Goal: Task Accomplishment & Management: Manage account settings

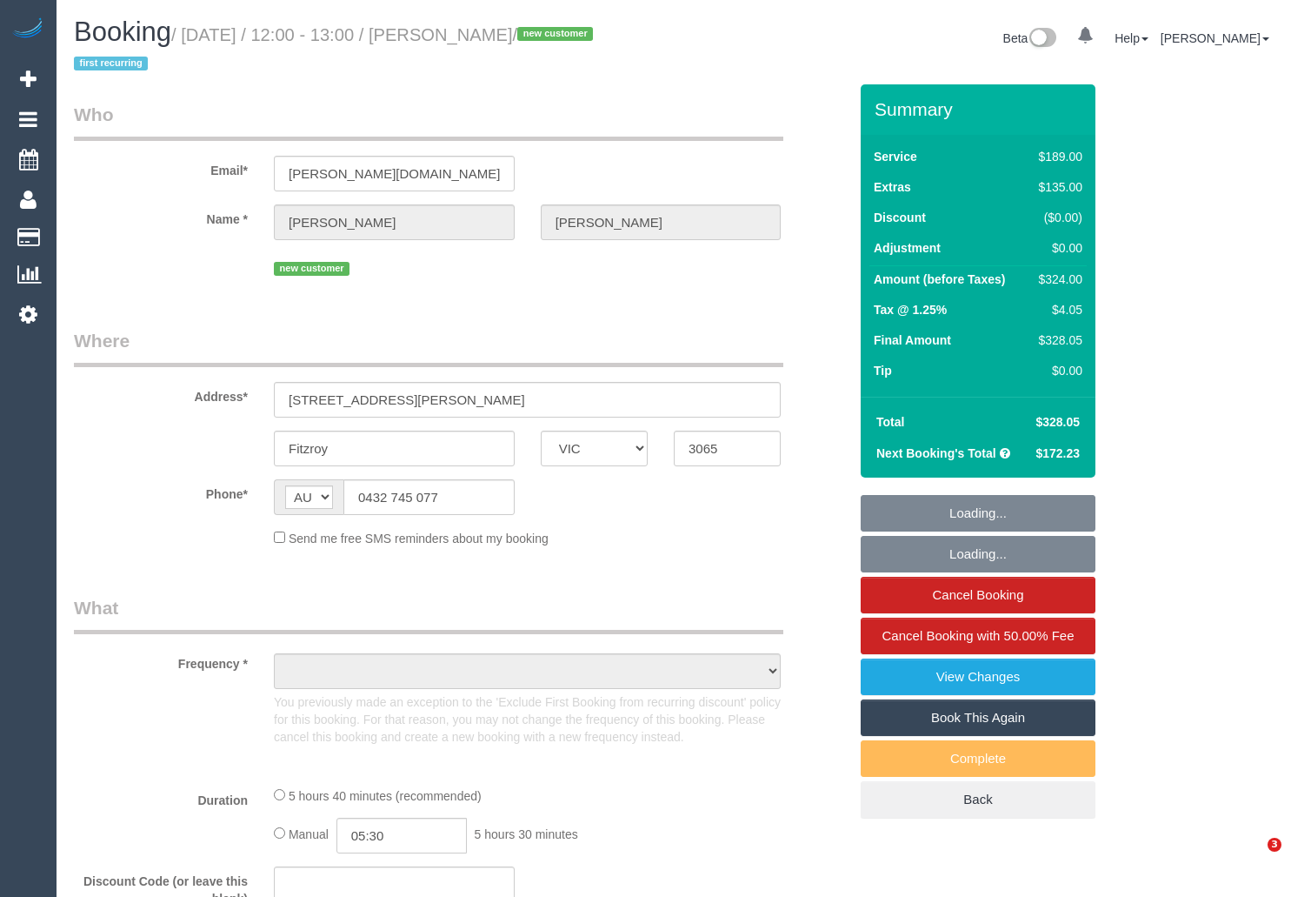
select select "VIC"
select select "number:28"
select select "number:14"
select select "number:20"
select select "number:36"
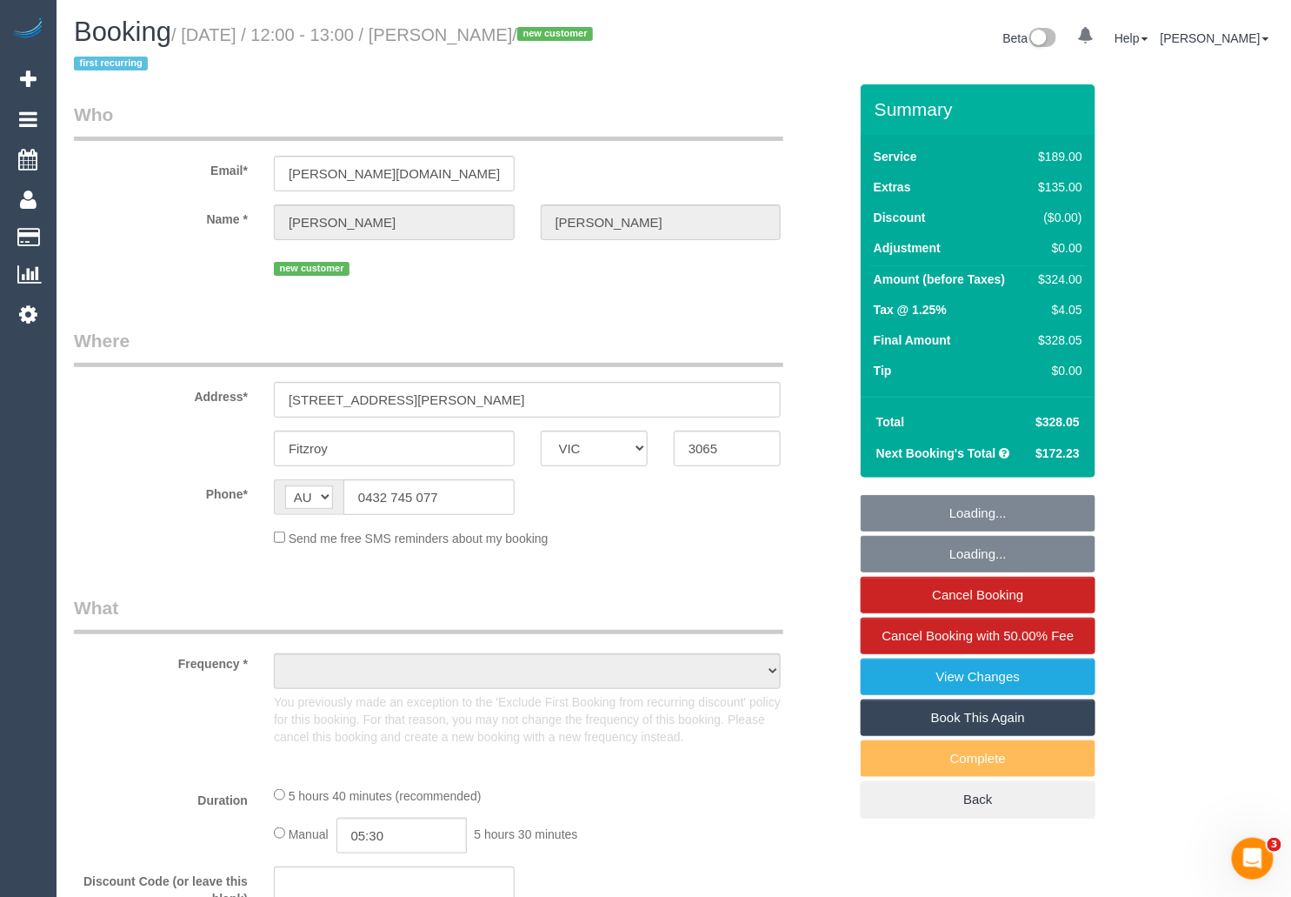
select select "number:34"
select select "number:13"
select select "object:3545"
select select "string:stripe-pm_1SDIQt2GScqysDRVYNCgxORr"
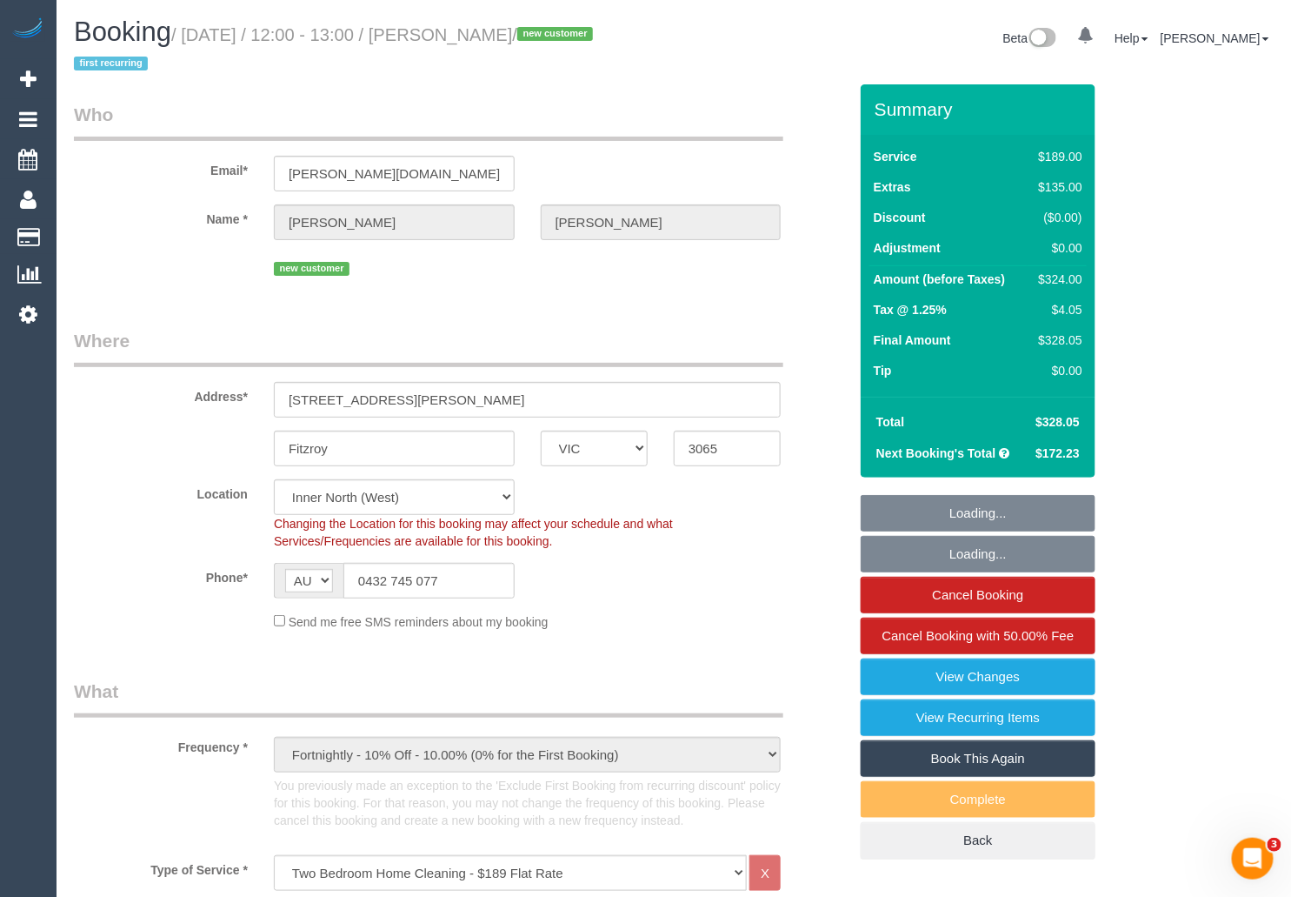
select select "object:4491"
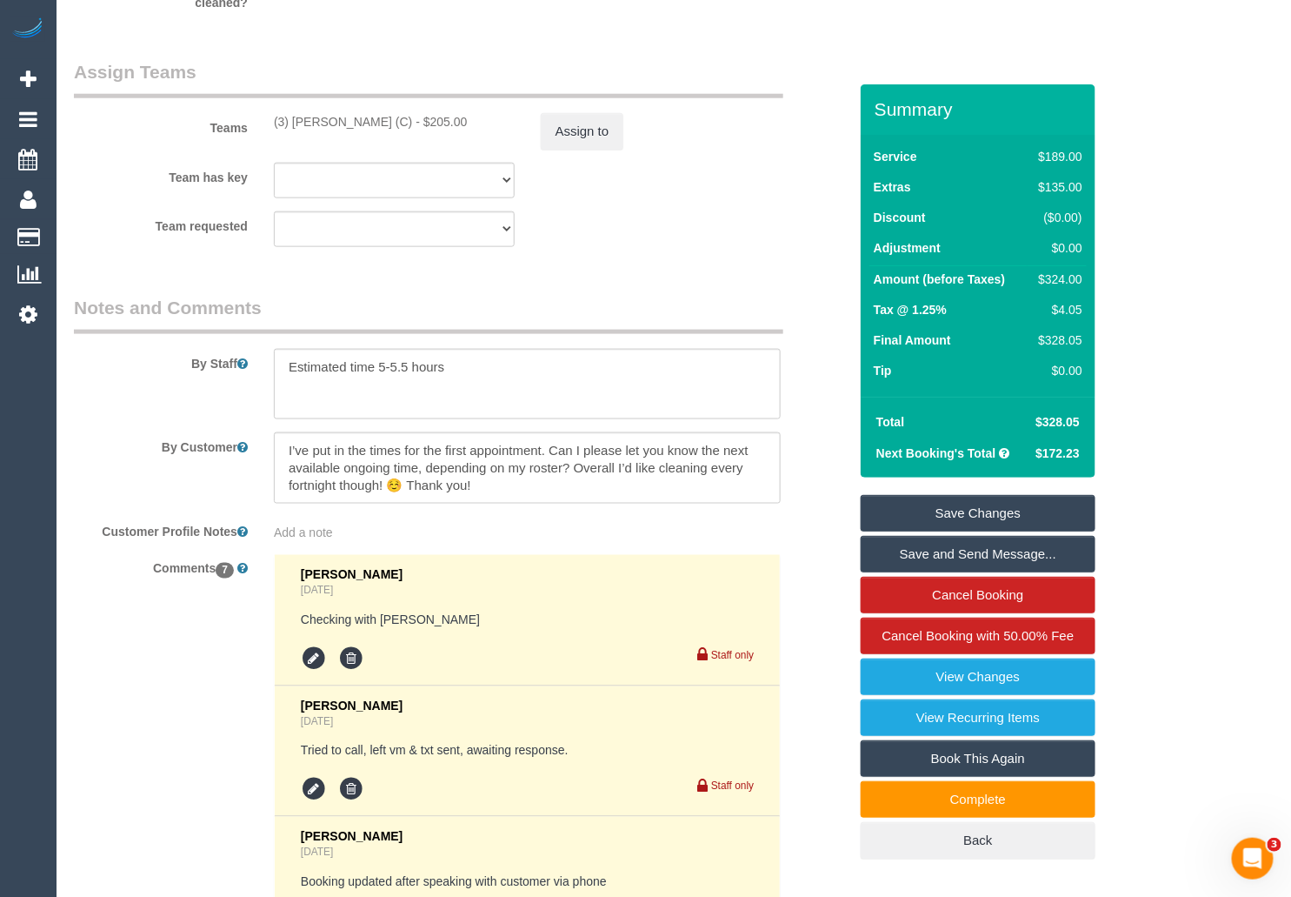
scroll to position [3012, 0]
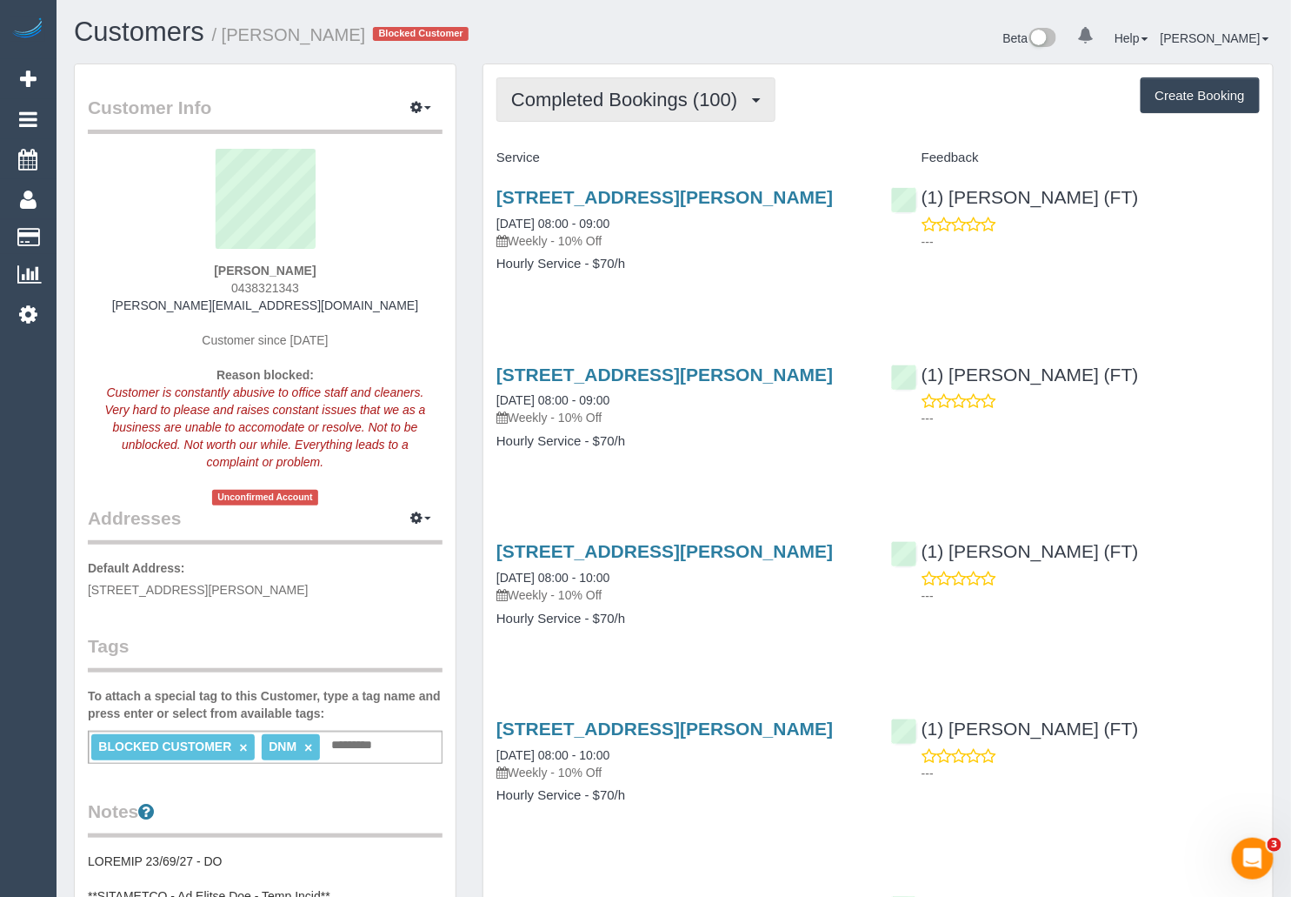
click at [737, 94] on span "Completed Bookings (100)" at bounding box center [628, 100] width 235 height 22
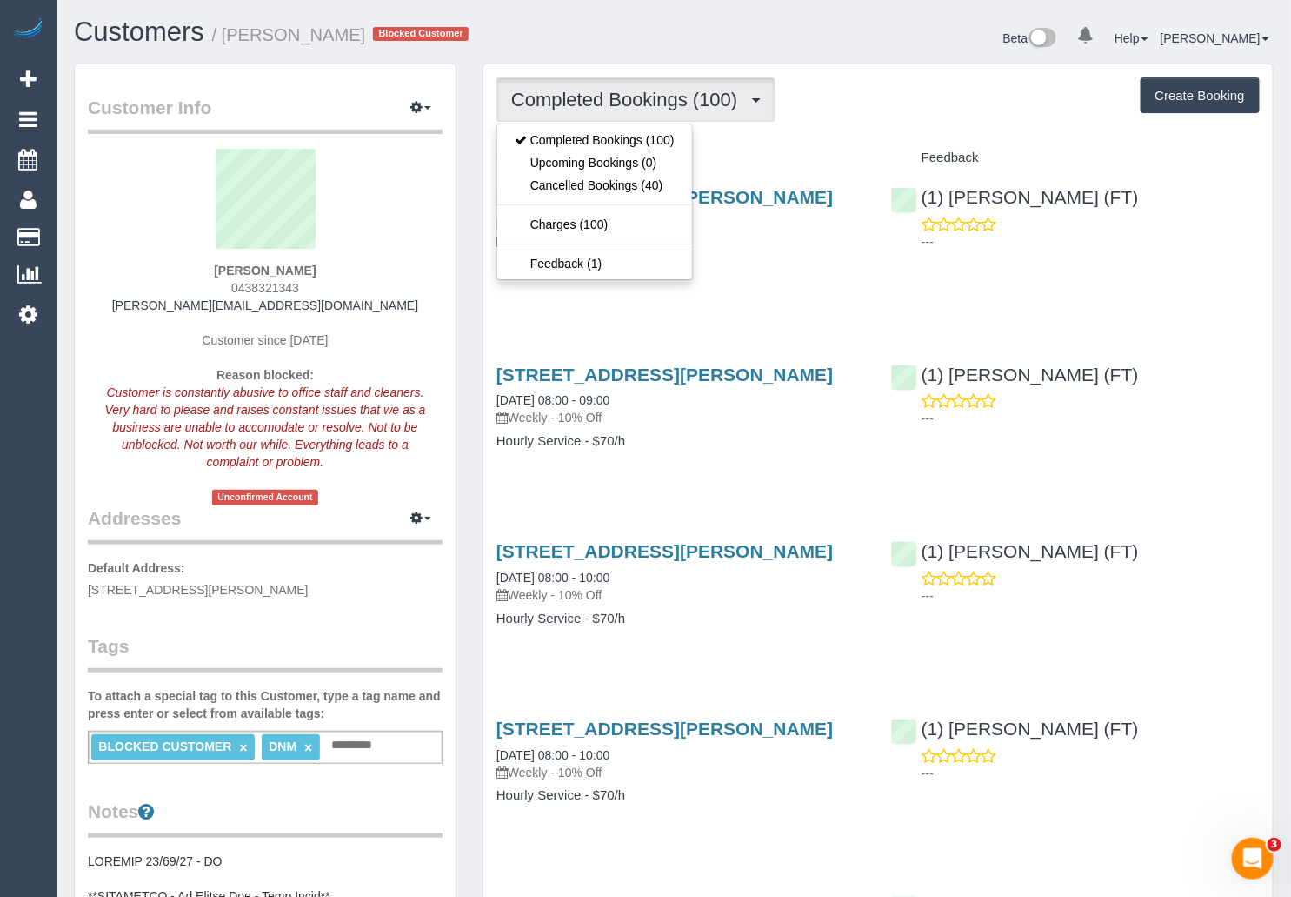
click at [874, 115] on div "Completed Bookings (100) Completed Bookings (100) Upcoming Bookings (0) Cancell…" at bounding box center [879, 99] width 764 height 44
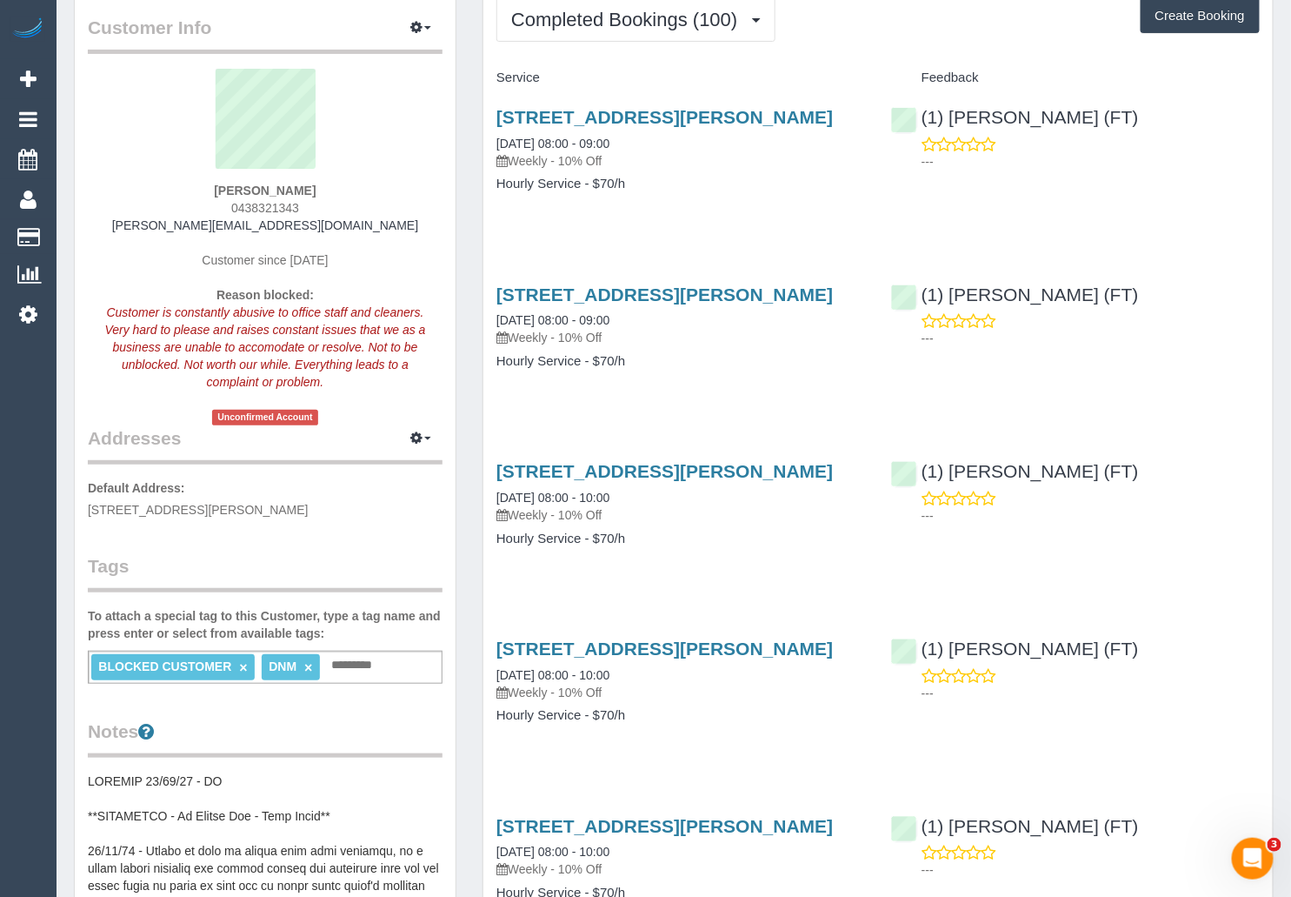
scroll to position [38, 0]
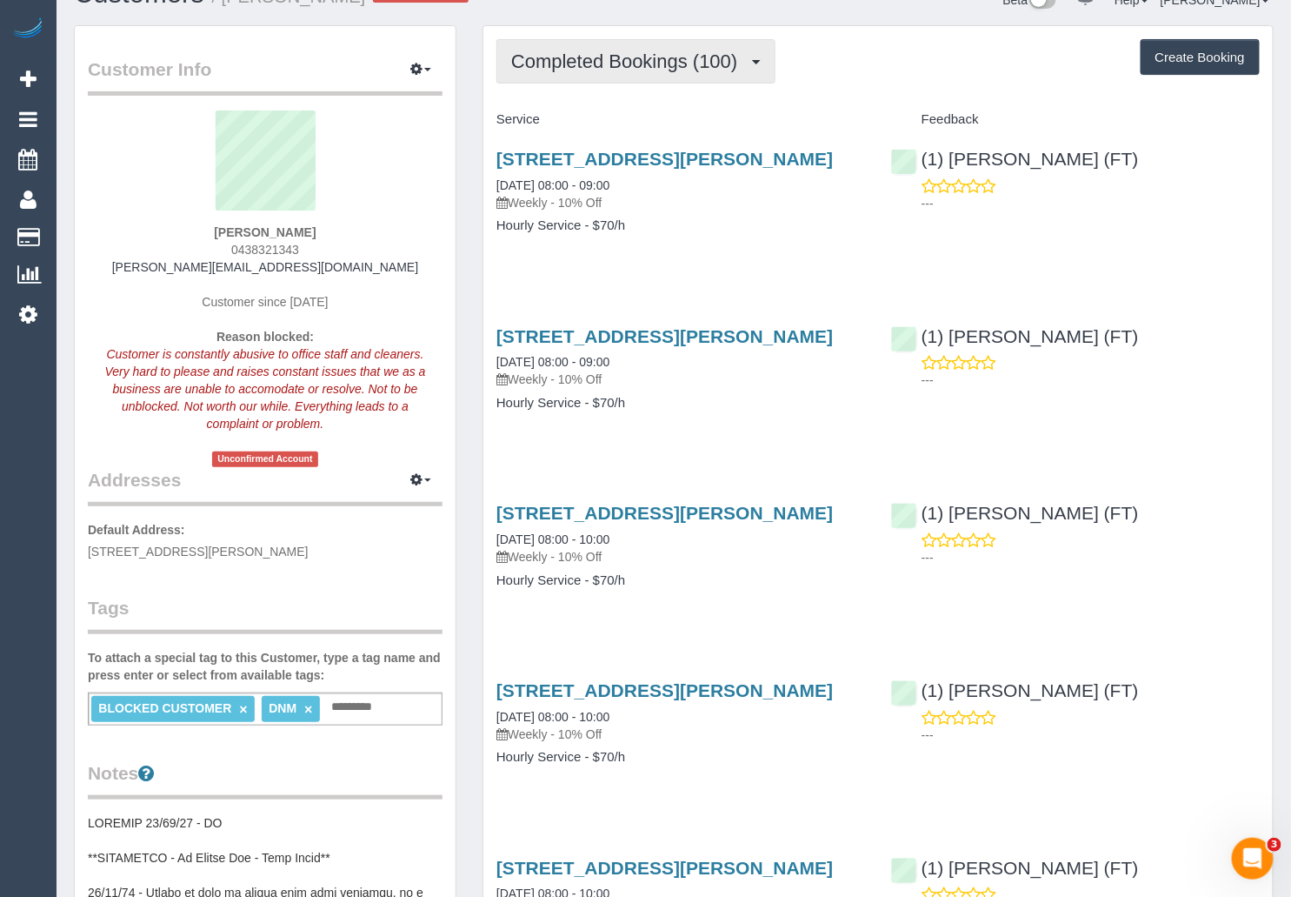
click at [658, 50] on span "Completed Bookings (100)" at bounding box center [628, 61] width 235 height 22
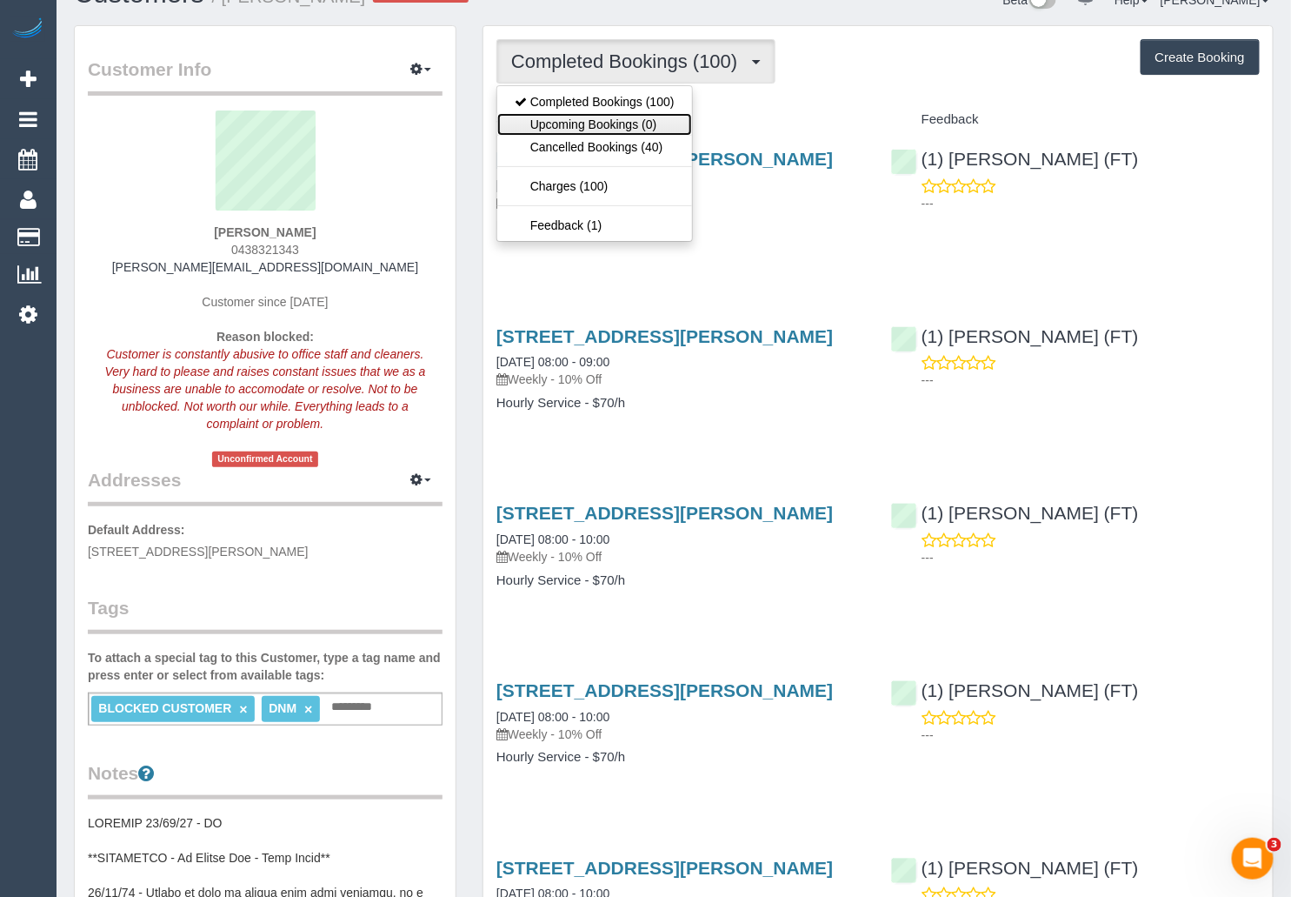
click at [661, 129] on link "Upcoming Bookings (0)" at bounding box center [594, 124] width 195 height 23
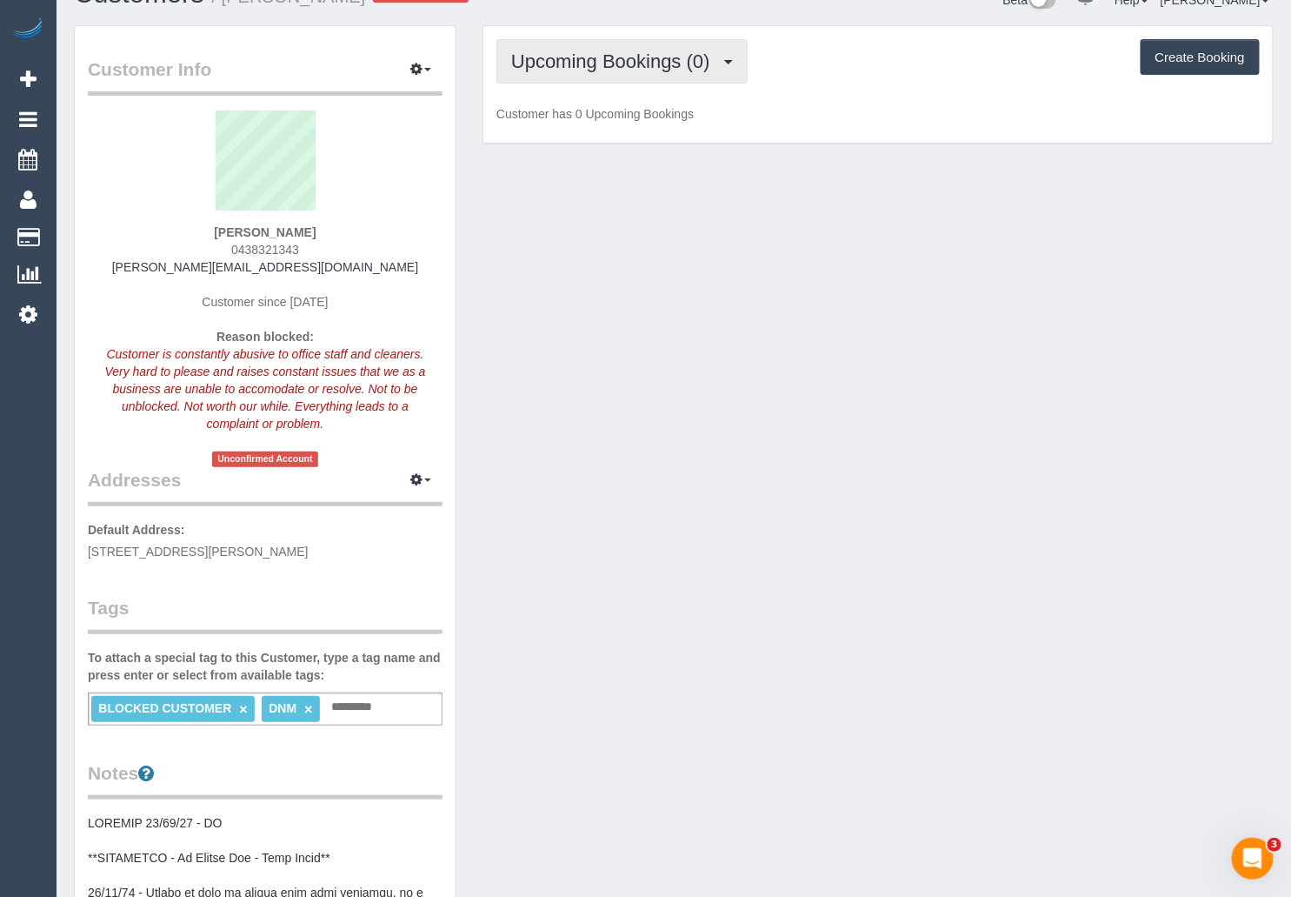
click at [632, 68] on span "Upcoming Bookings (0)" at bounding box center [615, 61] width 208 height 22
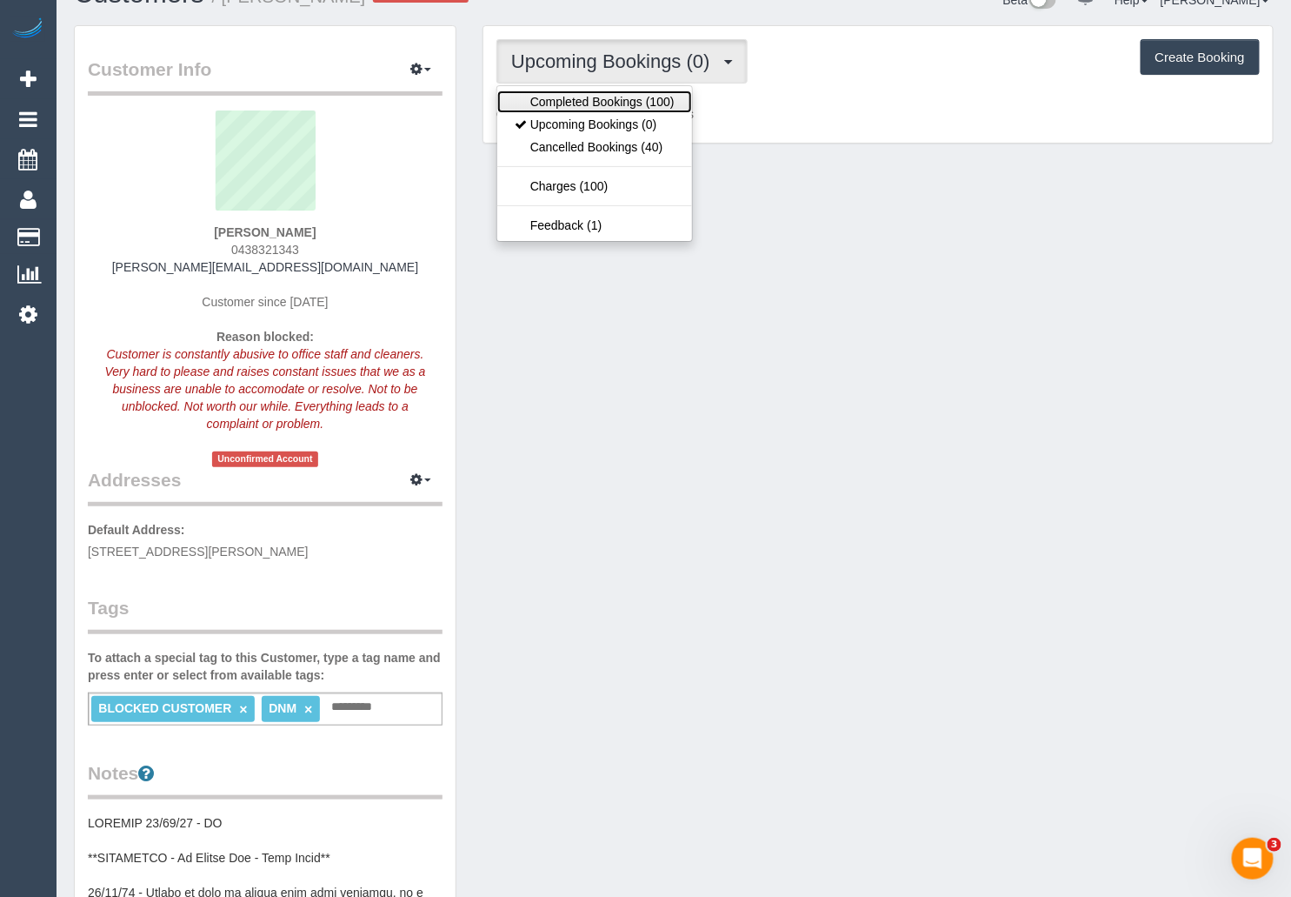
click at [639, 93] on link "Completed Bookings (100)" at bounding box center [594, 101] width 195 height 23
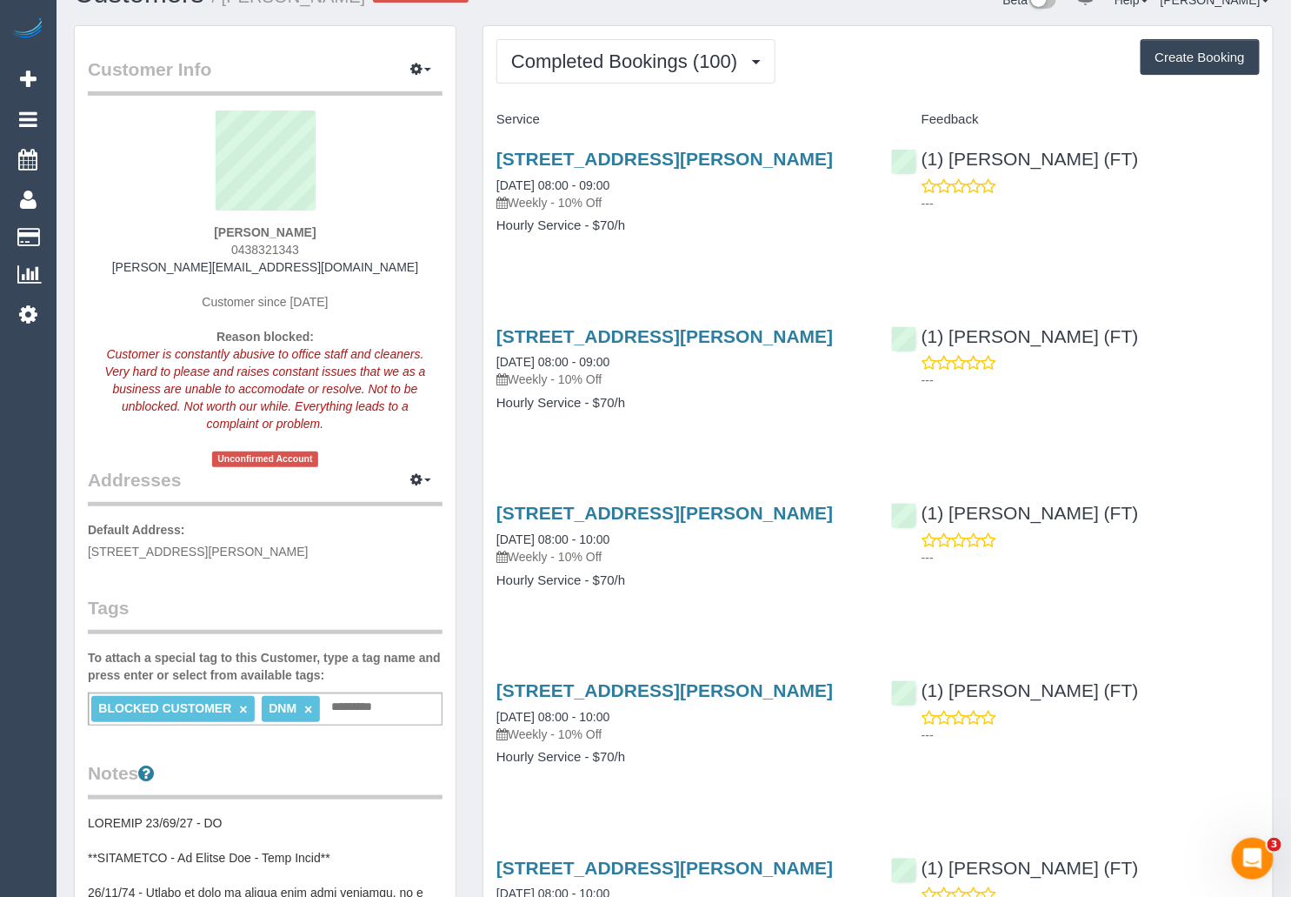
drag, startPoint x: 335, startPoint y: 226, endPoint x: 264, endPoint y: 231, distance: 70.6
click at [264, 231] on div "Georgina Papafotiou 0438321343 georgina.papafotiou@bigpond.com Customer since 2…" at bounding box center [265, 288] width 355 height 357
copy strong "Papafotiou"
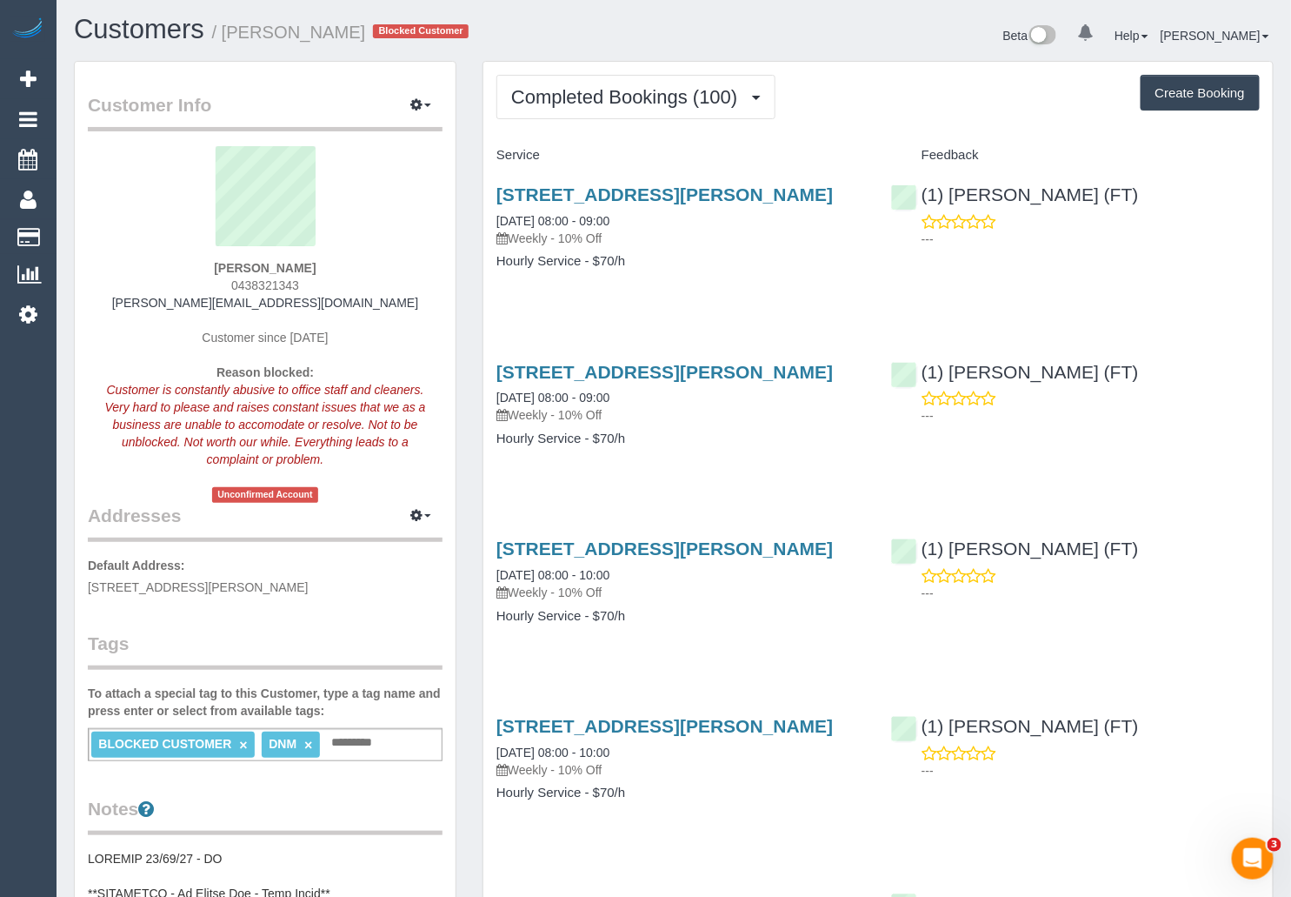
scroll to position [0, 0]
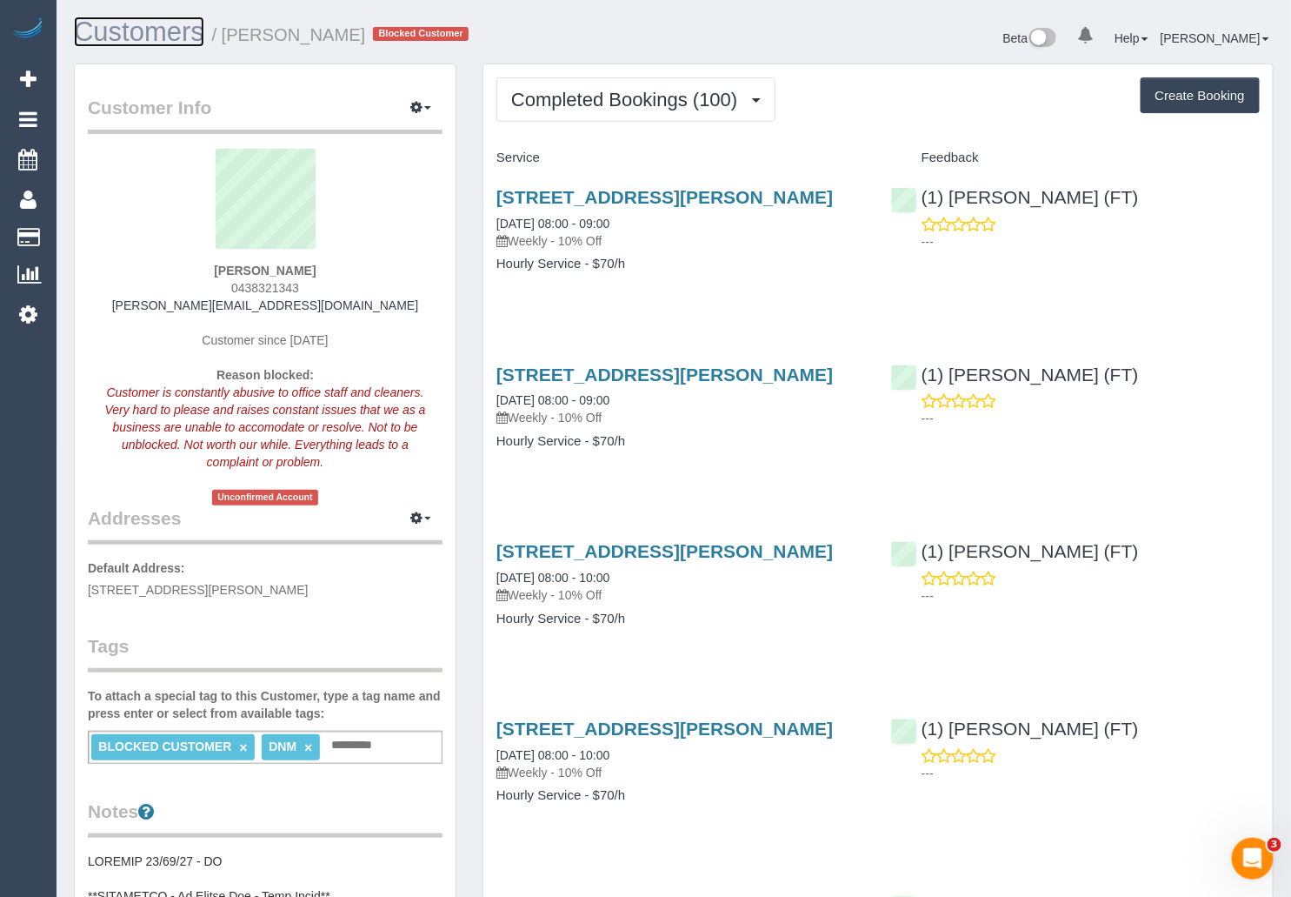
click at [155, 35] on link "Customers" at bounding box center [139, 32] width 130 height 30
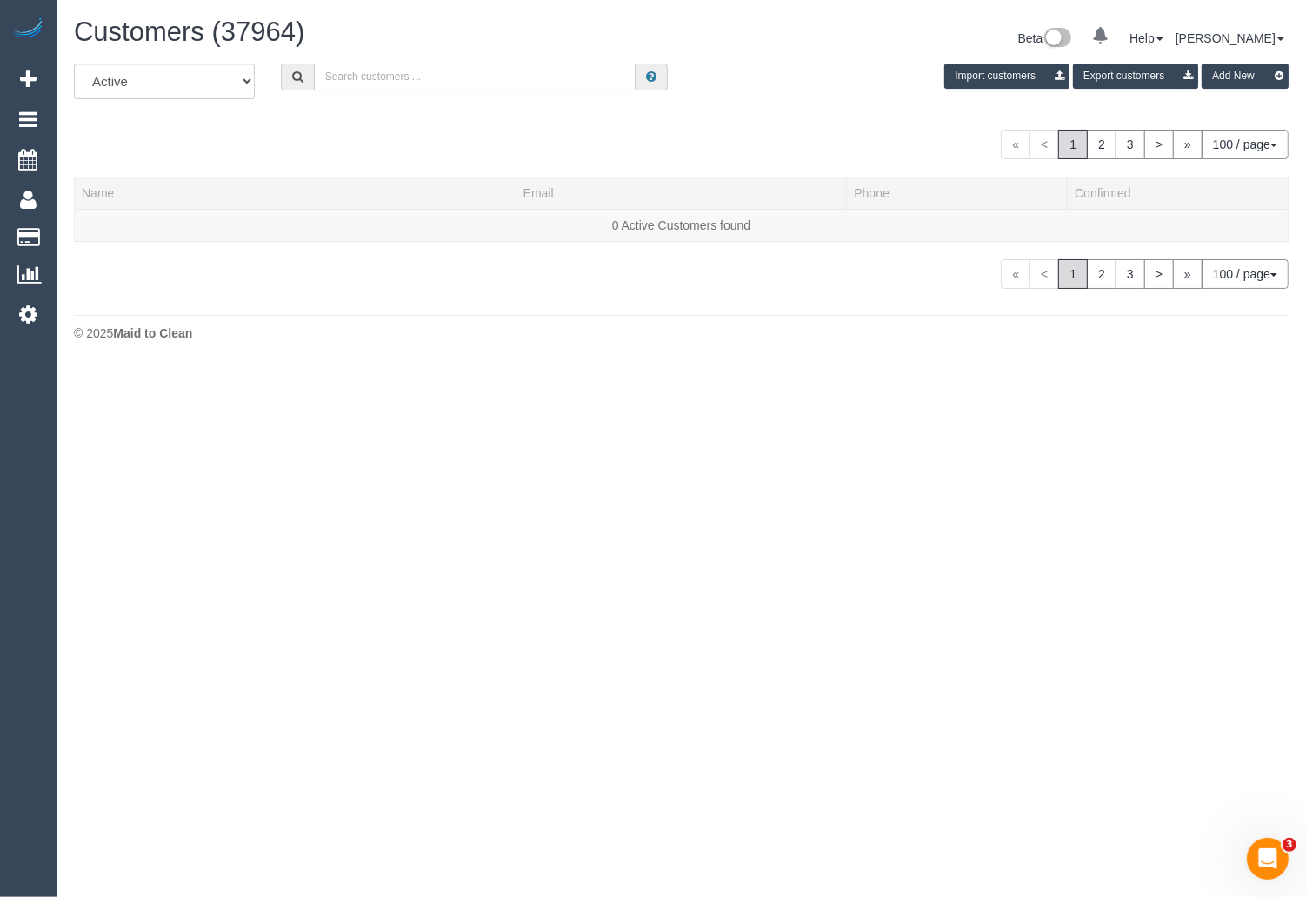
click at [392, 82] on input "text" at bounding box center [475, 76] width 323 height 27
paste input "Papafotiou"
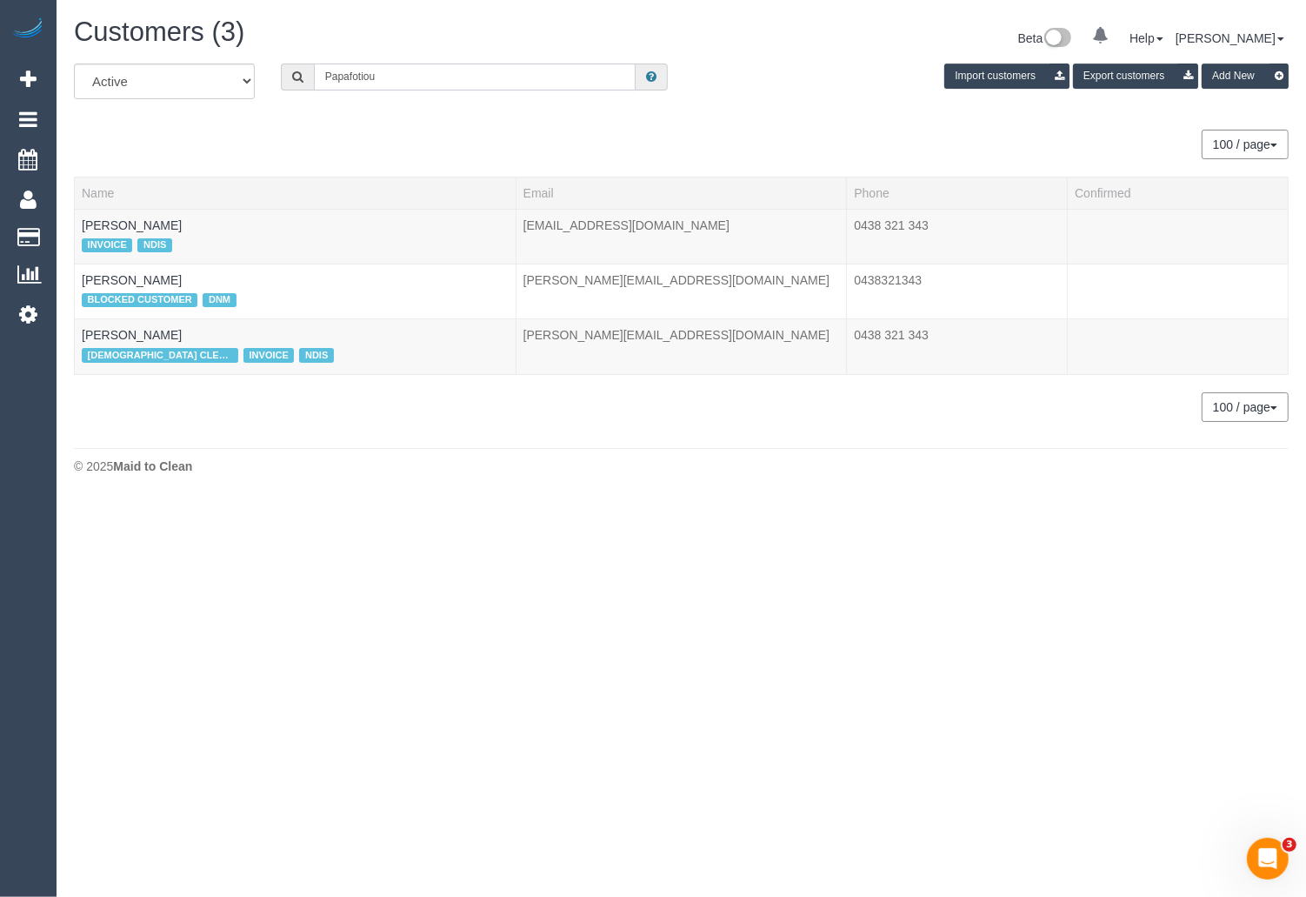
drag, startPoint x: 442, startPoint y: 74, endPoint x: 262, endPoint y: 77, distance: 180.0
click at [262, 77] on div "All Active Archived Papafotiou Import customers Export customers Add New" at bounding box center [681, 87] width 1241 height 49
paste input "Hayley See"
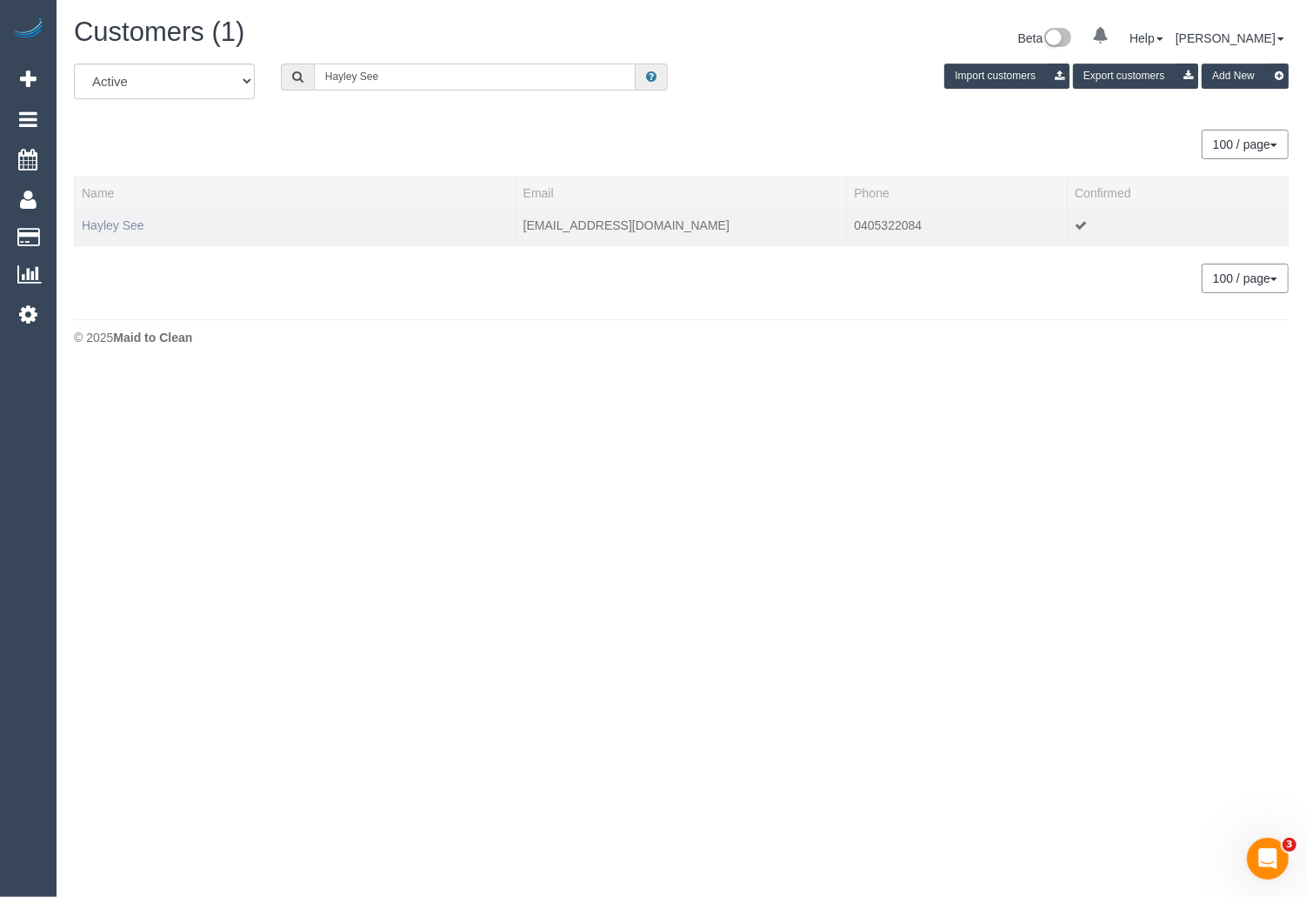
type input "Hayley See"
click at [87, 231] on link "Hayley See" at bounding box center [113, 225] width 63 height 14
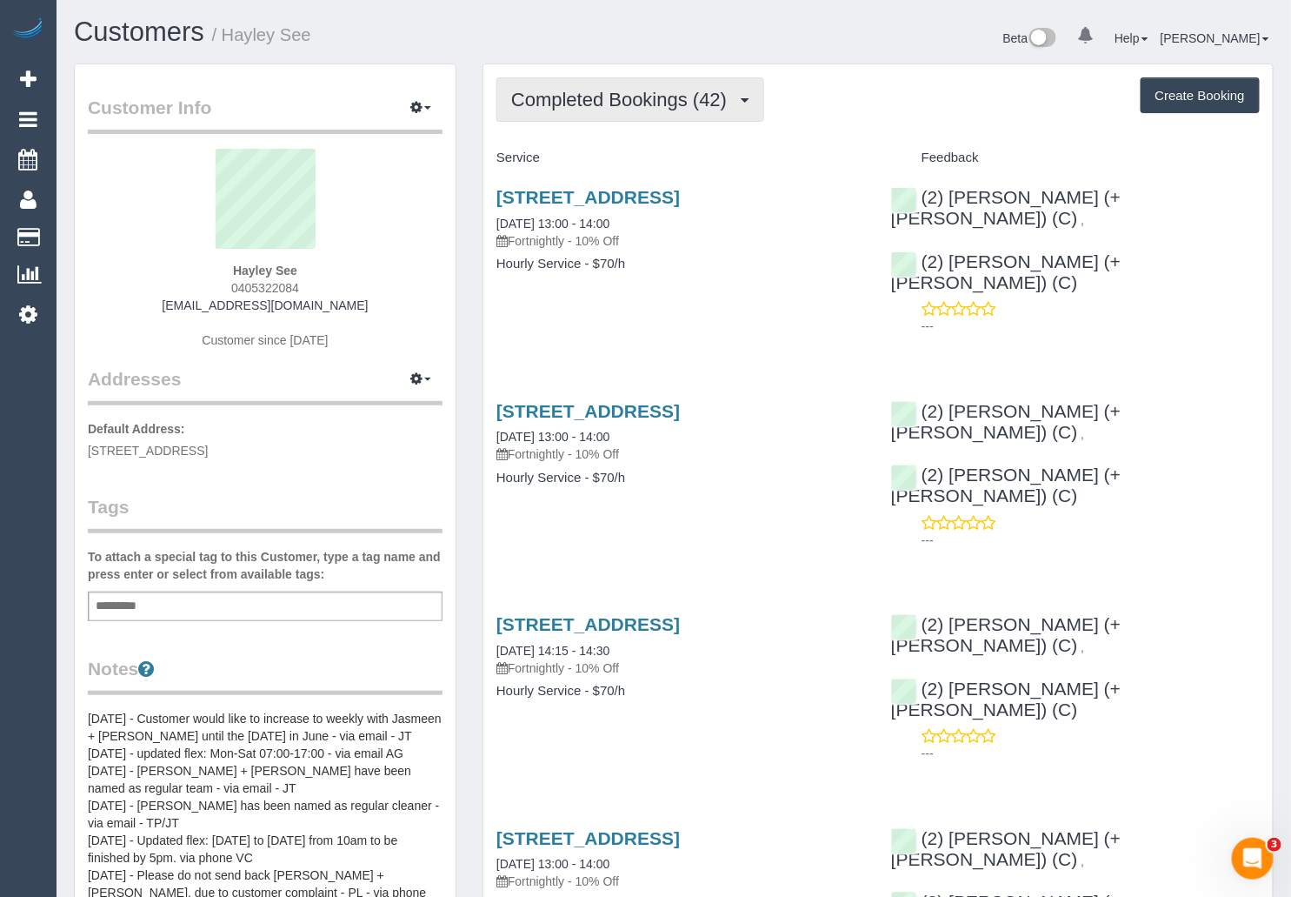
click at [727, 89] on span "Completed Bookings (42)" at bounding box center [623, 100] width 224 height 22
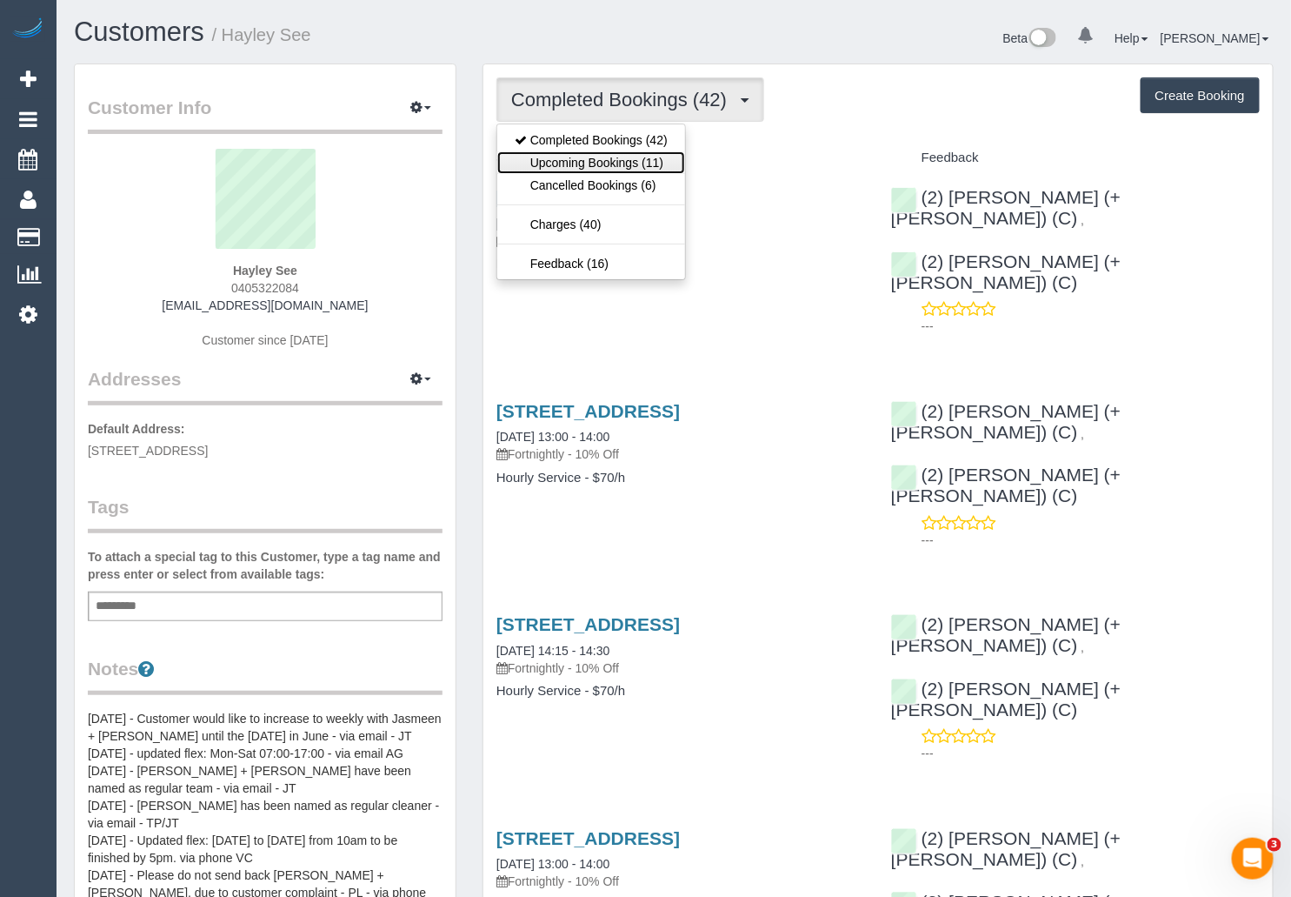
click at [637, 158] on link "Upcoming Bookings (11)" at bounding box center [591, 162] width 188 height 23
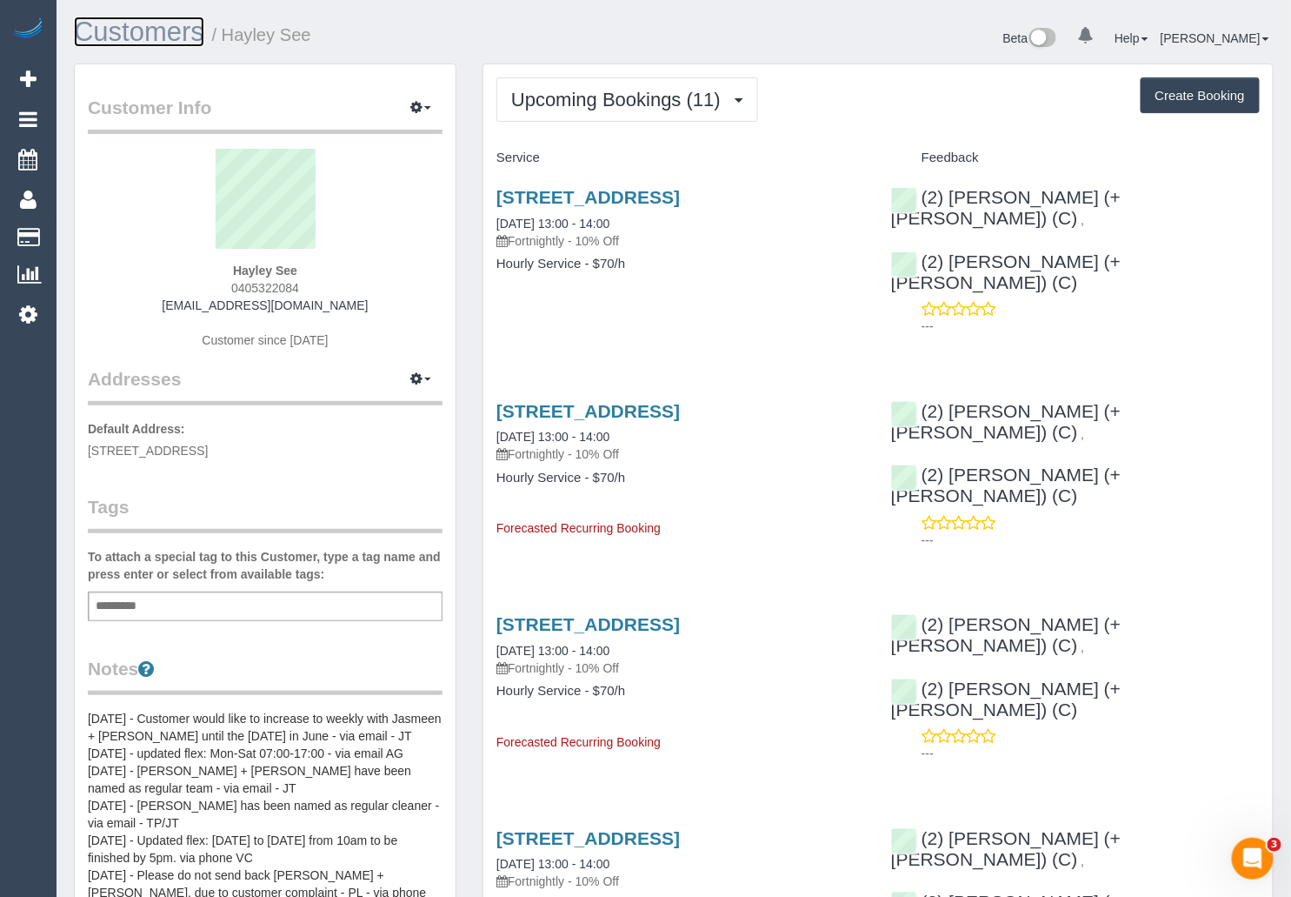
click at [130, 37] on link "Customers" at bounding box center [139, 32] width 130 height 30
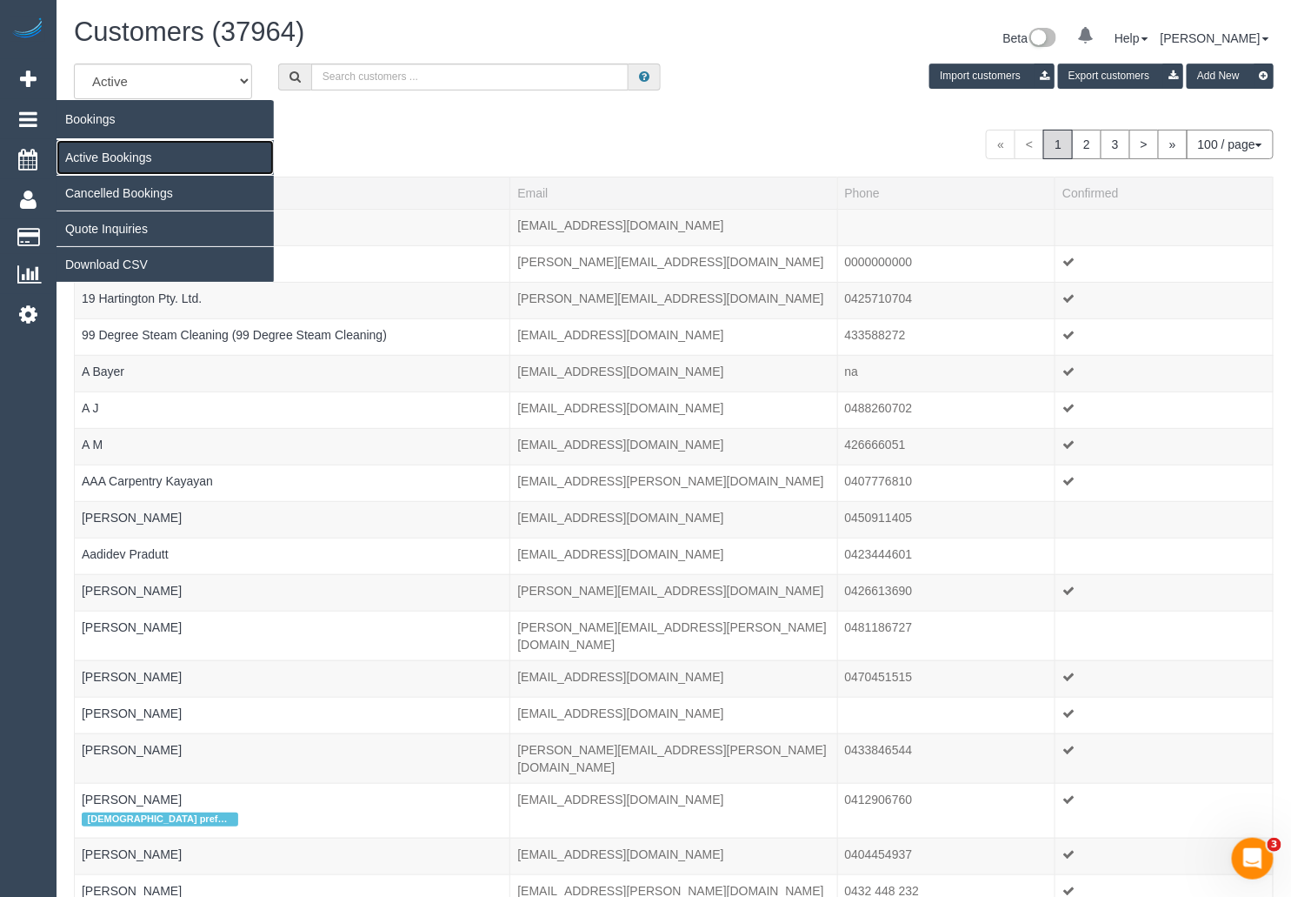
click at [120, 159] on link "Active Bookings" at bounding box center [165, 157] width 217 height 35
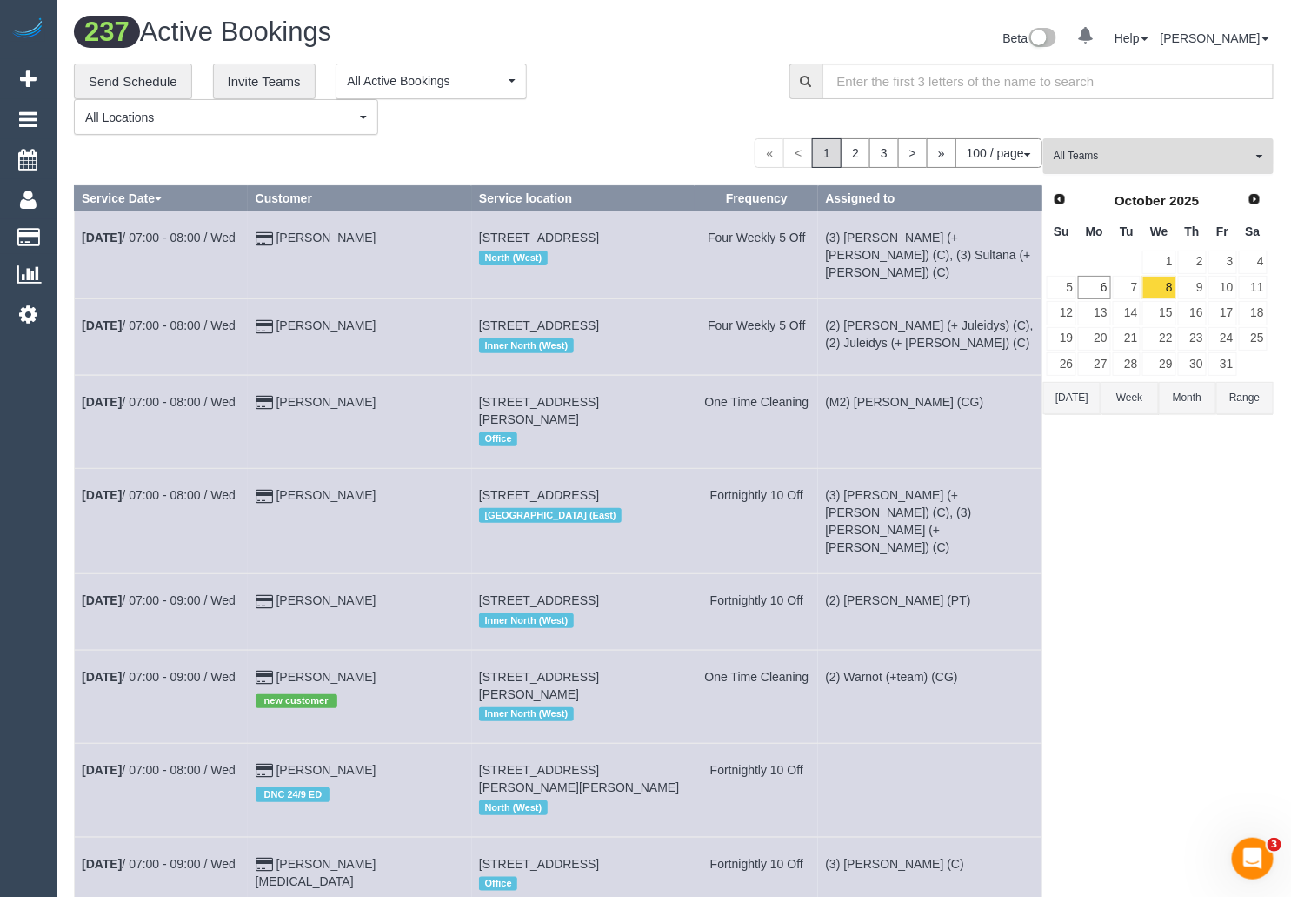
click at [1170, 152] on span "All Teams" at bounding box center [1153, 156] width 198 height 15
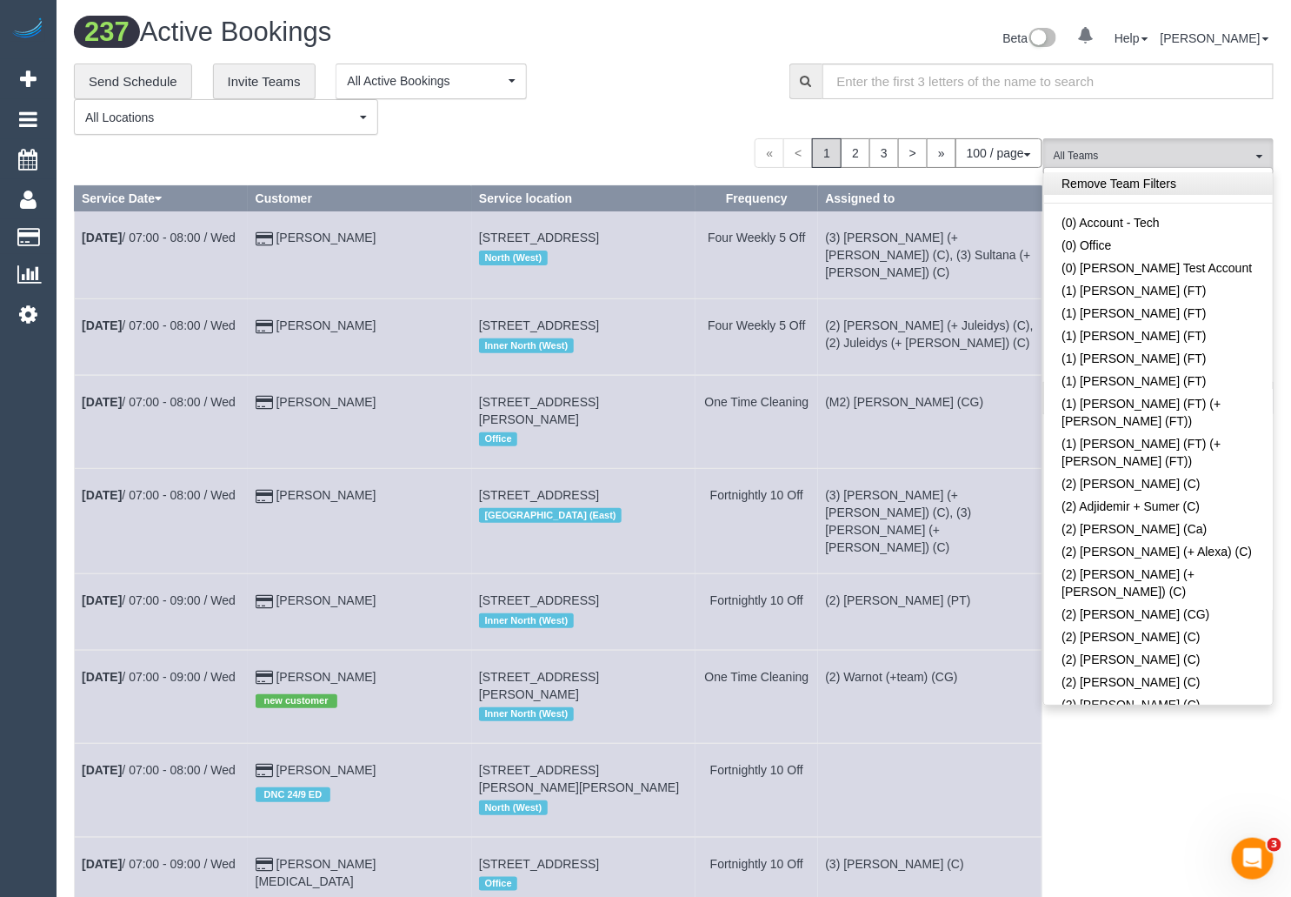
click at [1164, 177] on link "Remove Team Filters" at bounding box center [1158, 183] width 229 height 23
click at [1164, 183] on link "Remove Team Filters" at bounding box center [1158, 183] width 229 height 23
click at [1157, 182] on link "Remove Team Filters" at bounding box center [1158, 183] width 229 height 23
click at [671, 125] on div "**********" at bounding box center [419, 99] width 690 height 72
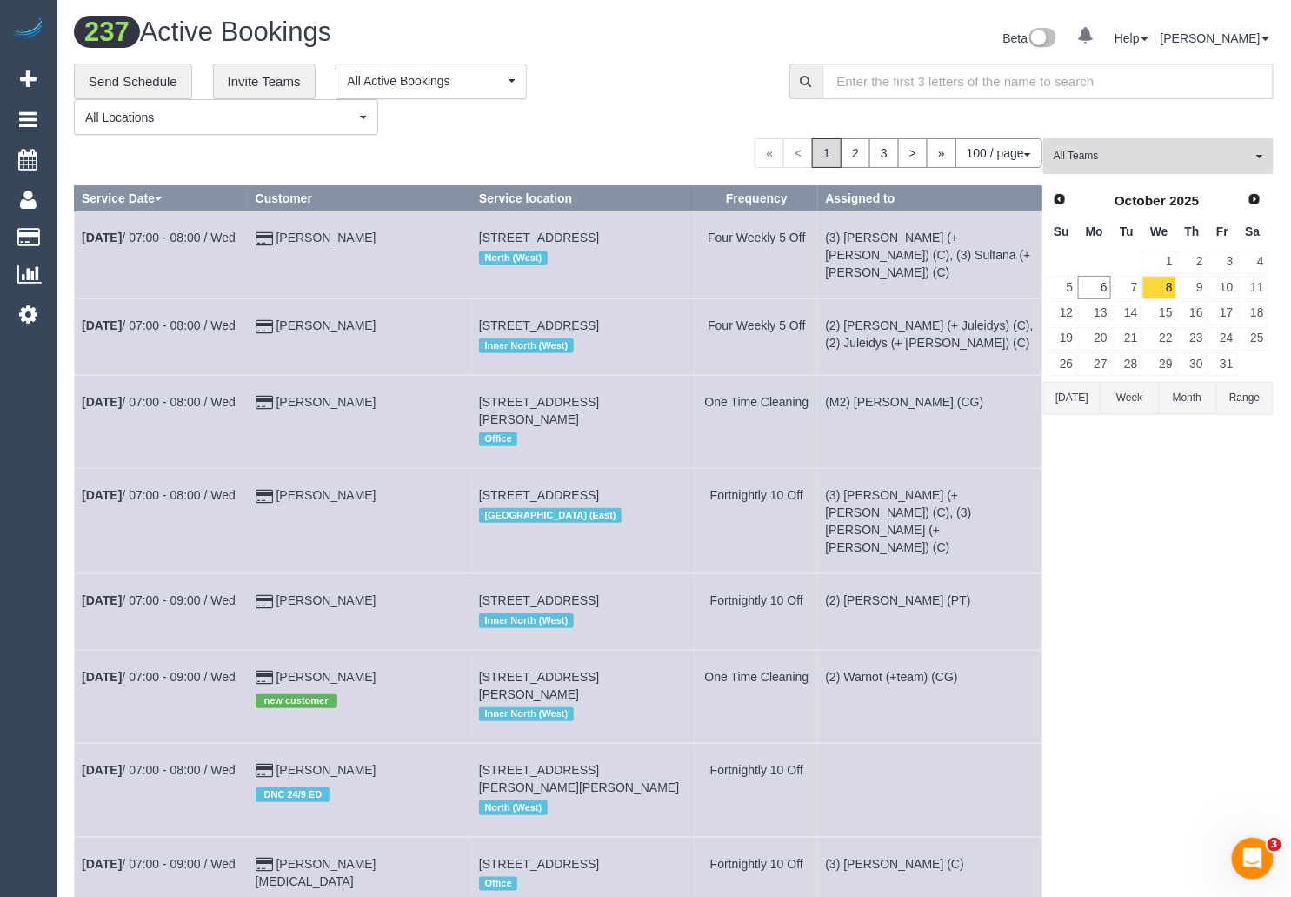
click at [1189, 161] on span "All Teams" at bounding box center [1153, 156] width 198 height 15
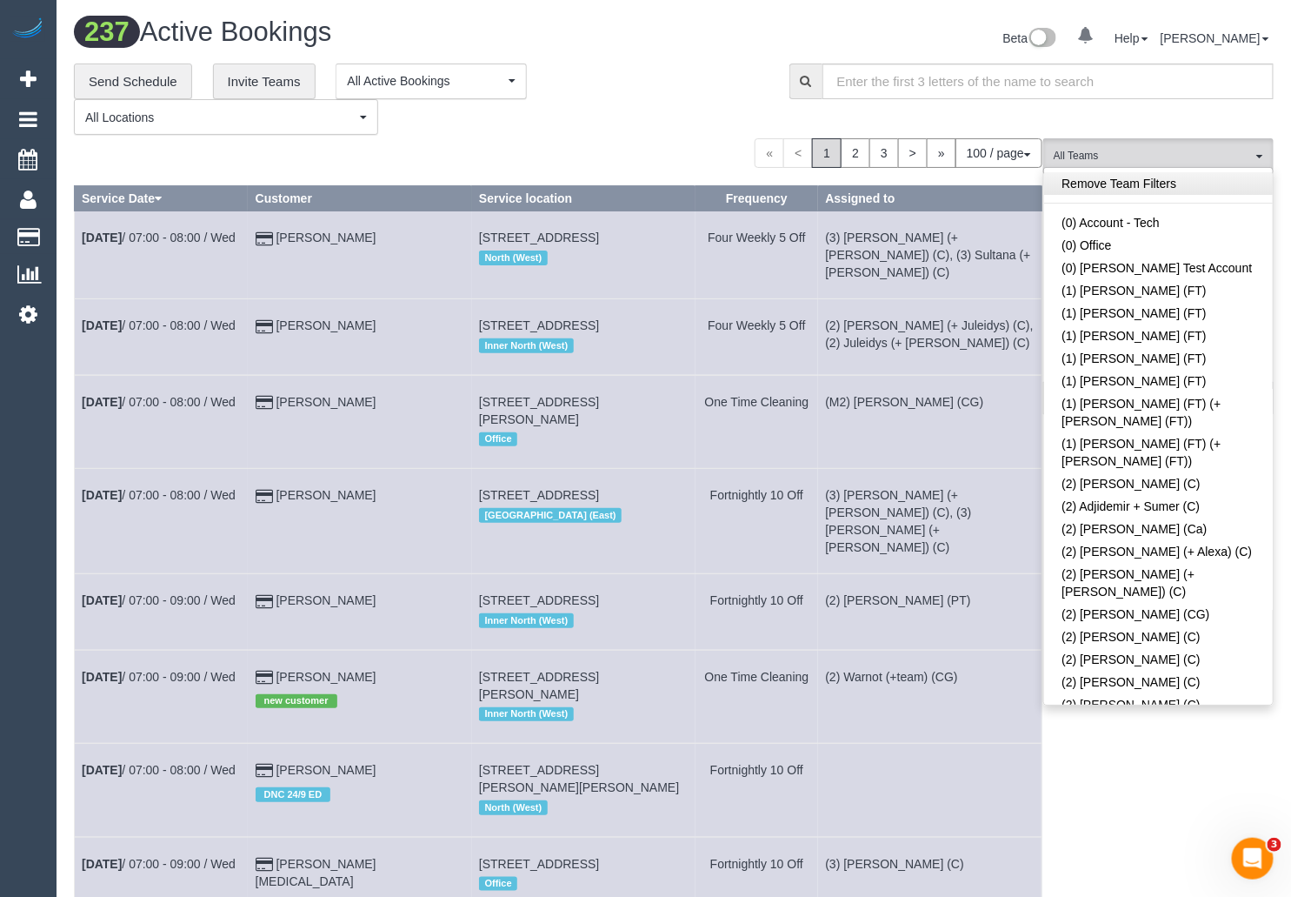
click at [1151, 189] on link "Remove Team Filters" at bounding box center [1158, 183] width 229 height 23
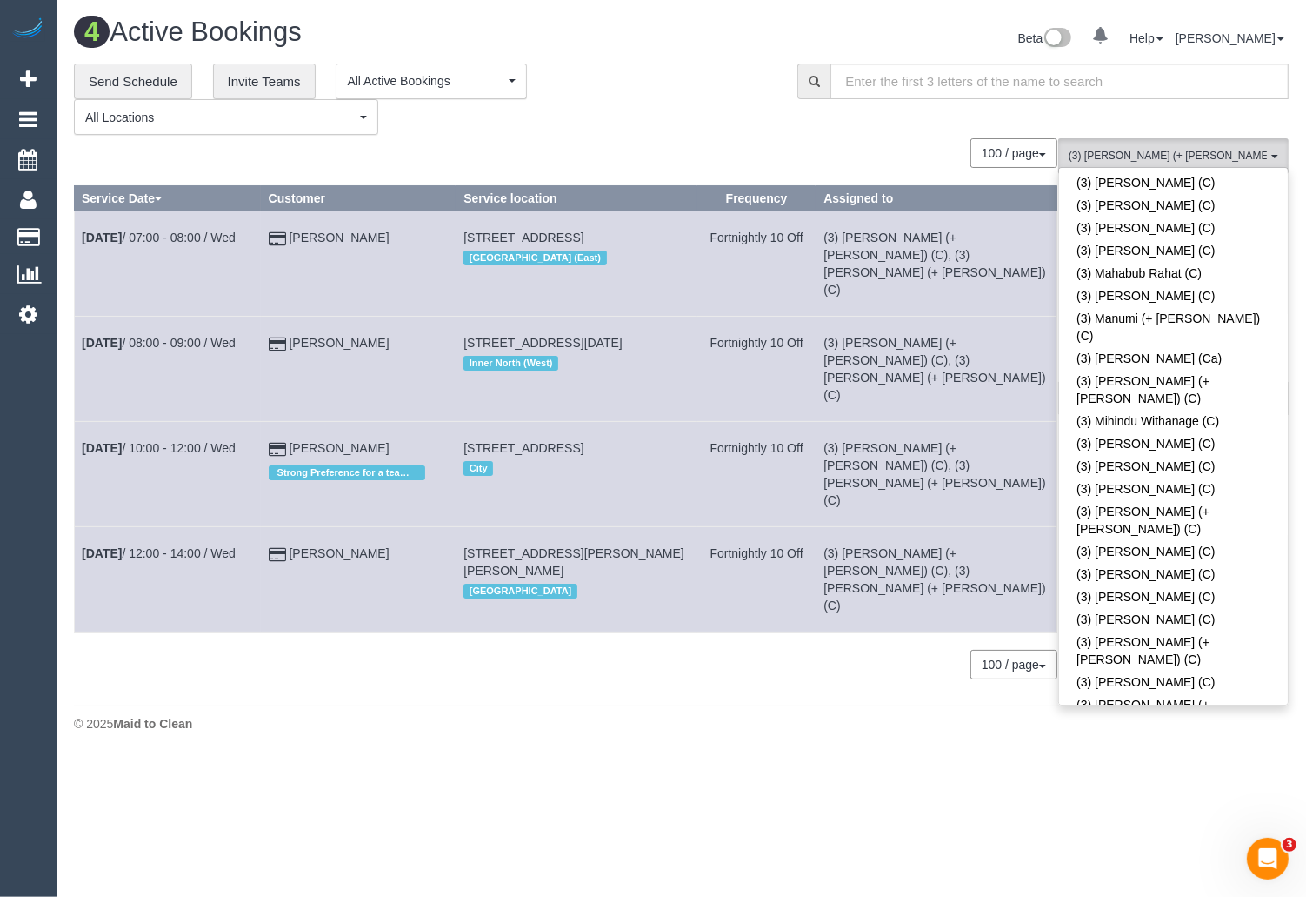
click at [713, 720] on body "0 Beta Your Notifications You have 0 alerts Add Booking Bookings Active Booking…" at bounding box center [653, 448] width 1306 height 897
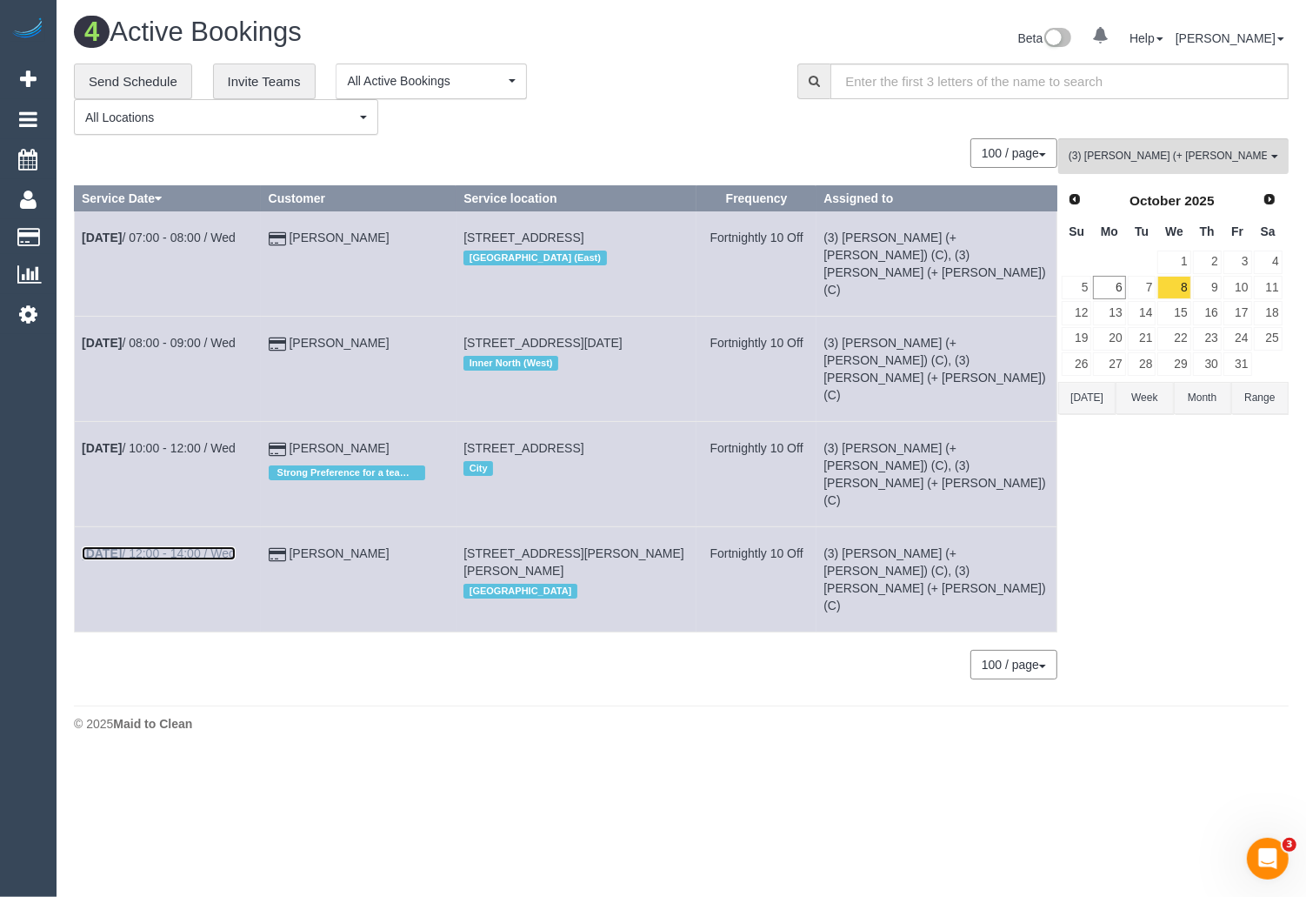
click at [224, 546] on link "Oct 8th / 12:00 - 14:00 / Wed" at bounding box center [159, 553] width 154 height 14
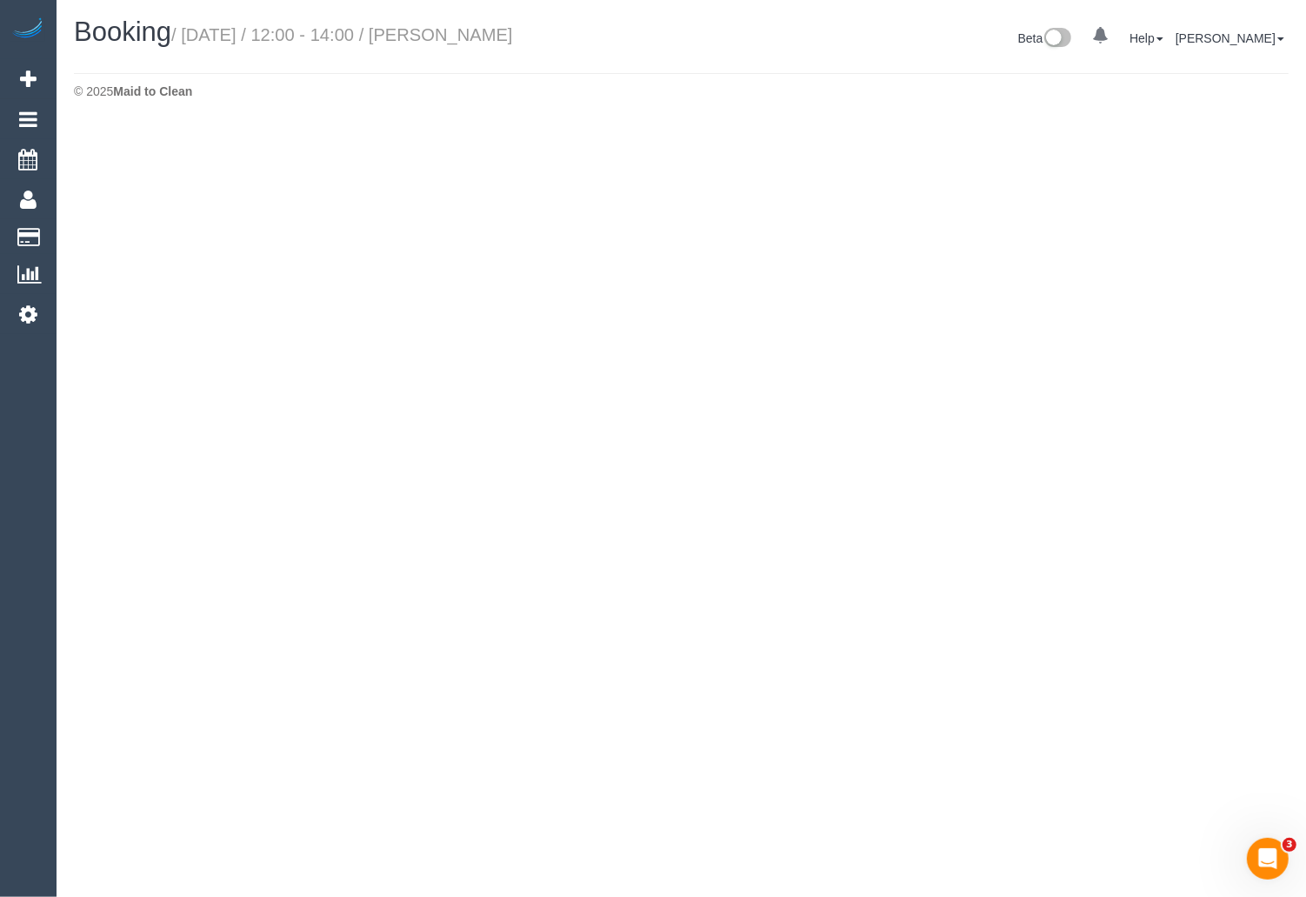
select select "VIC"
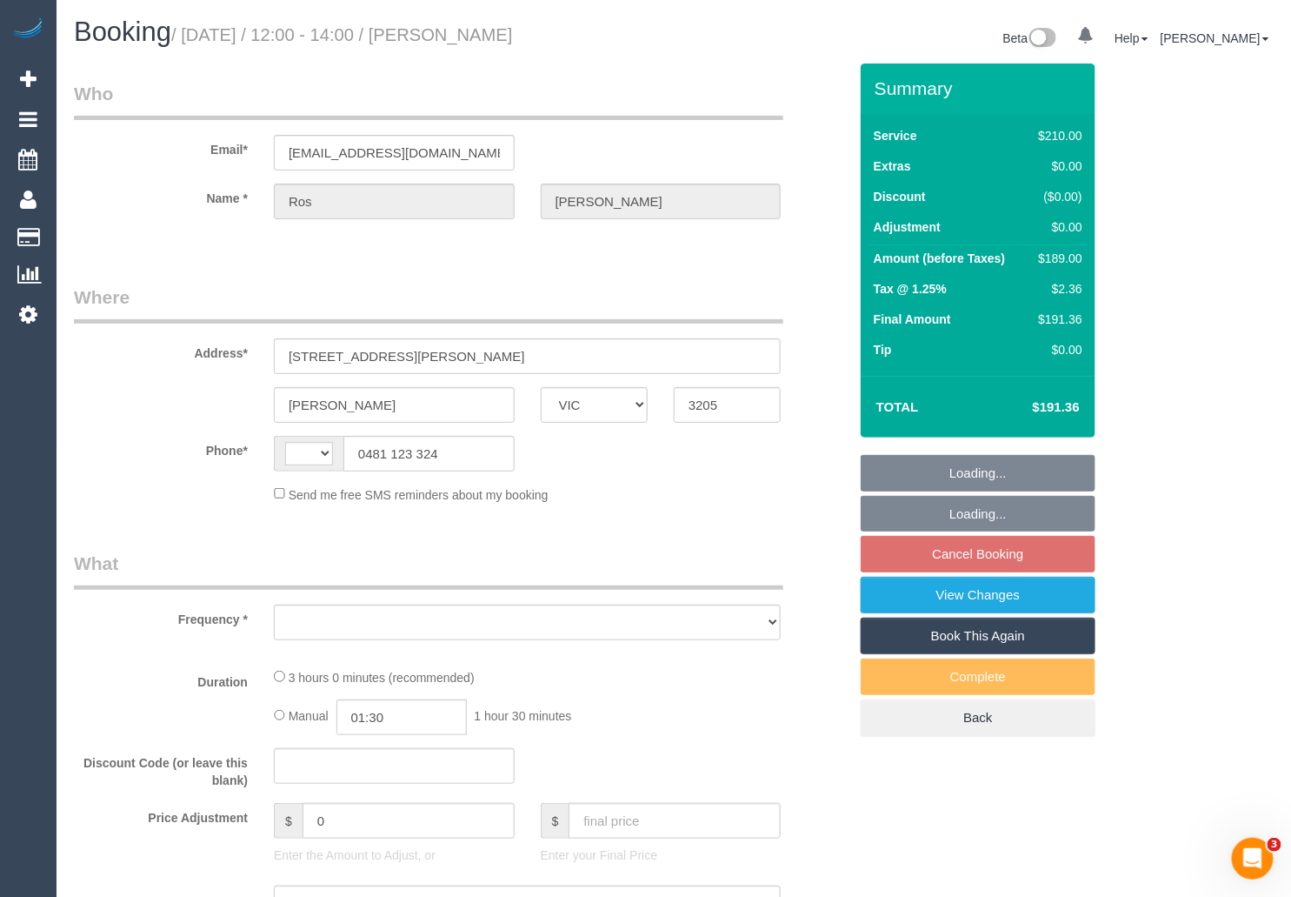
select select "string:AU"
select select "number:28"
select select "number:14"
select select "number:19"
select select "number:25"
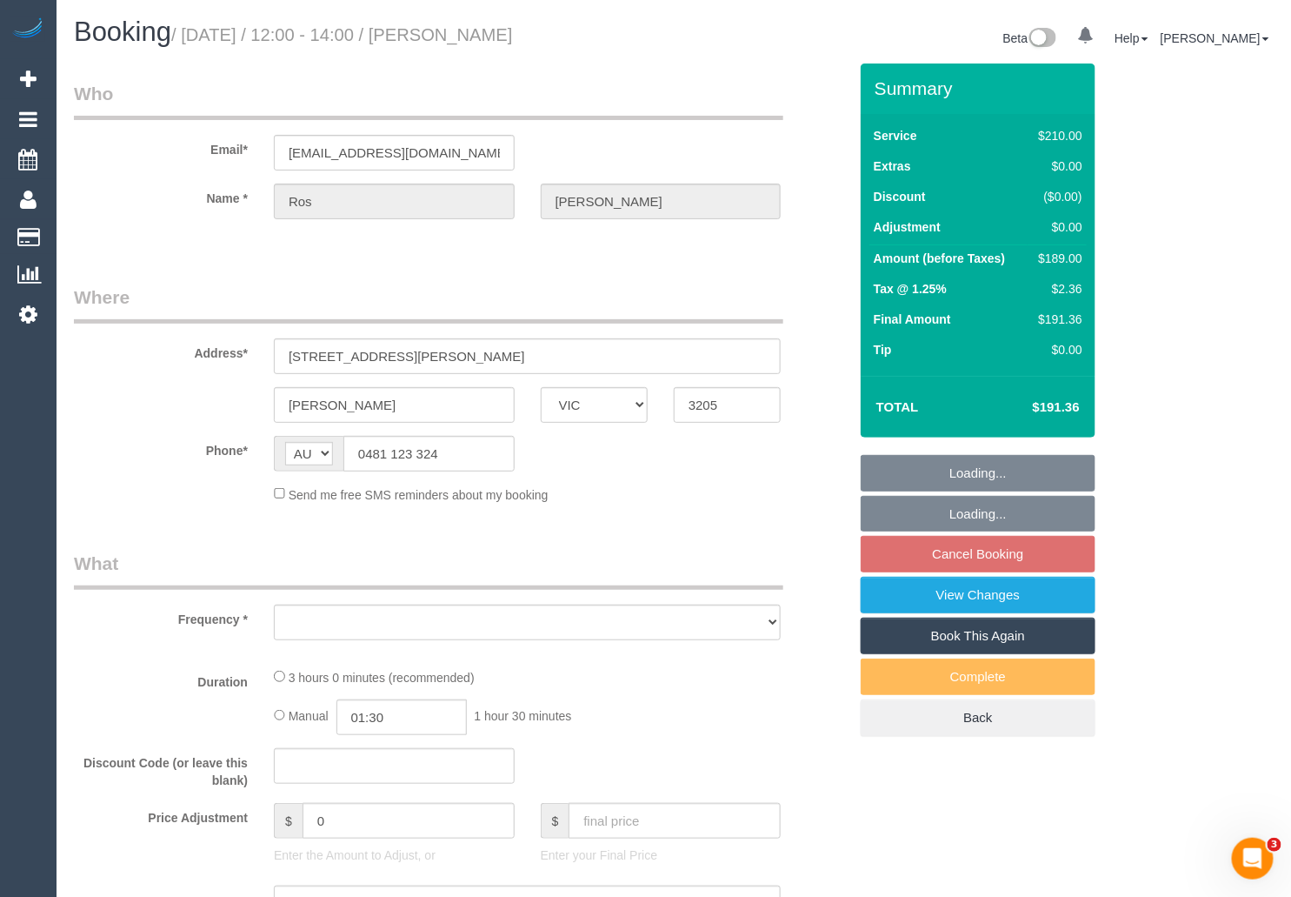
select select "number:33"
select select "number:12"
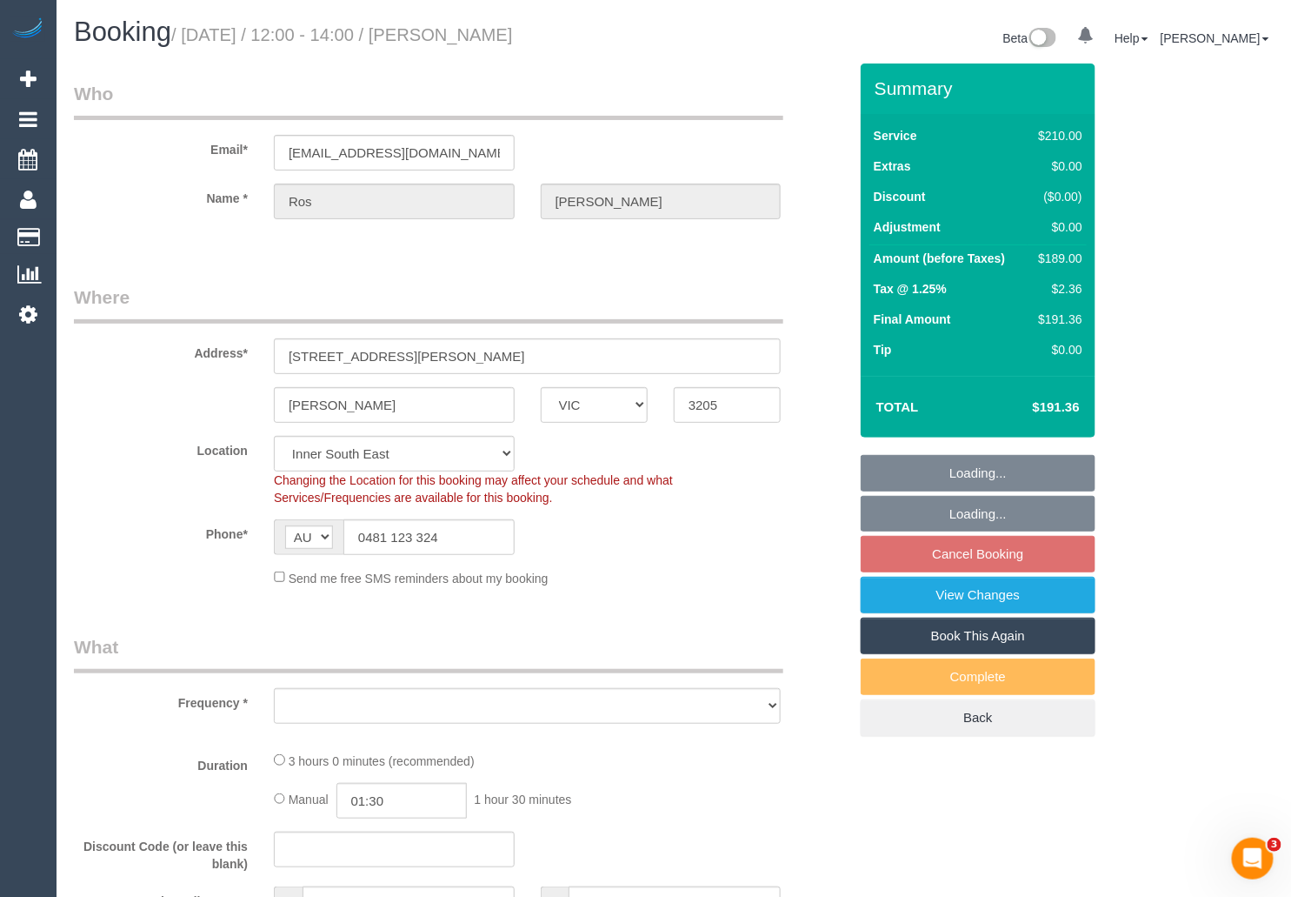
select select "object:14439"
select select "180"
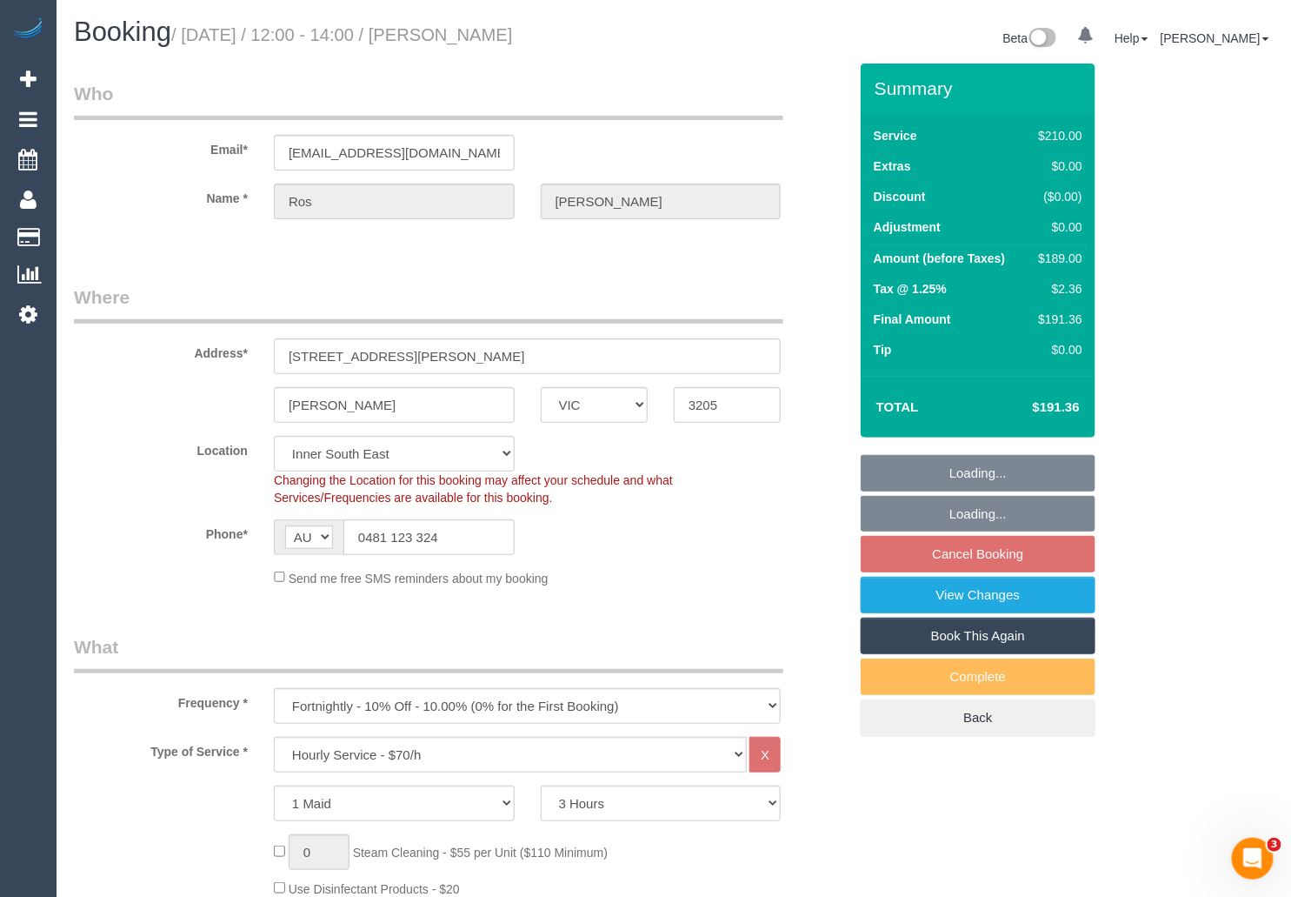
select select "object:15049"
select select "string:stripe-pm_1MZTkC2GScqysDRV7hlIq1wQ"
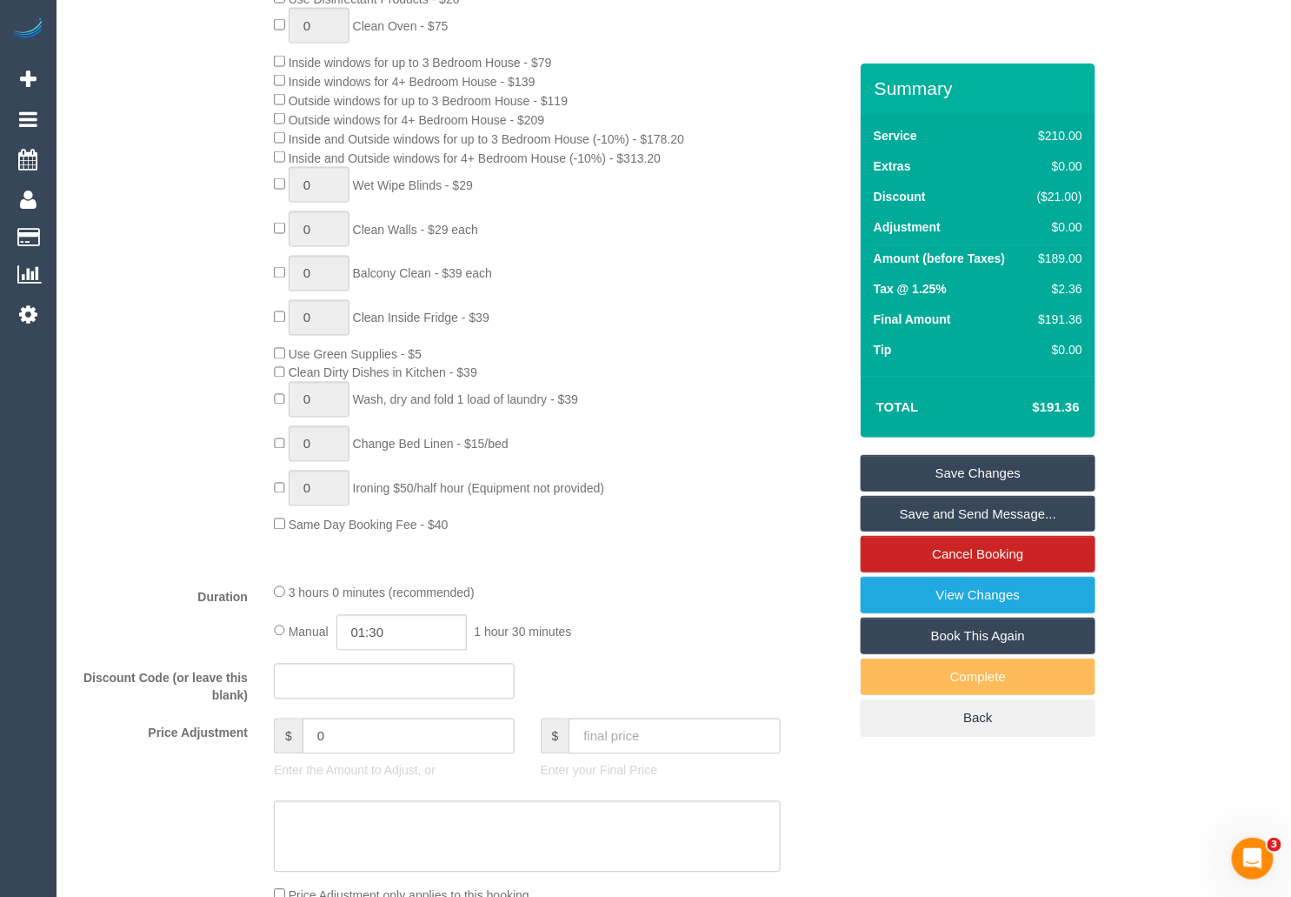
scroll to position [969, 0]
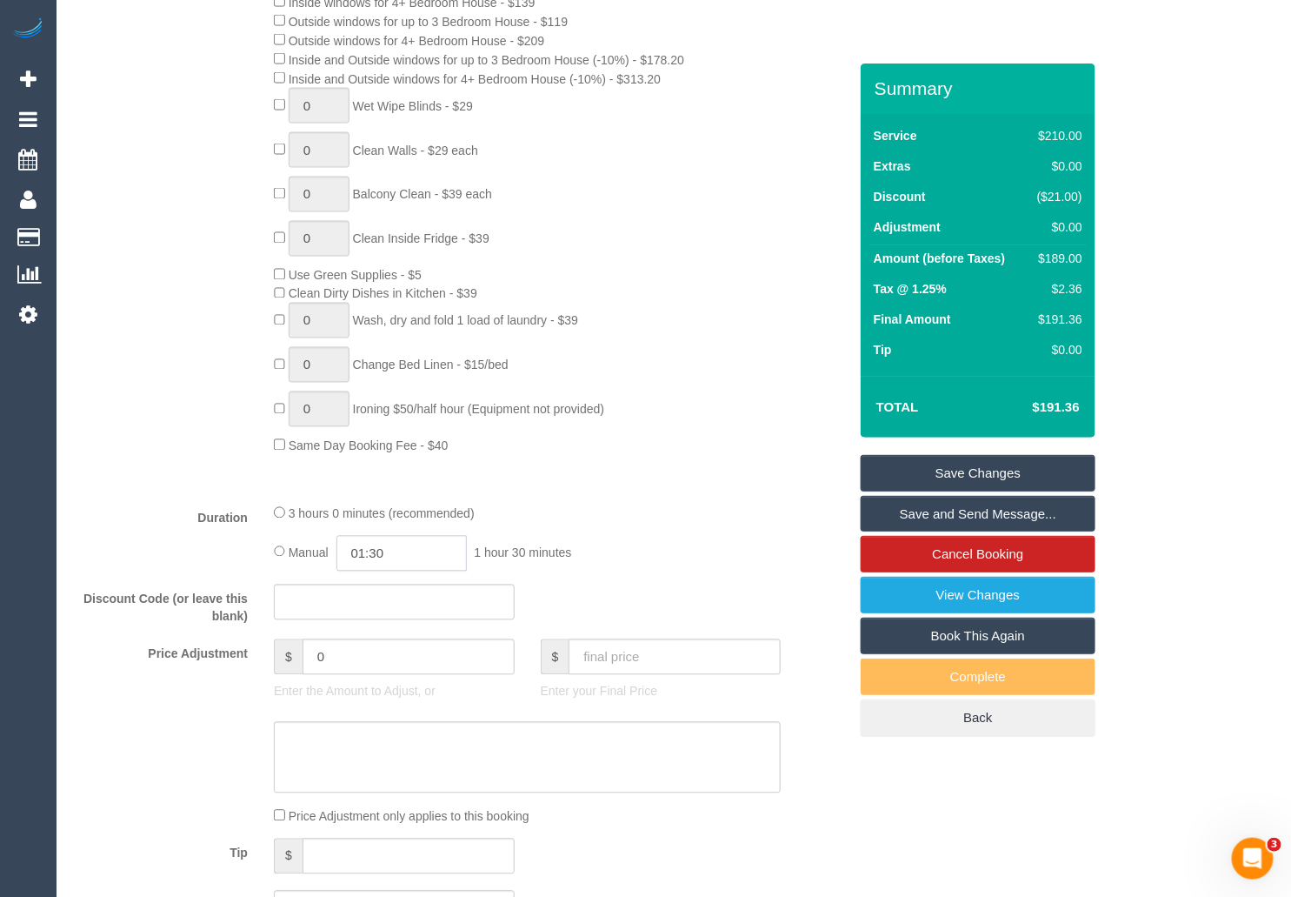
click at [424, 563] on input "01:30" at bounding box center [402, 554] width 130 height 36
type input "03:00"
click at [371, 680] on li "03:00" at bounding box center [382, 680] width 77 height 23
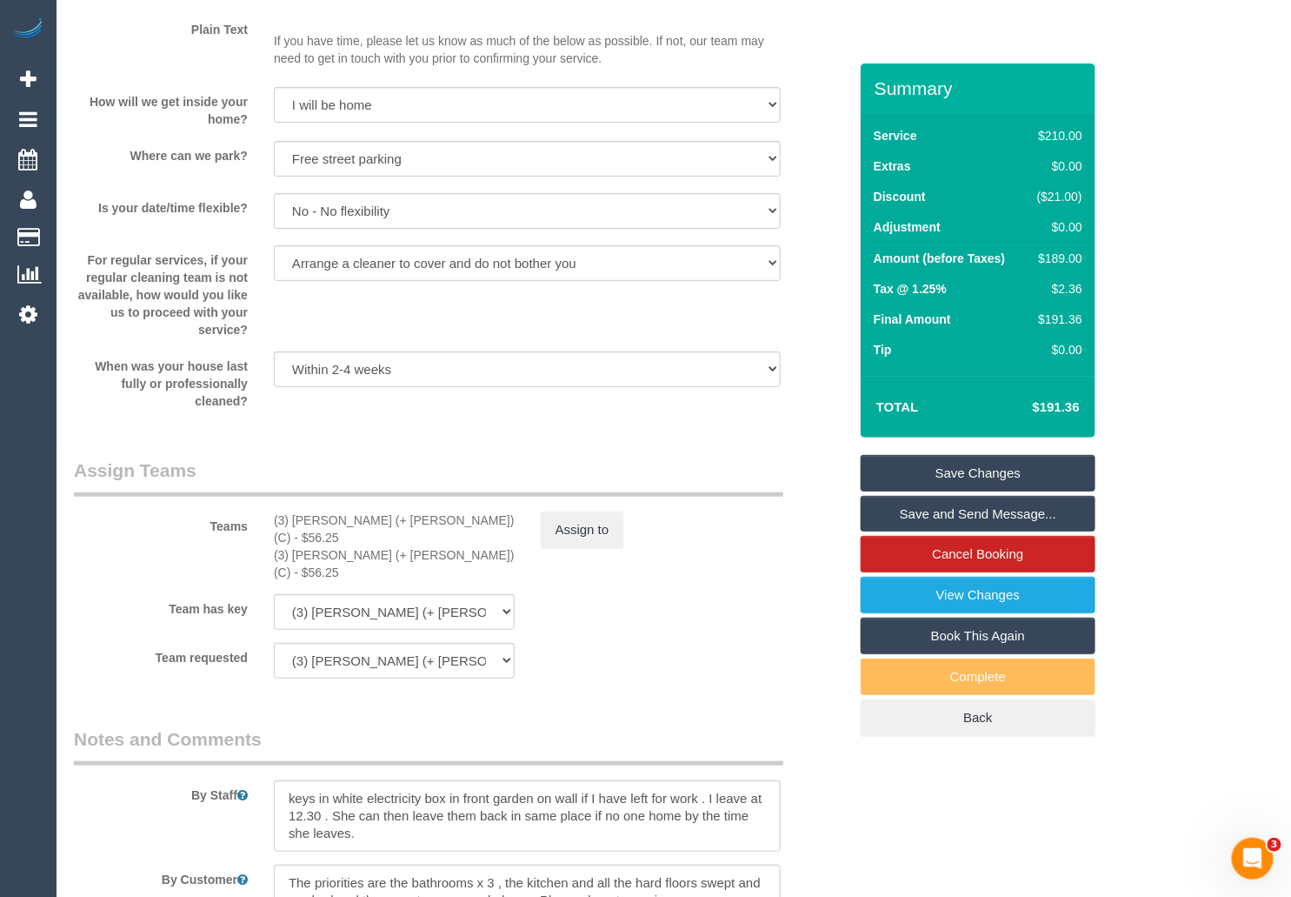
scroll to position [2383, 0]
click at [600, 527] on button "Assign to" at bounding box center [582, 526] width 83 height 37
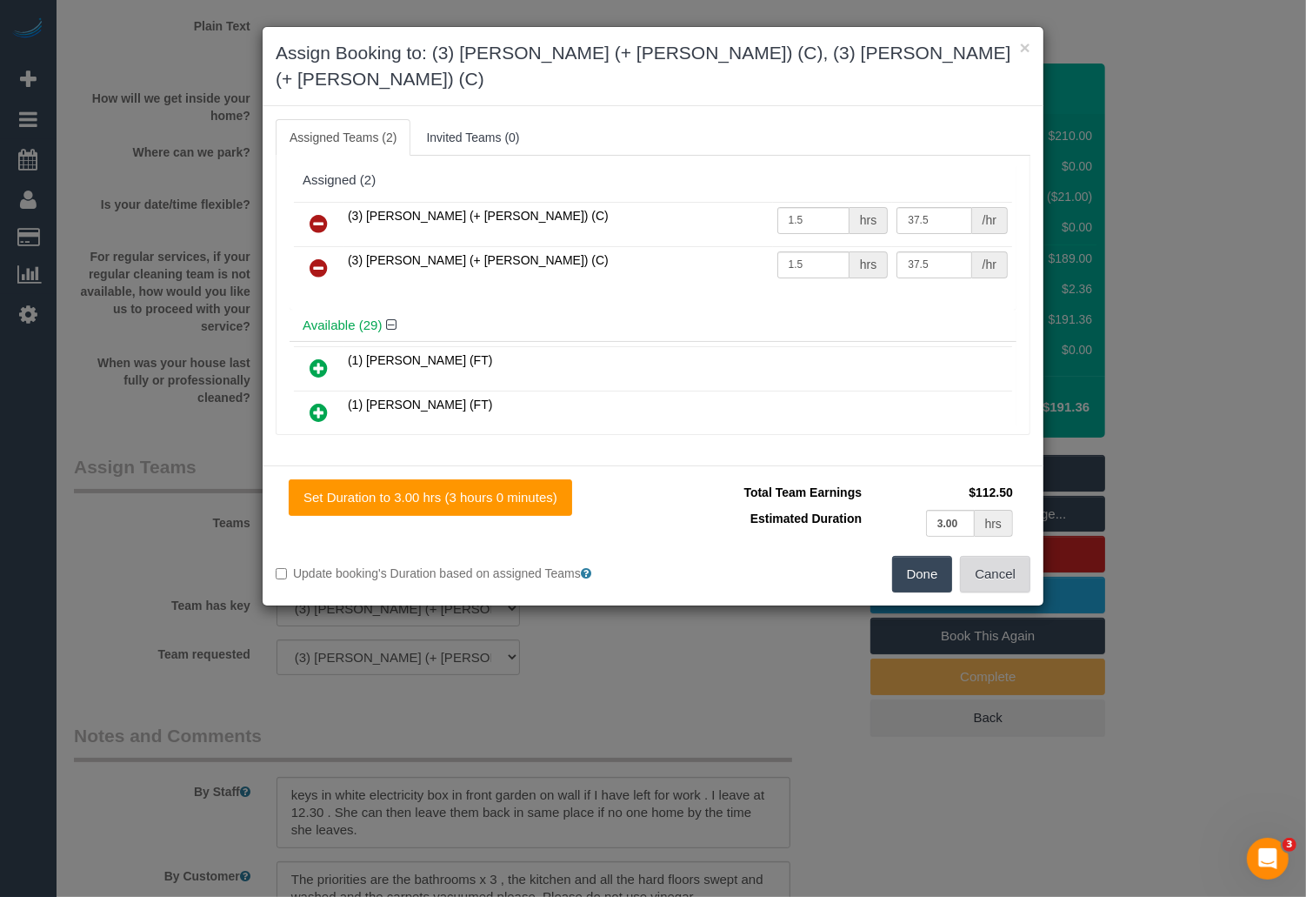
click at [1017, 558] on button "Cancel" at bounding box center [995, 574] width 70 height 37
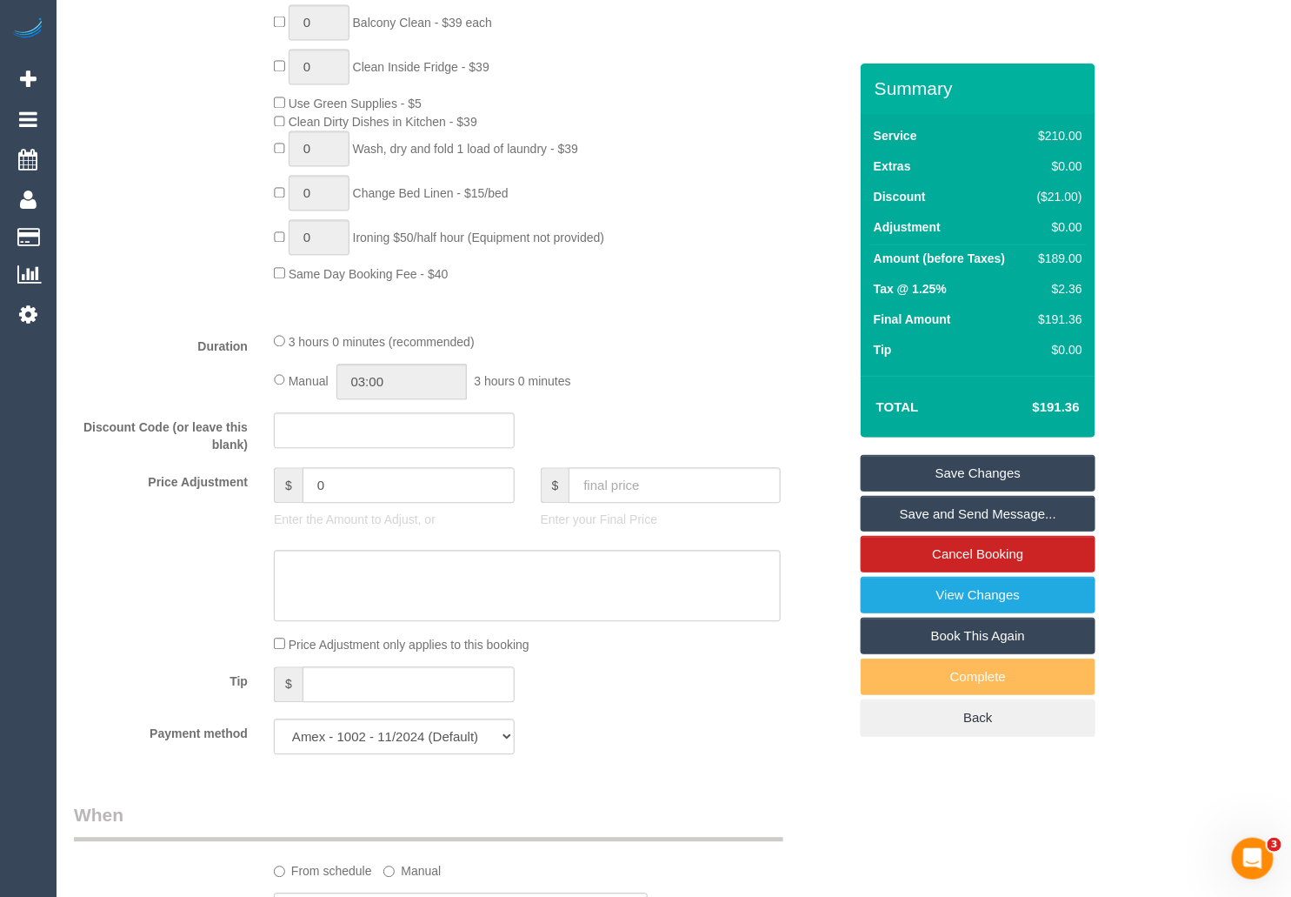
scroll to position [1113, 0]
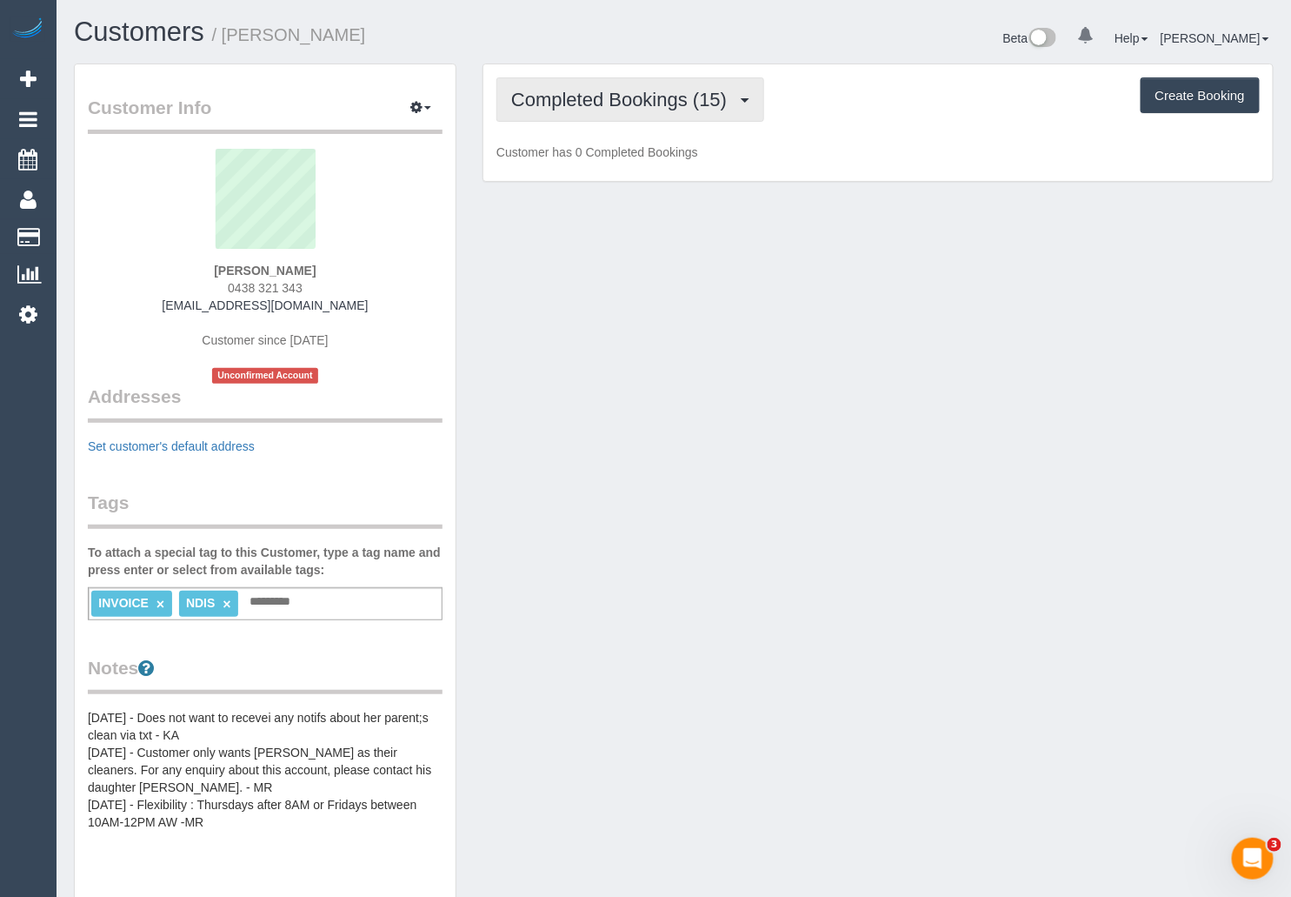
click at [715, 83] on button "Completed Bookings (15)" at bounding box center [631, 99] width 268 height 44
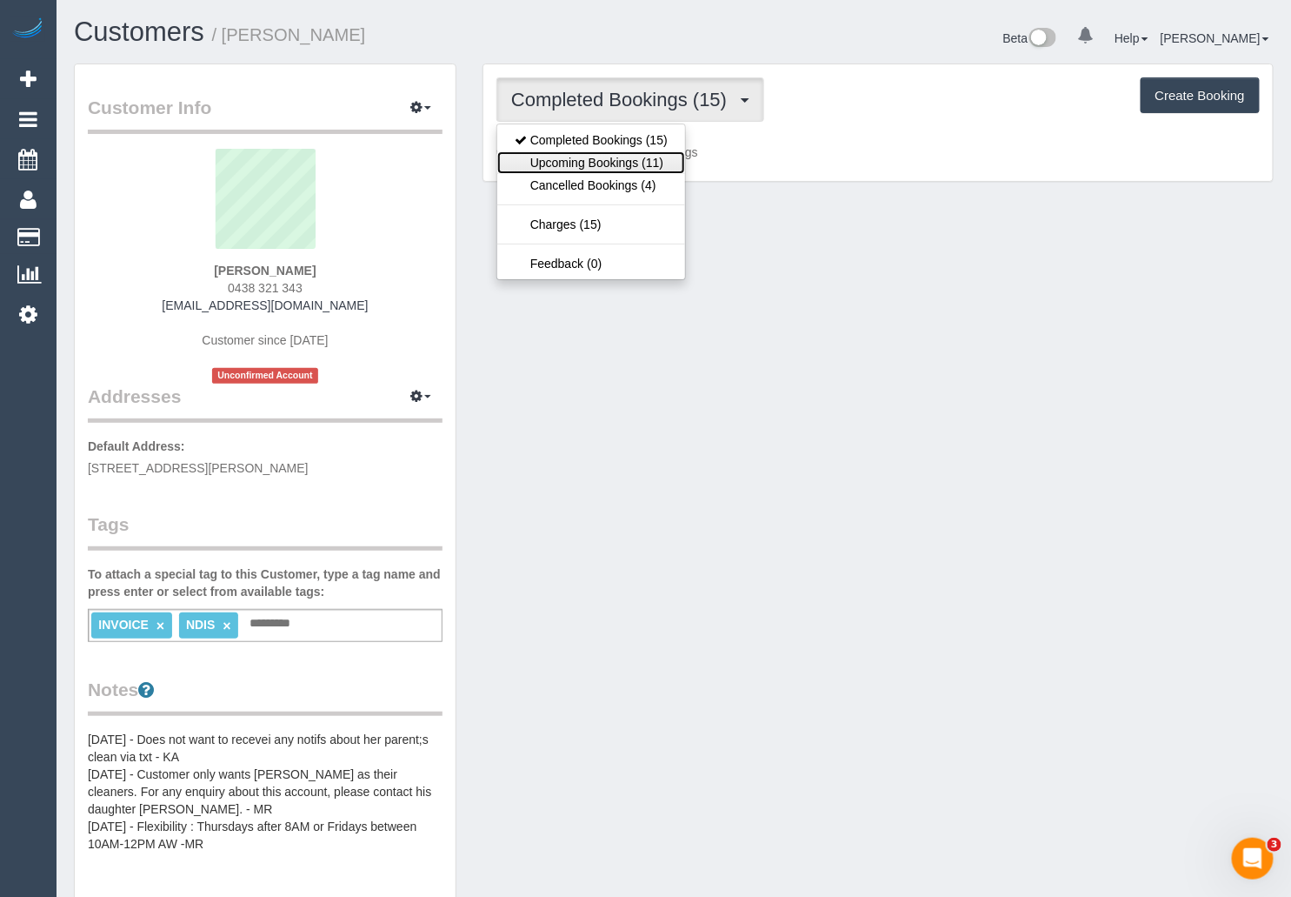
click at [585, 166] on link "Upcoming Bookings (11)" at bounding box center [591, 162] width 188 height 23
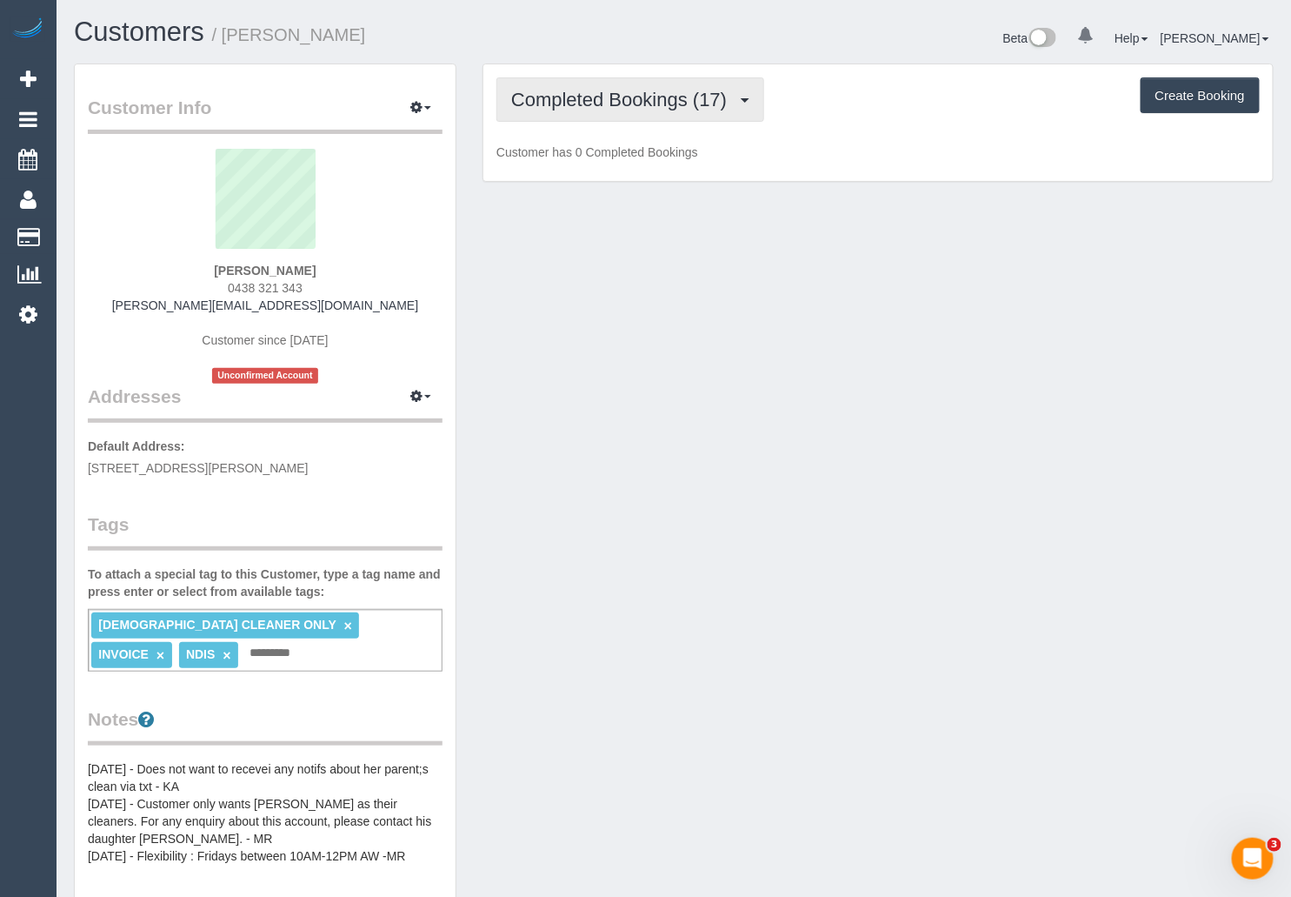
click at [581, 93] on span "Completed Bookings (17)" at bounding box center [623, 100] width 224 height 22
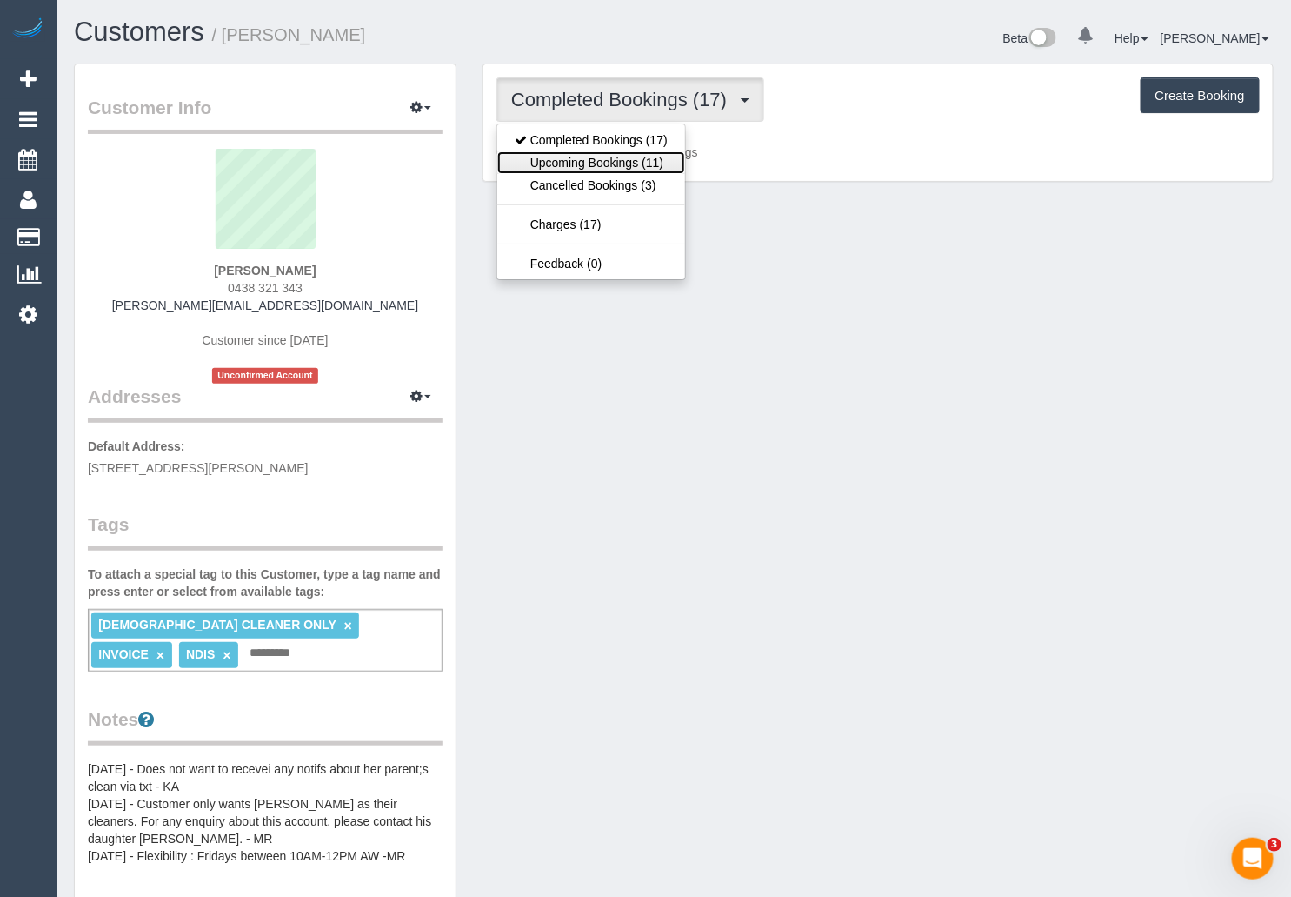
click at [579, 167] on link "Upcoming Bookings (11)" at bounding box center [591, 162] width 188 height 23
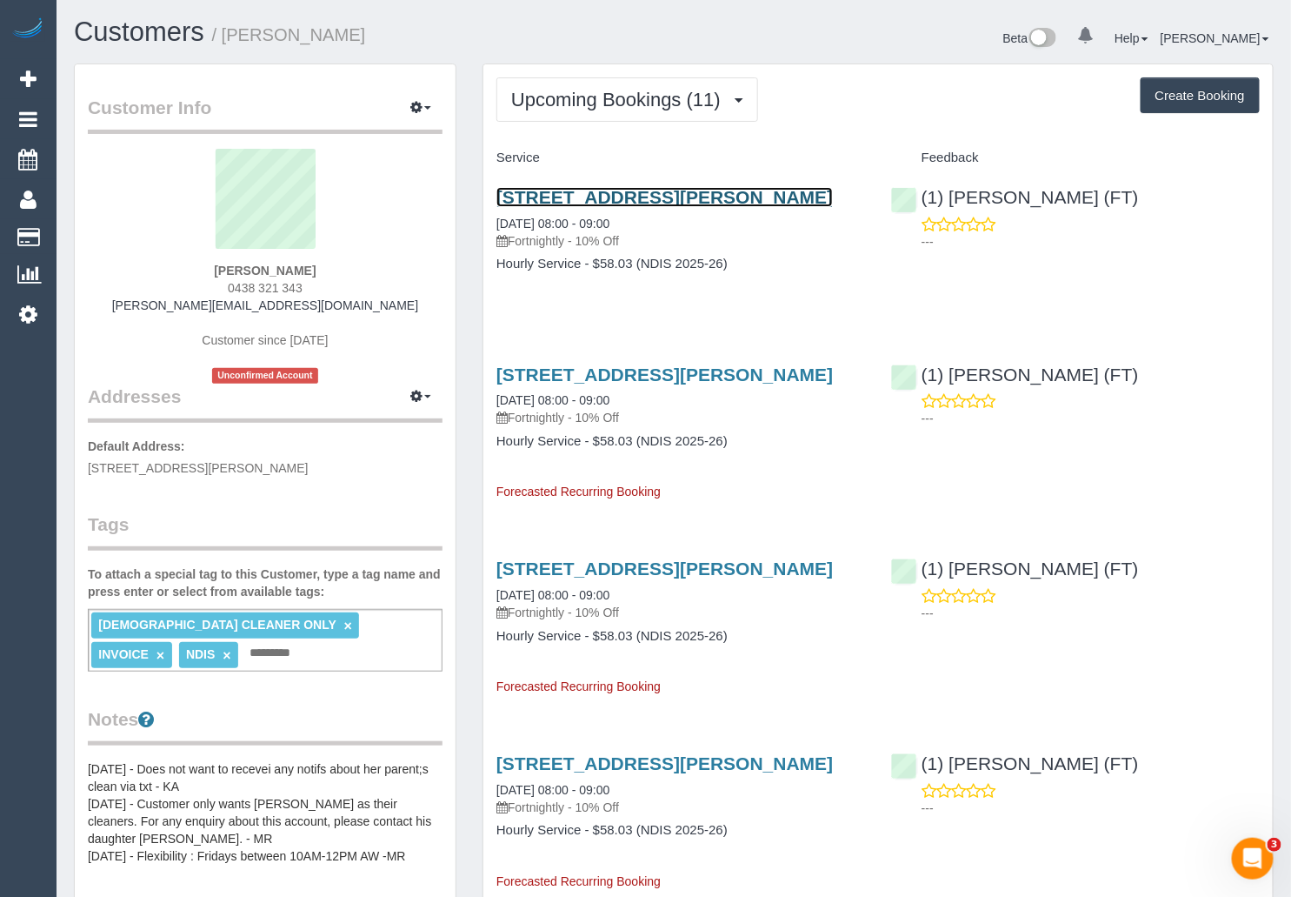
click at [739, 193] on link "[STREET_ADDRESS][PERSON_NAME]" at bounding box center [665, 197] width 337 height 20
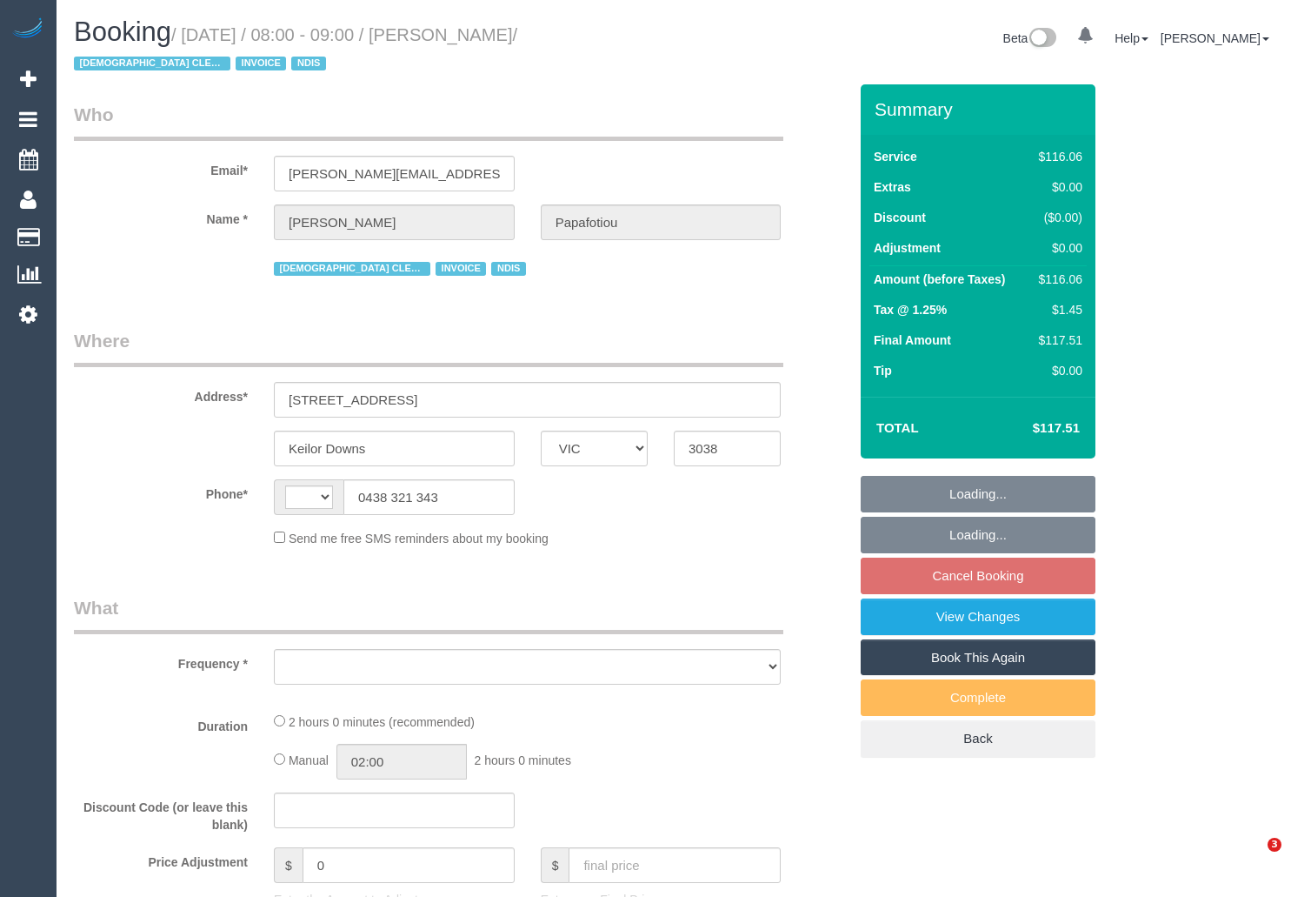
select select "VIC"
select select "string:AU"
select select "object:529"
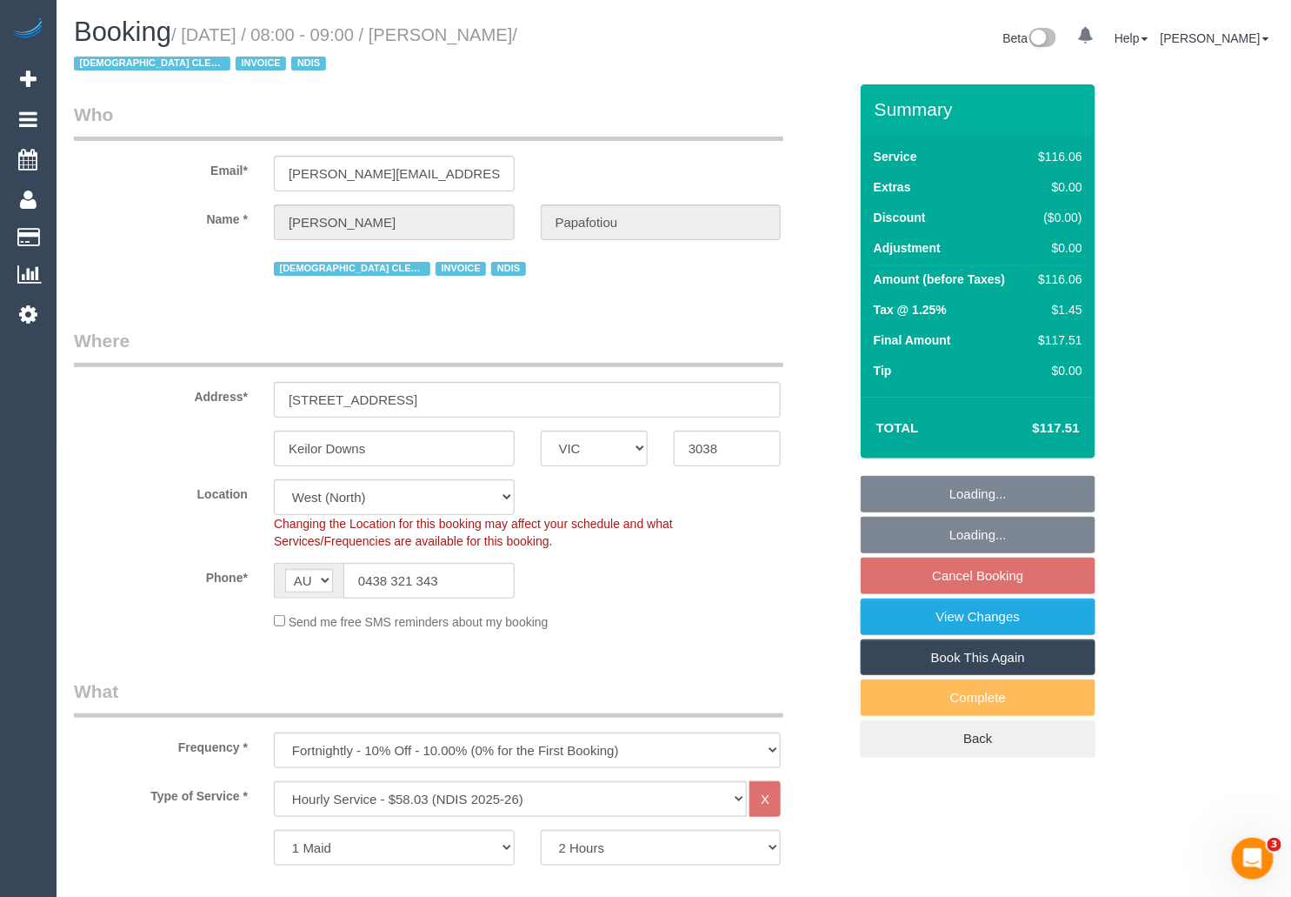
select select "number:29"
select select "number:14"
select select "number:19"
select select "number:25"
select select "number:35"
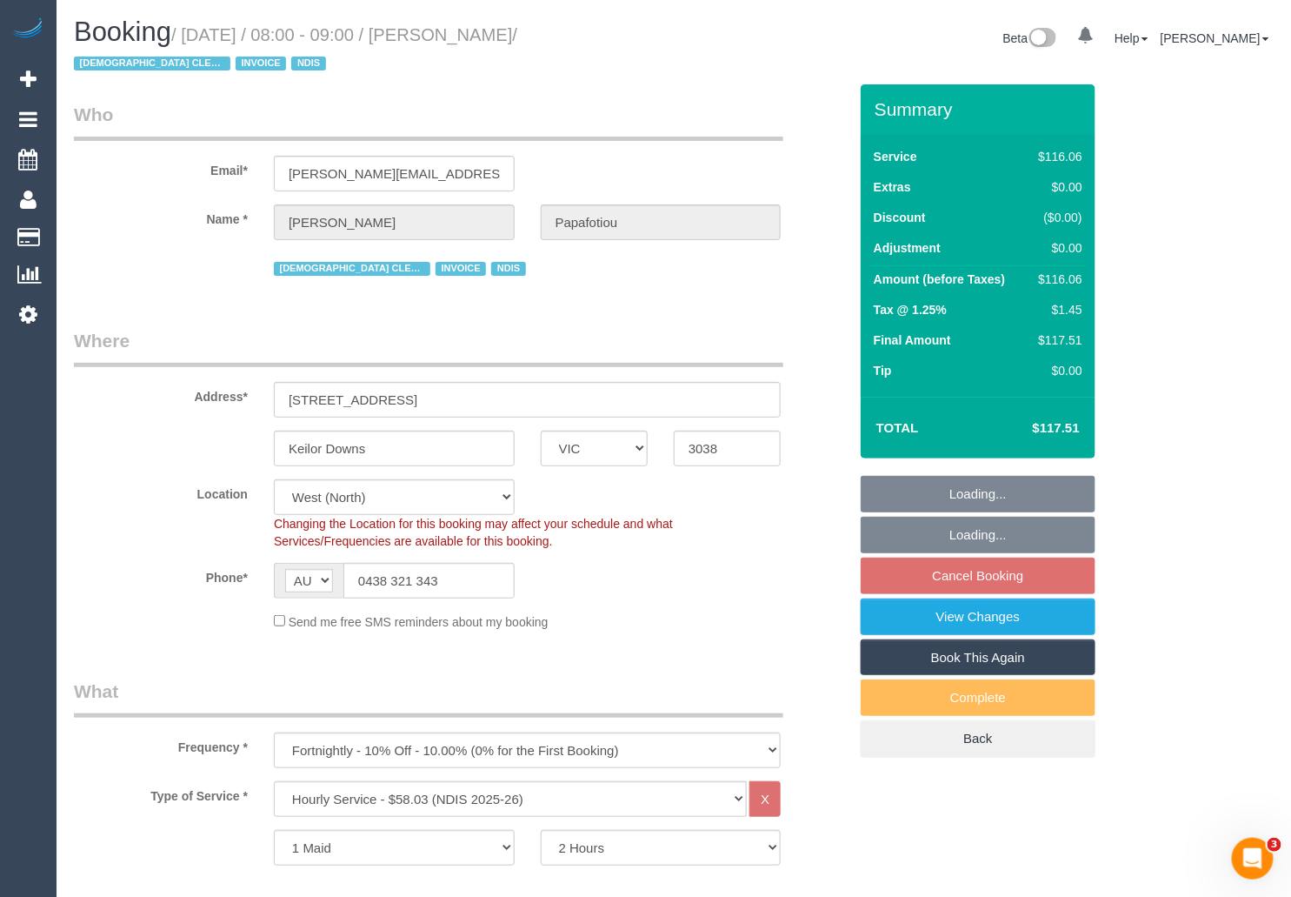
select select "object:755"
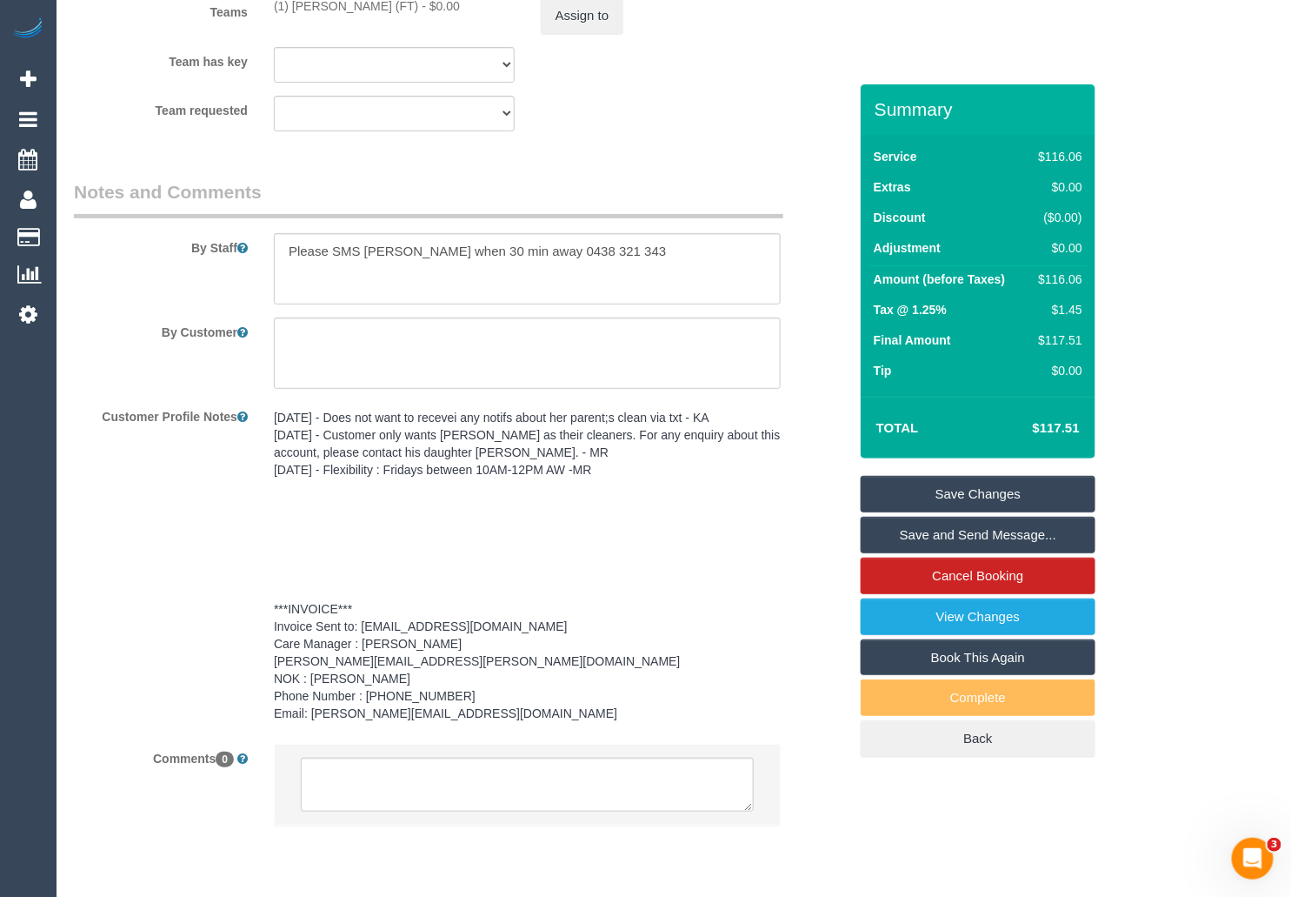
scroll to position [2402, 0]
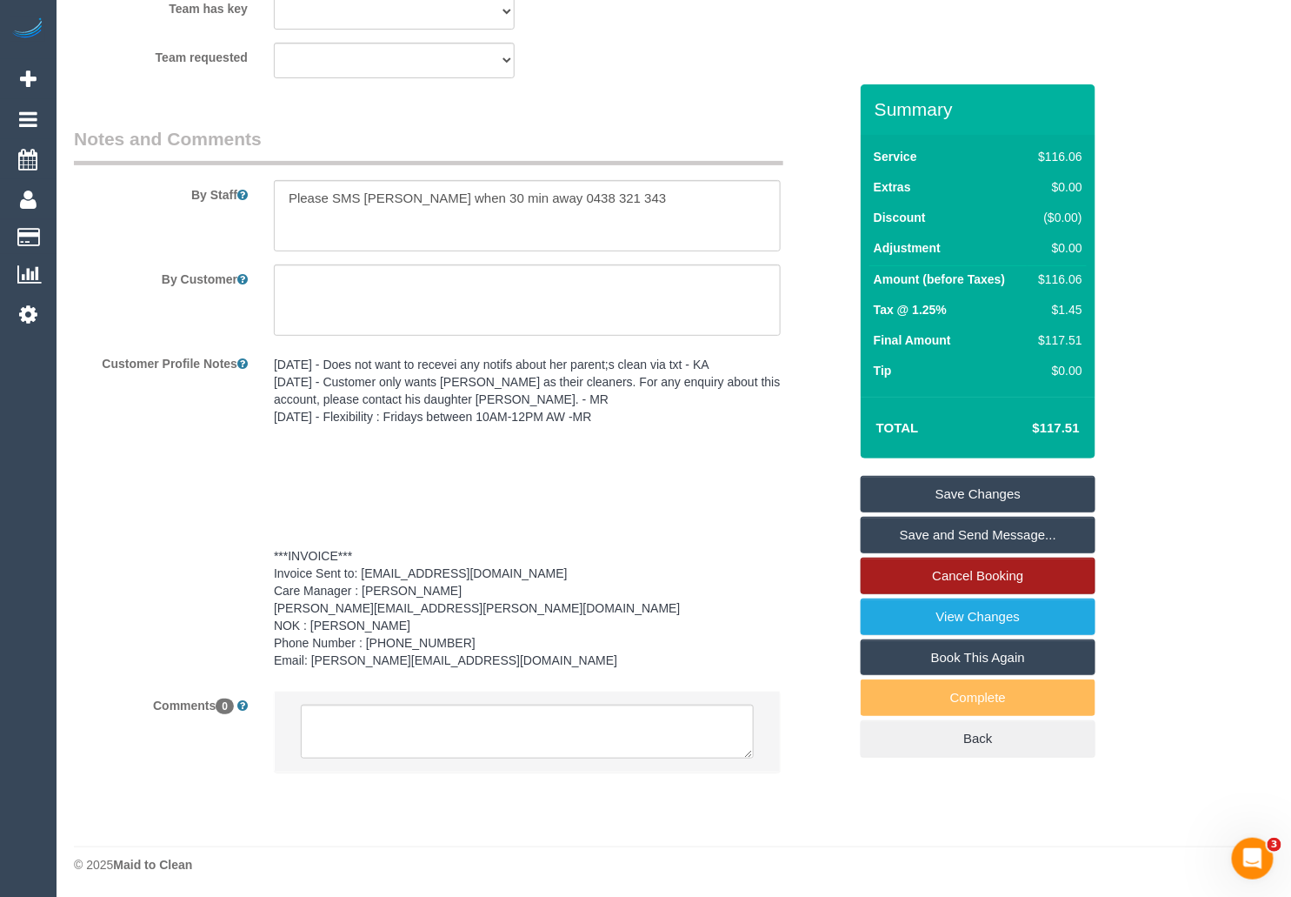
click at [996, 573] on link "Cancel Booking" at bounding box center [978, 575] width 235 height 37
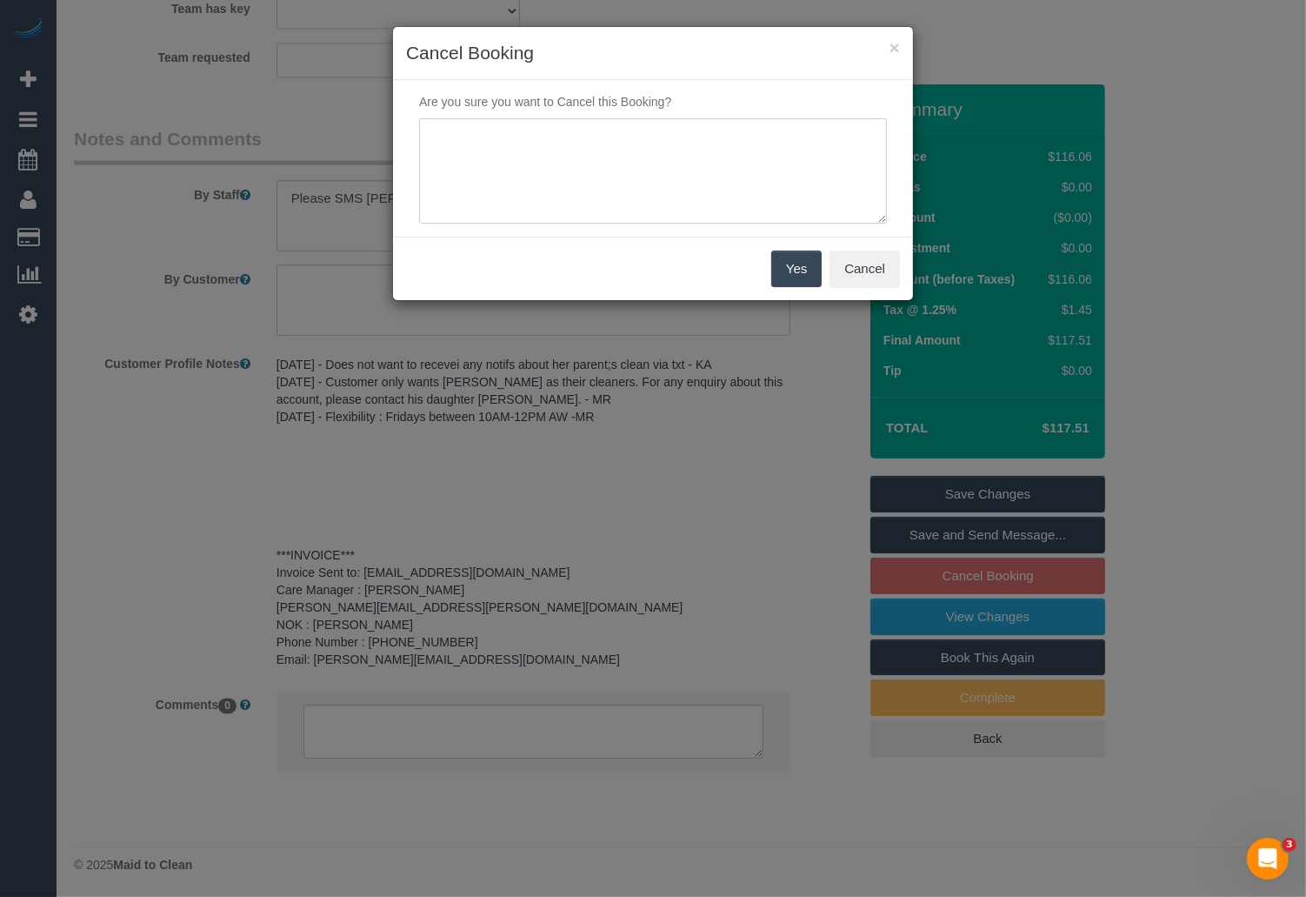
click at [635, 154] on textarea at bounding box center [653, 171] width 468 height 106
paste textarea "interruption to our electricity supply"
click at [825, 132] on textarea at bounding box center [653, 171] width 468 height 106
click at [624, 150] on textarea at bounding box center [653, 171] width 468 height 106
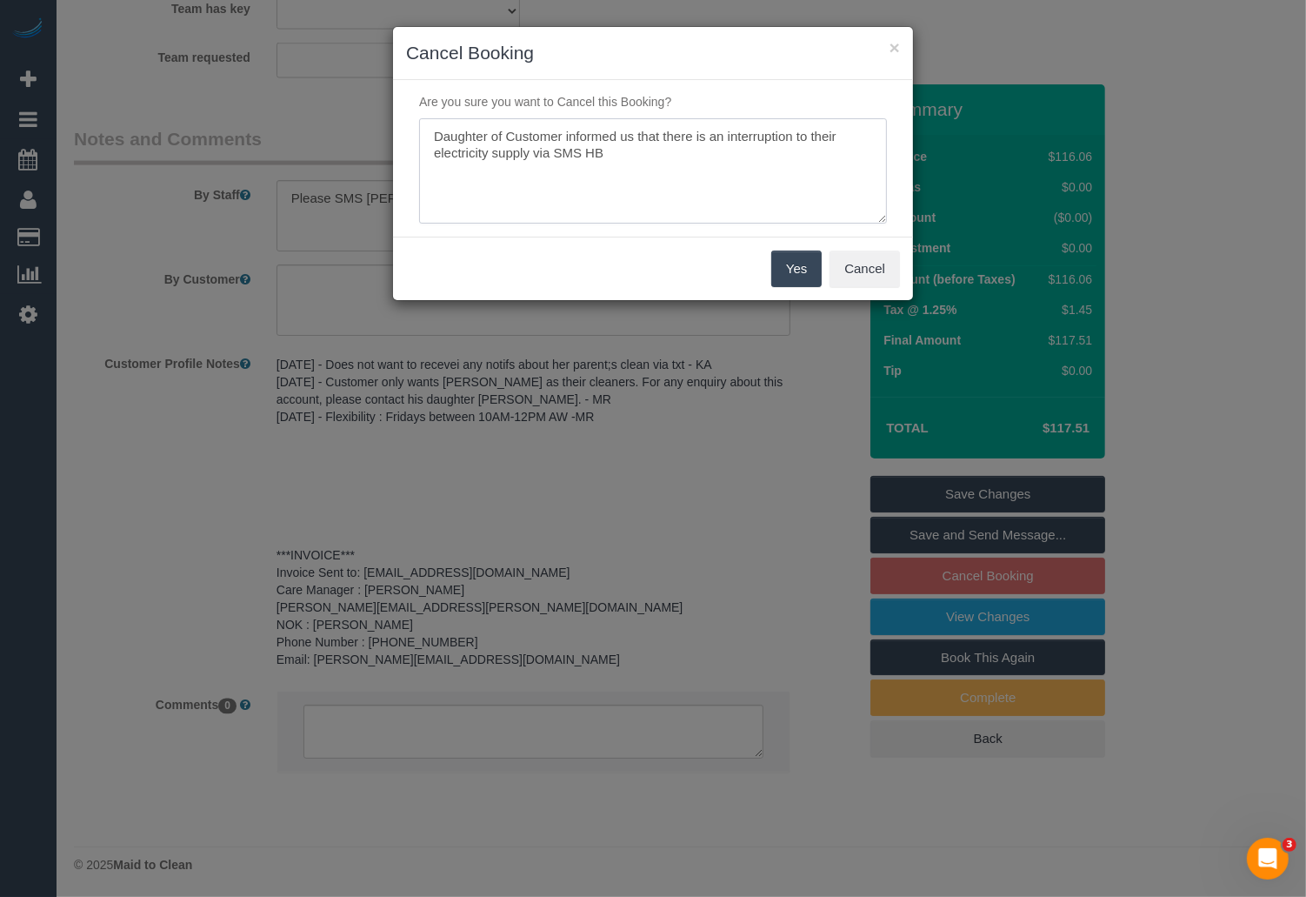
type textarea "Daughter of Customer informed us that there is an interruption to their electri…"
click at [797, 276] on button "Yes" at bounding box center [796, 268] width 50 height 37
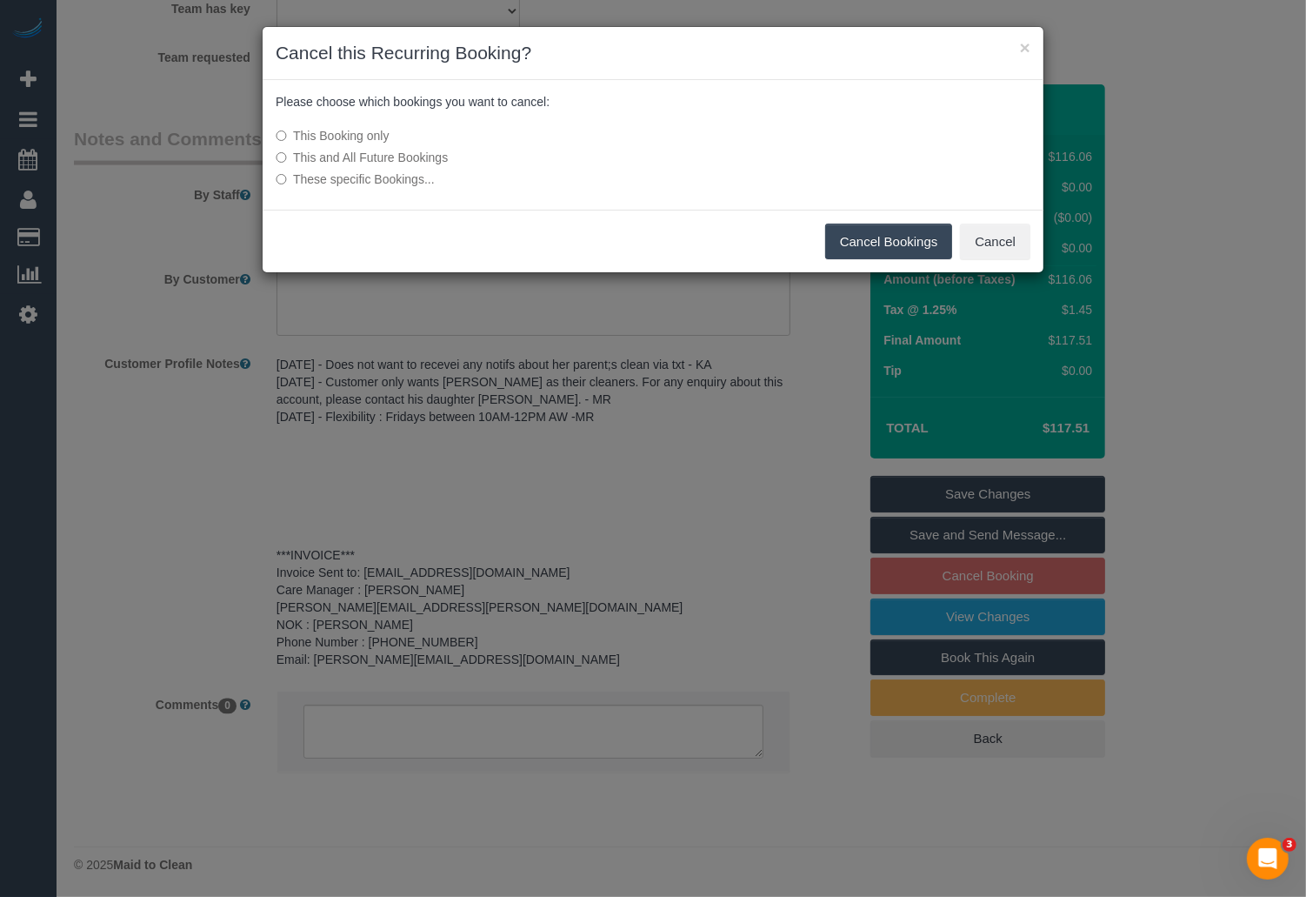
click at [885, 240] on button "Cancel Bookings" at bounding box center [889, 241] width 128 height 37
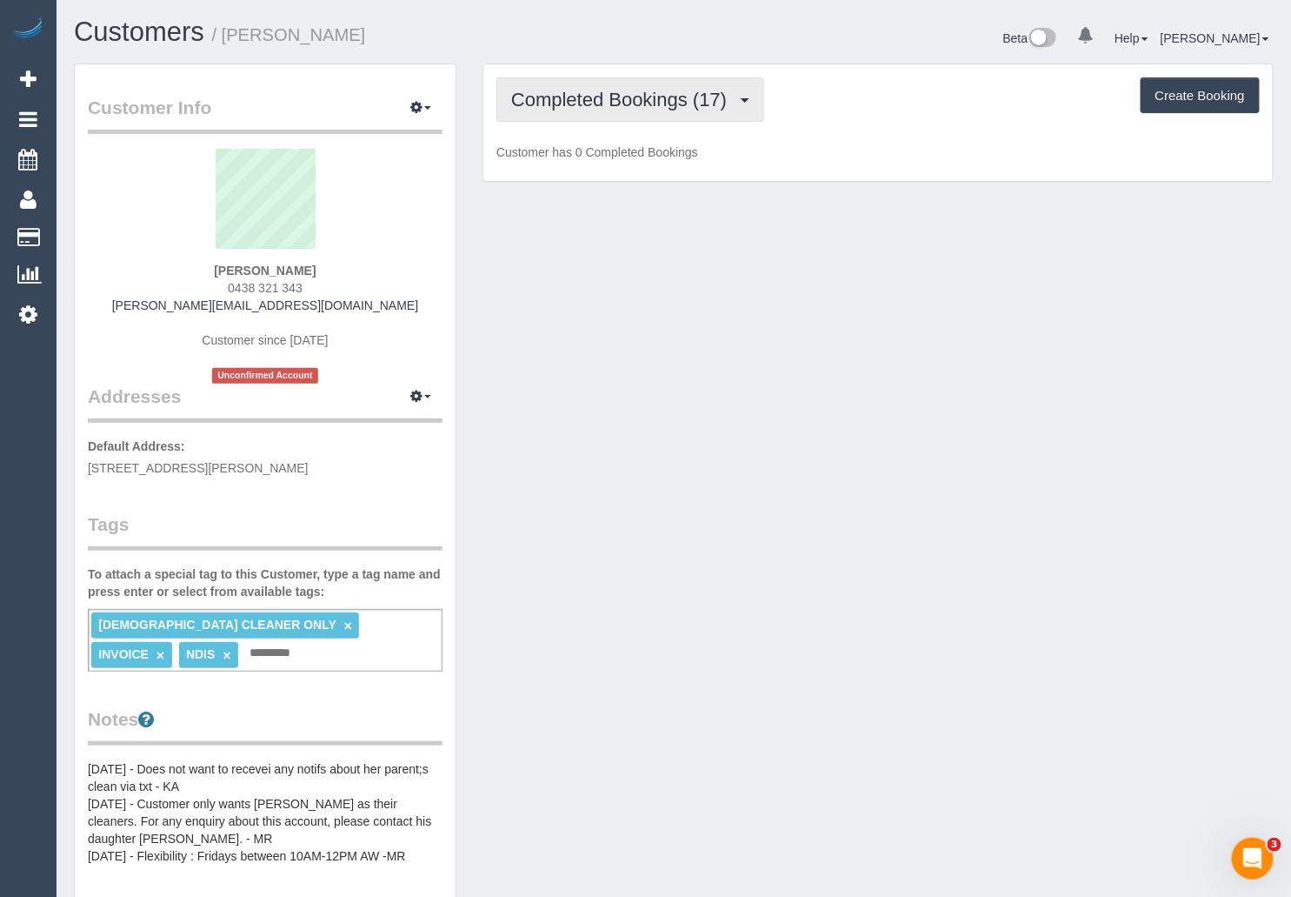
click at [684, 94] on span "Completed Bookings (17)" at bounding box center [623, 100] width 224 height 22
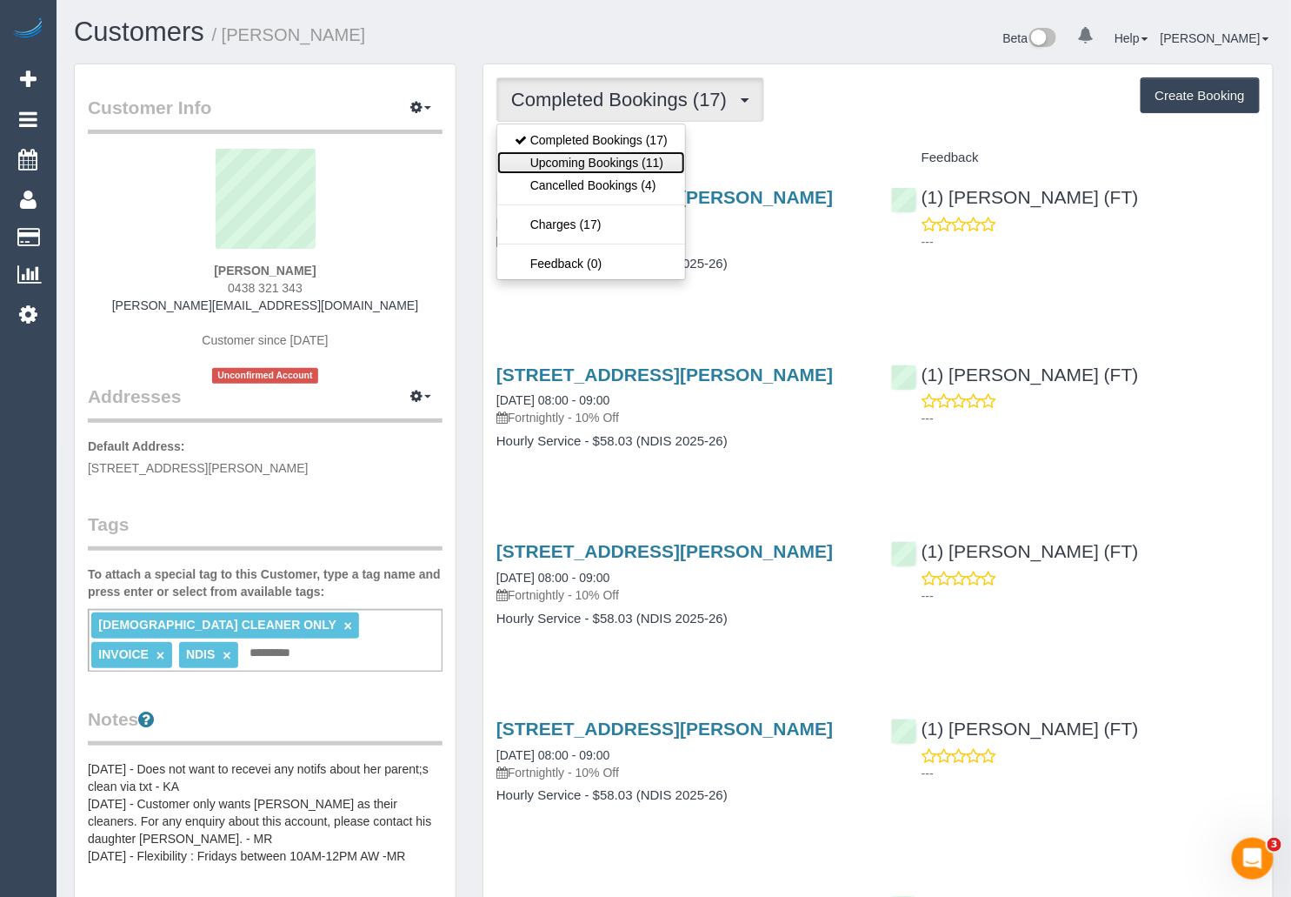
click at [617, 156] on link "Upcoming Bookings (11)" at bounding box center [591, 162] width 188 height 23
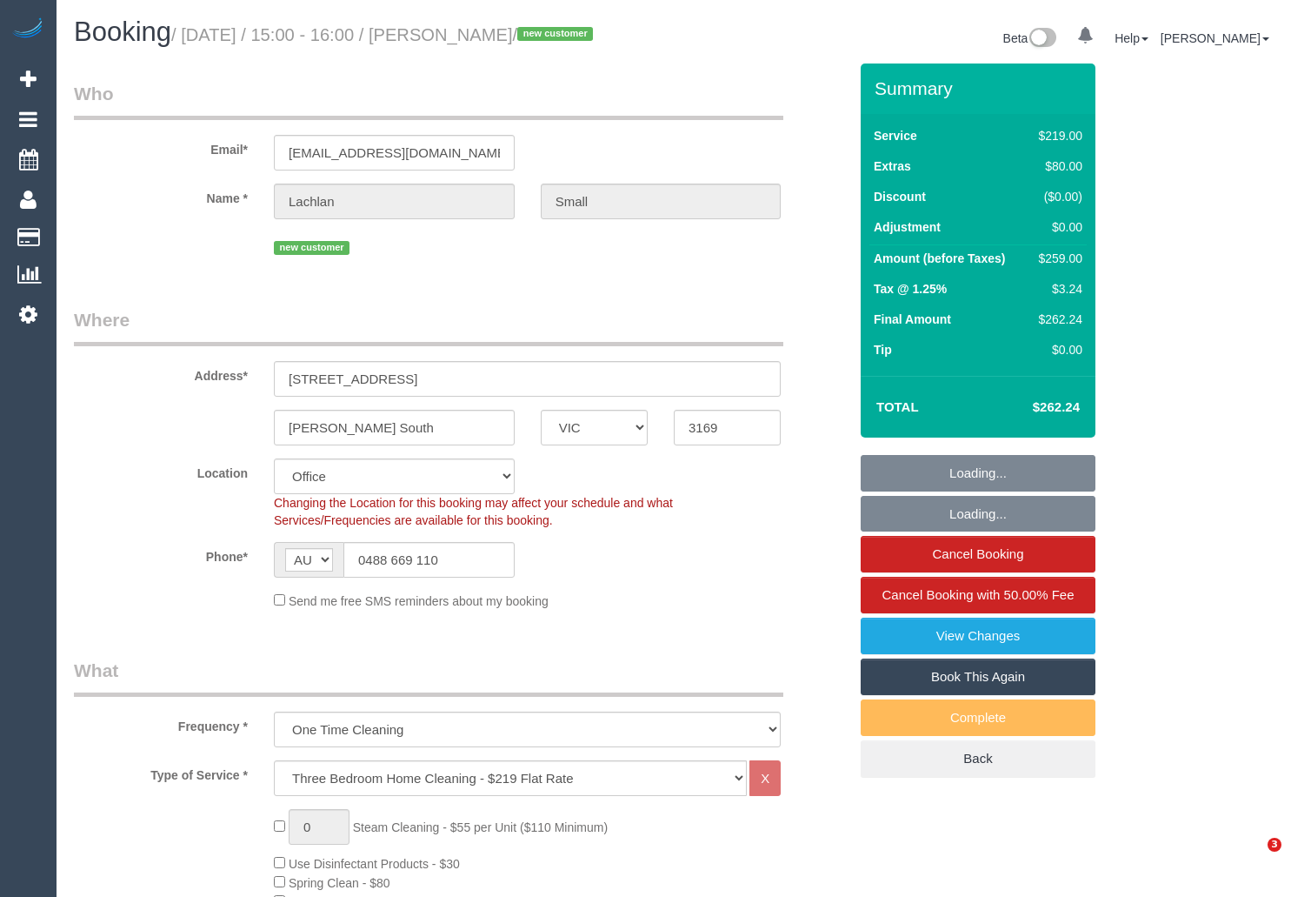
select select "VIC"
select select "number:28"
select select "number:14"
select select "number:19"
select select "number:24"
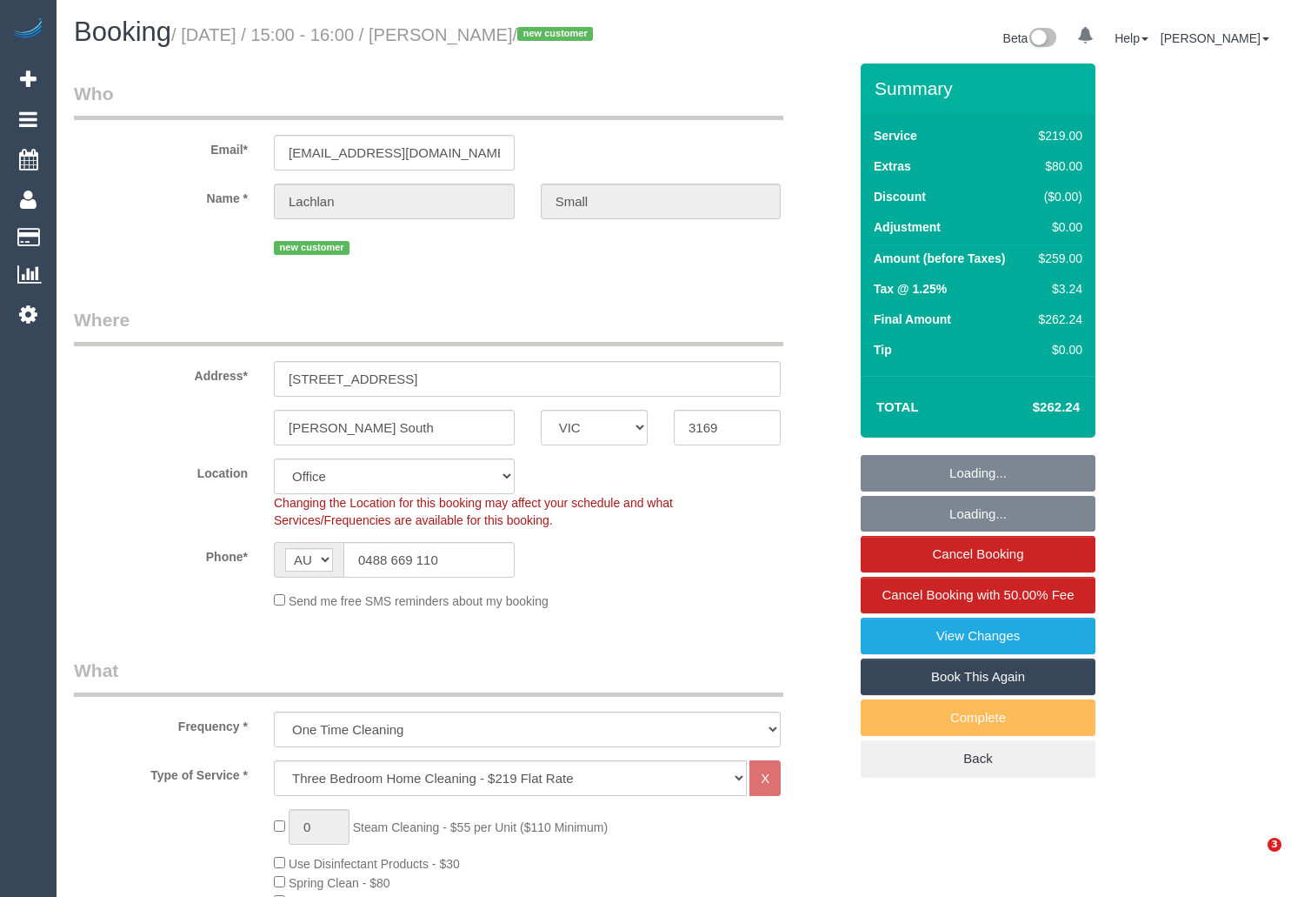
select select "number:26"
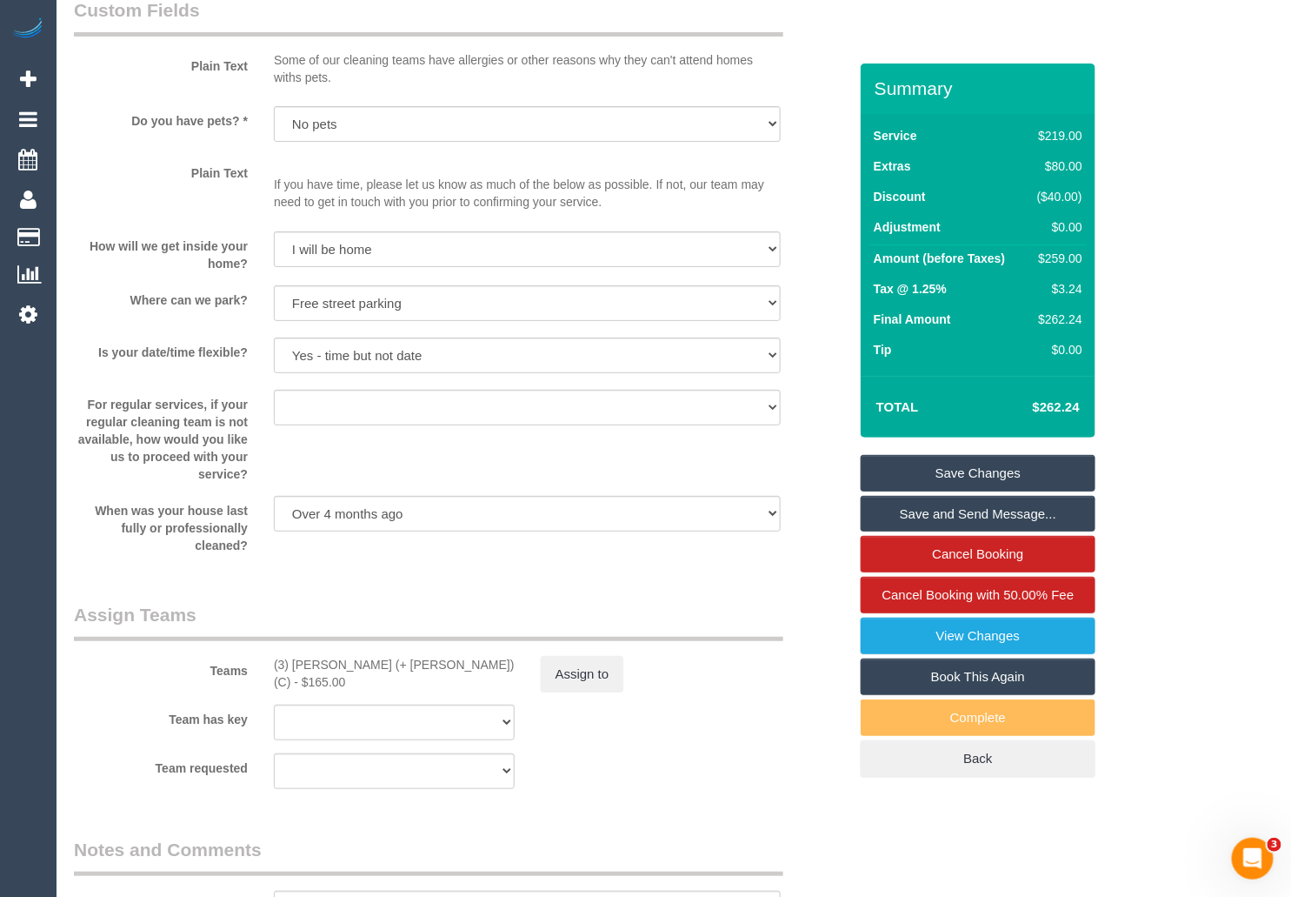
scroll to position [2485, 0]
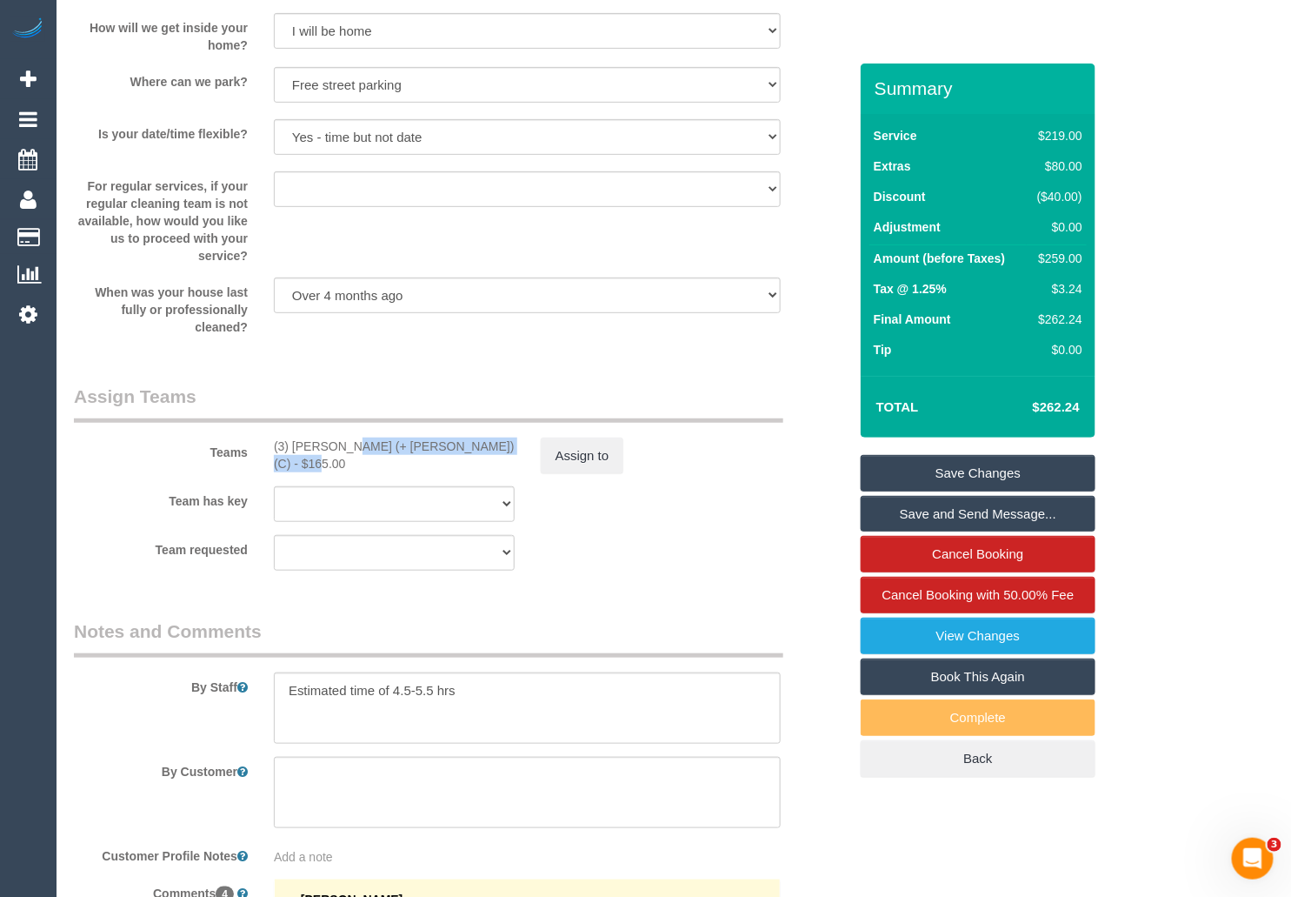
drag, startPoint x: 290, startPoint y: 469, endPoint x: 457, endPoint y: 477, distance: 168.0
click at [457, 472] on div "(3) [PERSON_NAME] (+ [PERSON_NAME]) (C) - $165.00" at bounding box center [394, 454] width 241 height 35
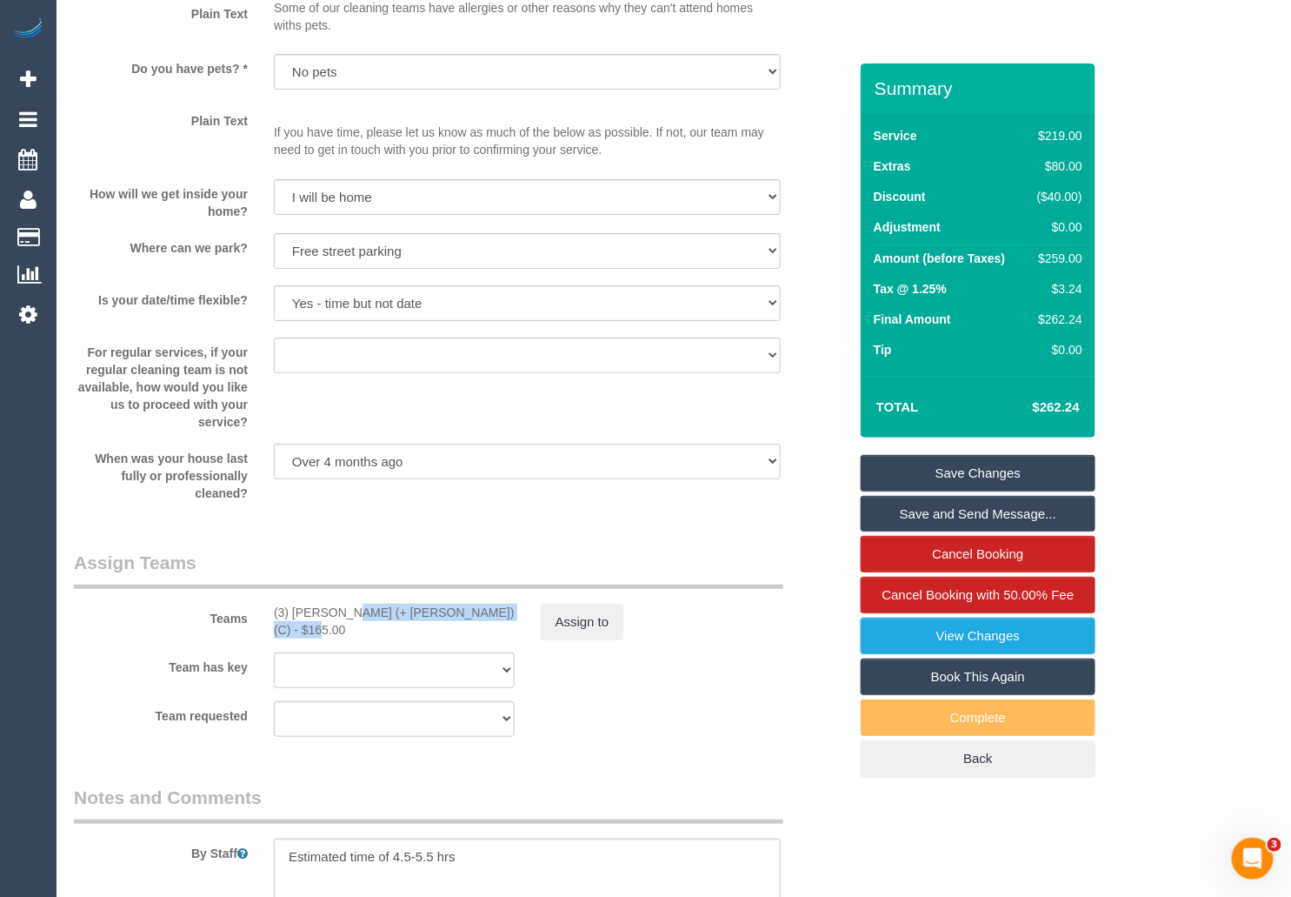
scroll to position [2318, 0]
drag, startPoint x: 1040, startPoint y: 277, endPoint x: 1071, endPoint y: 279, distance: 30.5
click at [1071, 267] on div "$259.00" at bounding box center [1057, 258] width 52 height 17
drag, startPoint x: 1030, startPoint y: 419, endPoint x: 1095, endPoint y: 429, distance: 65.9
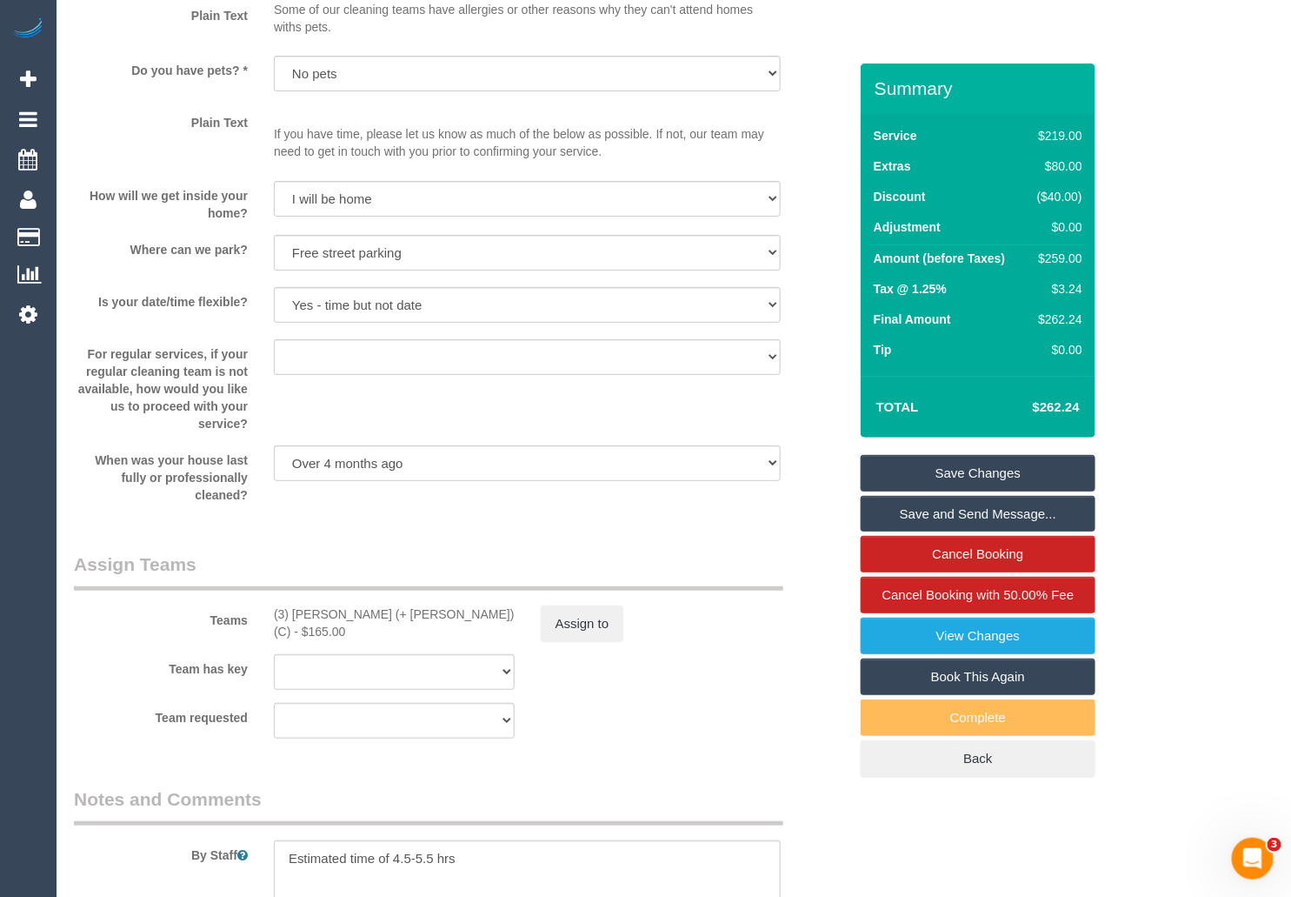
click at [1095, 429] on div "Total $262.24" at bounding box center [978, 407] width 235 height 62
drag, startPoint x: 1041, startPoint y: 280, endPoint x: 1068, endPoint y: 282, distance: 27.0
click at [1068, 267] on div "$259.00" at bounding box center [1057, 258] width 52 height 17
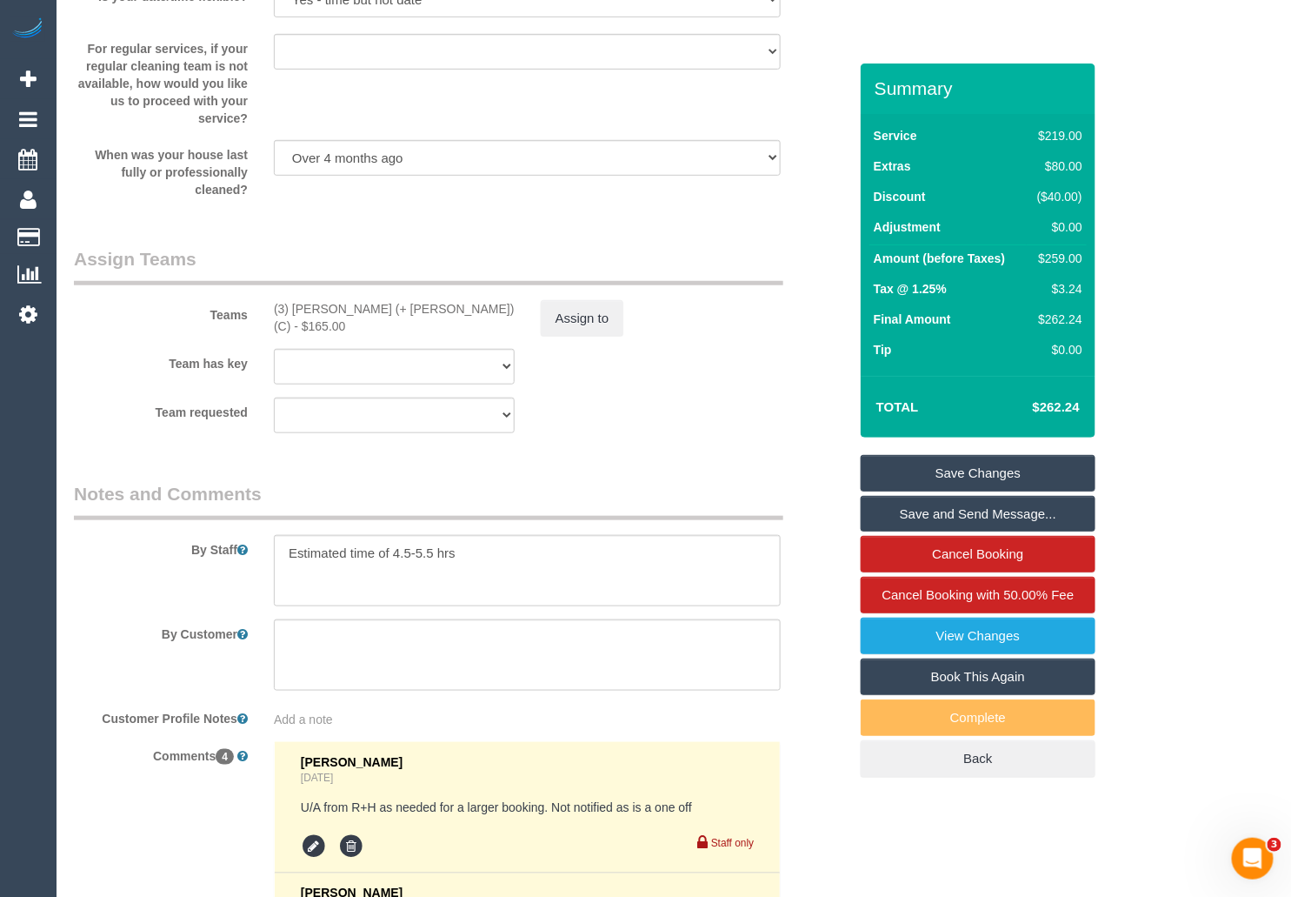
scroll to position [2629, 0]
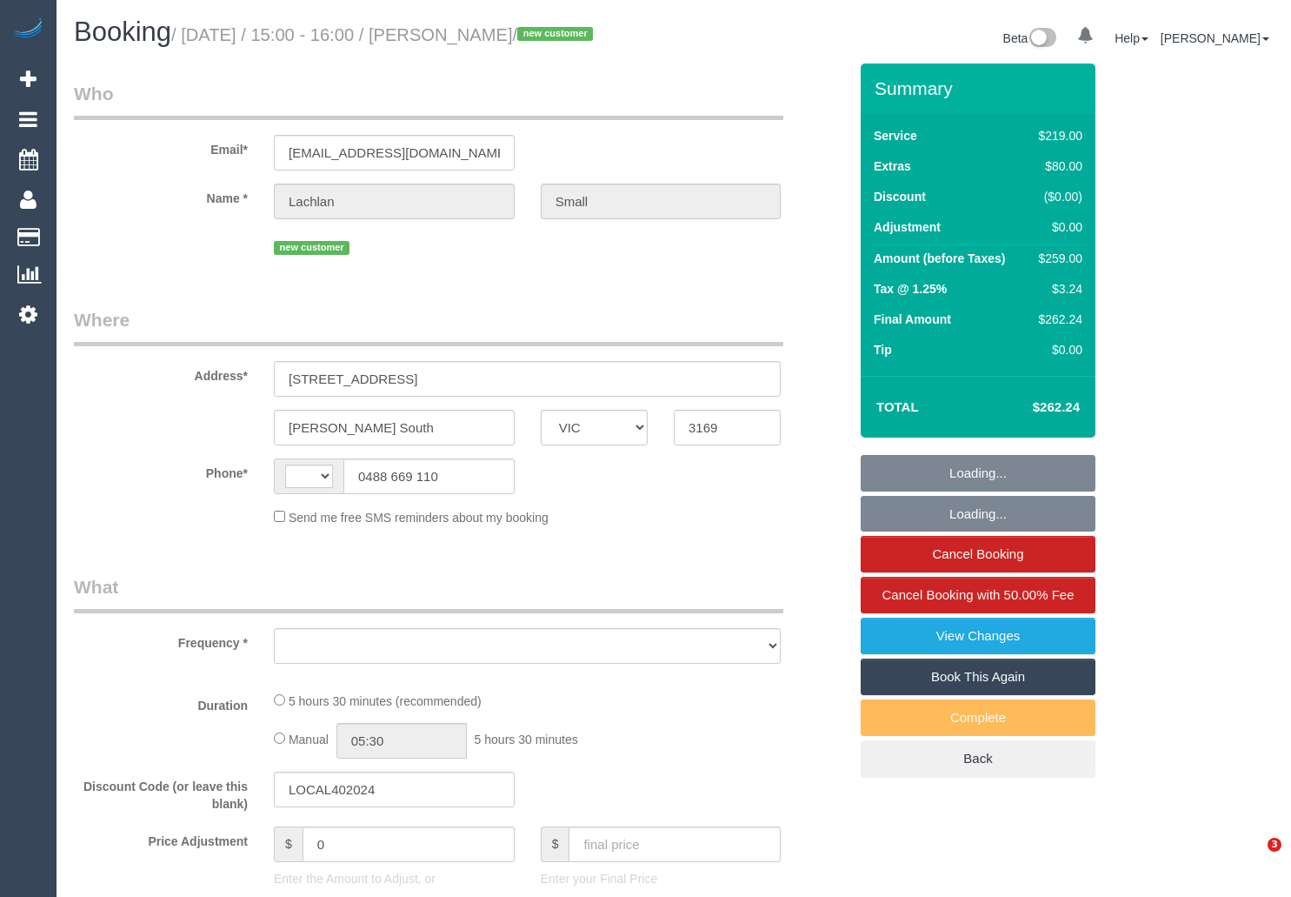
select select "VIC"
select select "string:AU"
select select "object:616"
select select "string:stripe-pm_1SDDiG2GScqysDRVHMltbVfm"
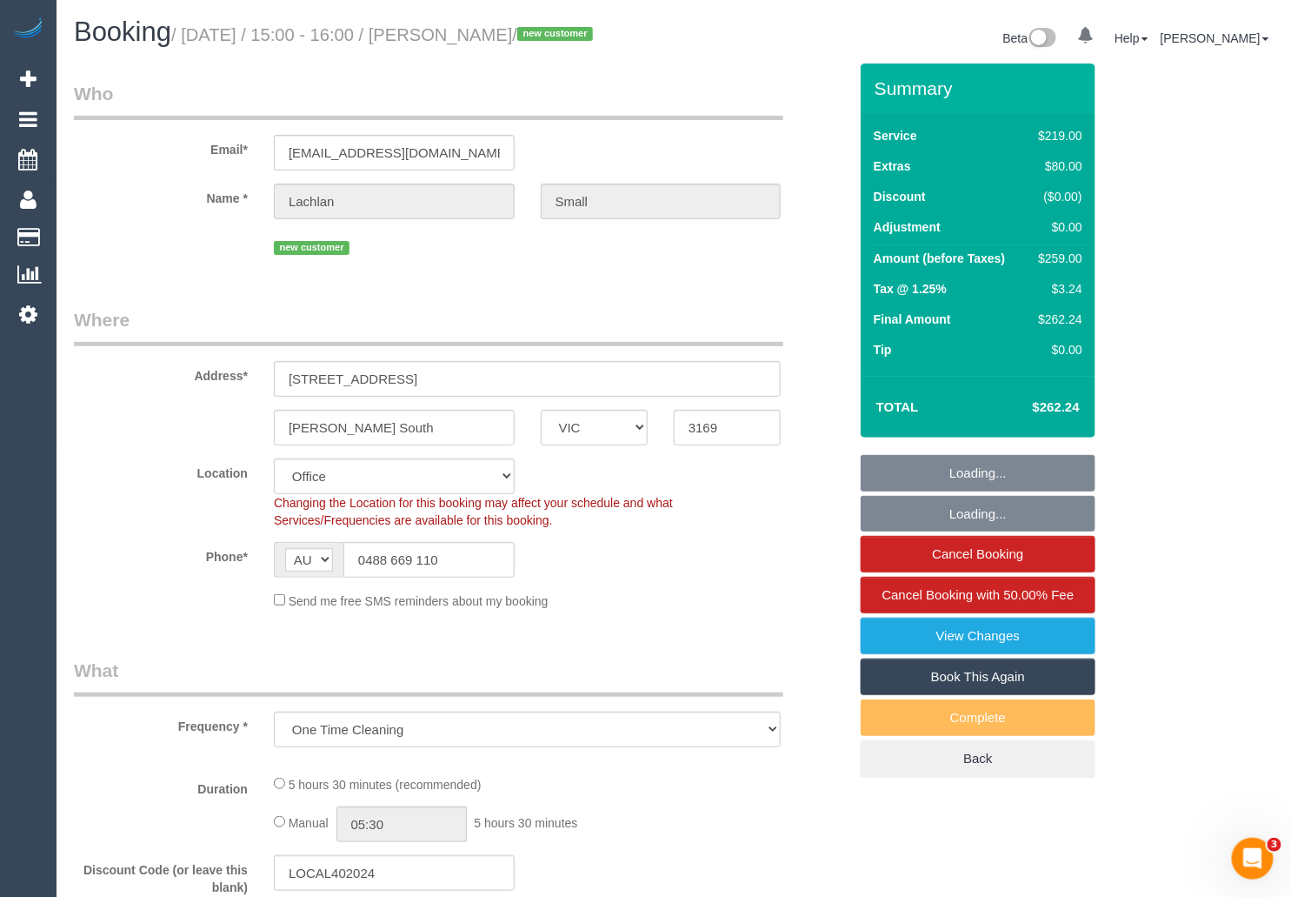
select select "number:28"
select select "number:14"
select select "number:19"
select select "number:24"
select select "number:26"
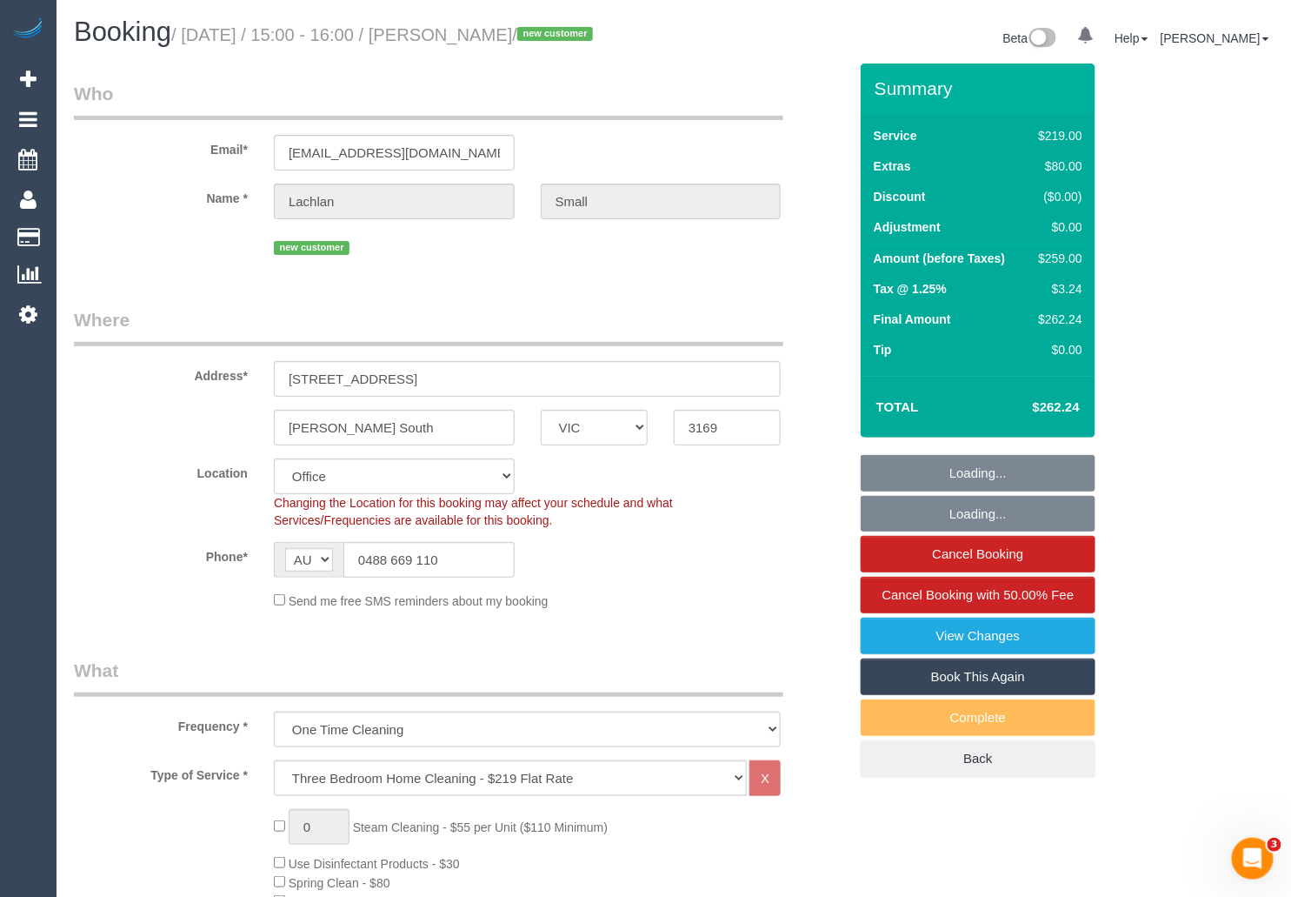
select select "object:2139"
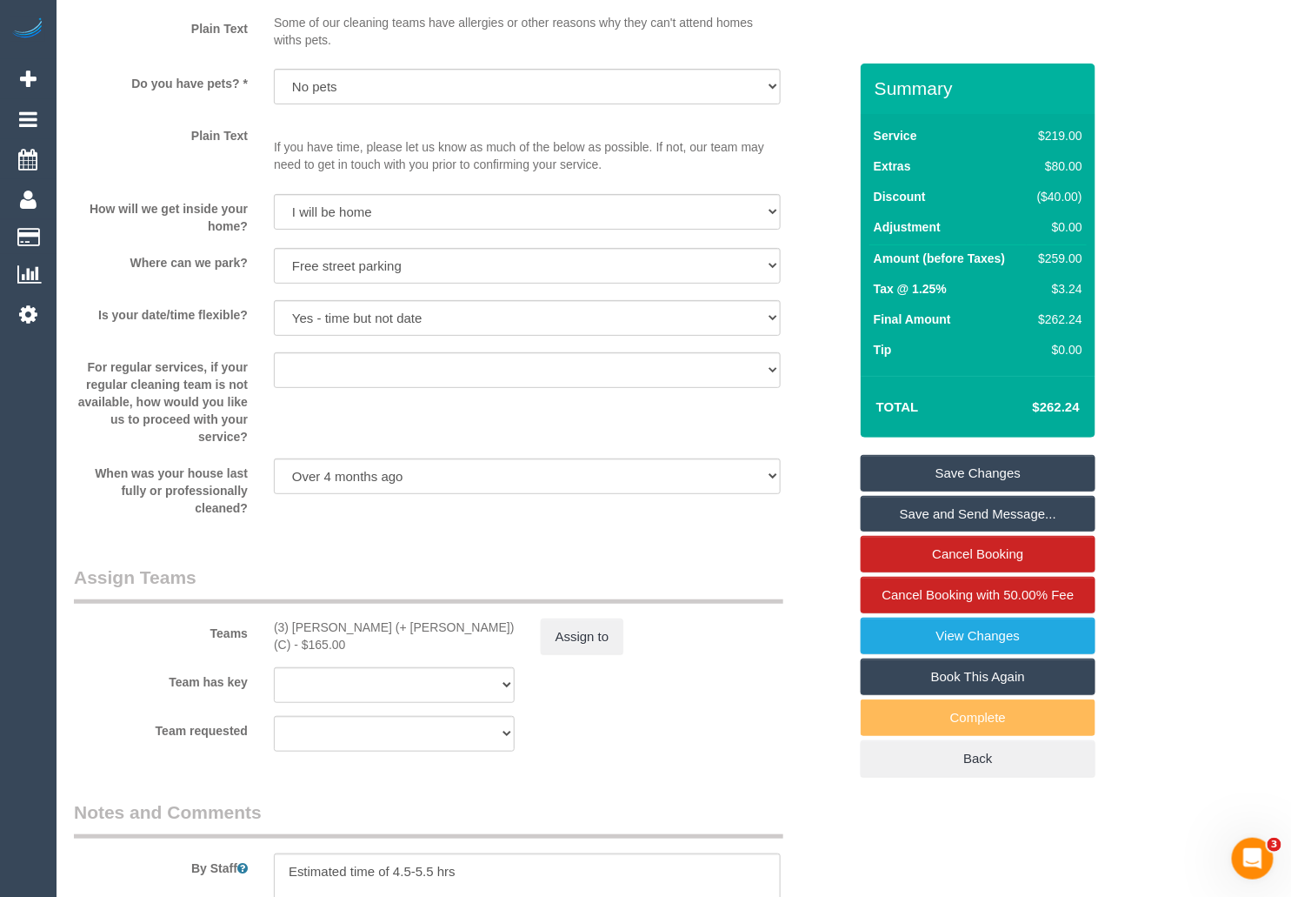
scroll to position [2349, 0]
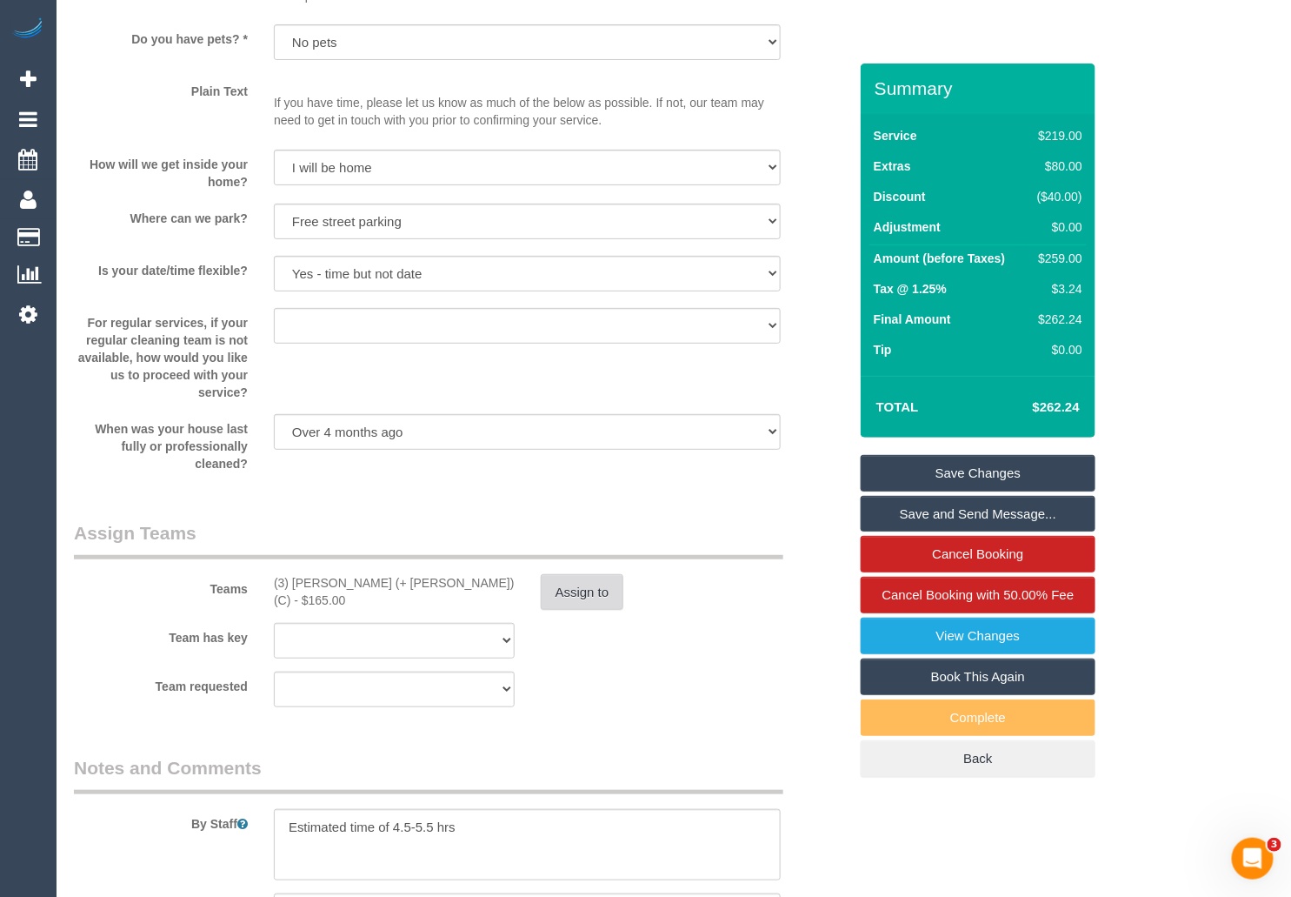
click at [575, 610] on button "Assign to" at bounding box center [582, 592] width 83 height 37
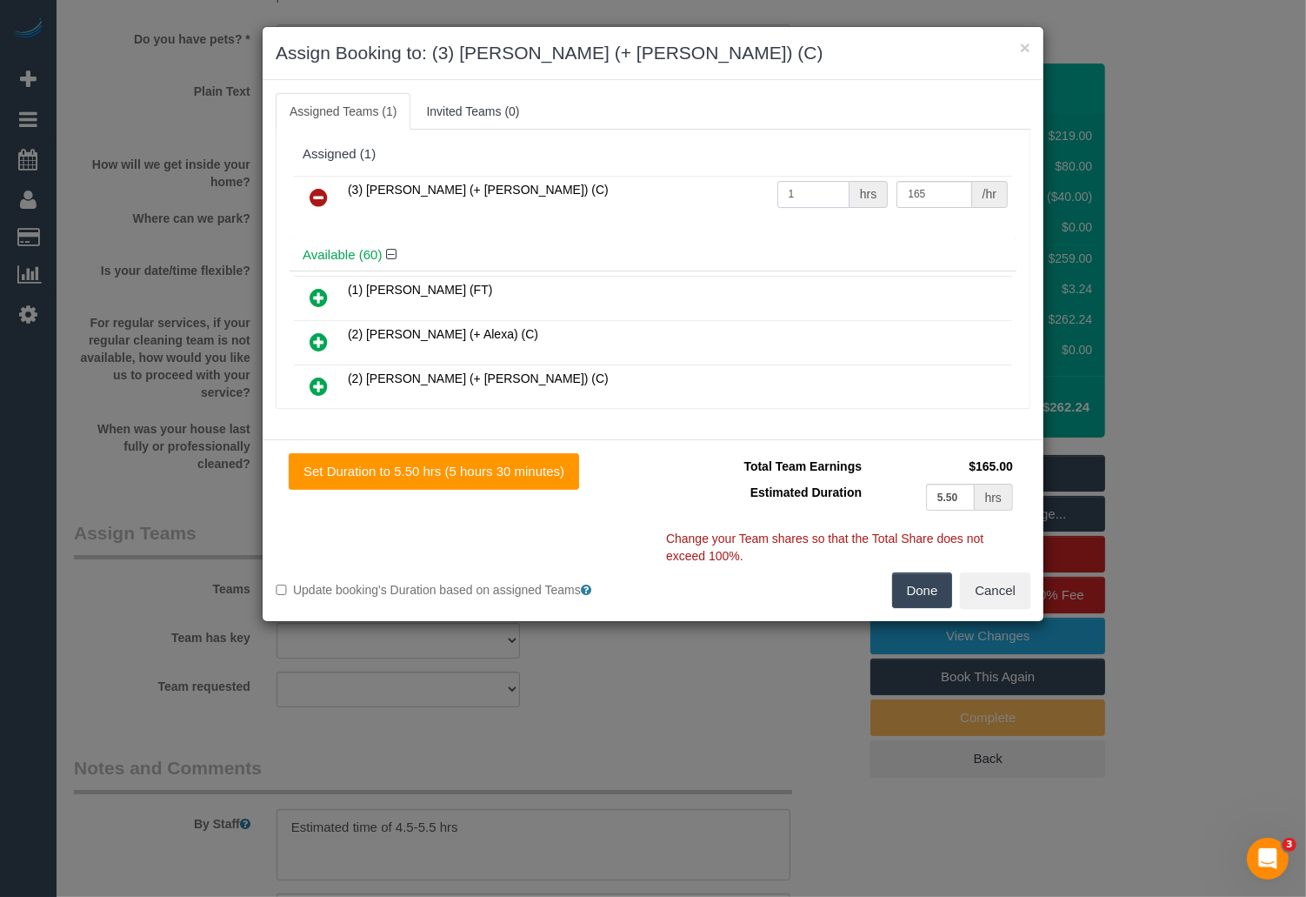
click at [805, 193] on input "1" at bounding box center [813, 194] width 72 height 27
drag, startPoint x: 964, startPoint y: 470, endPoint x: 1013, endPoint y: 469, distance: 48.7
click at [1013, 469] on td "$165.00" at bounding box center [941, 466] width 151 height 26
click at [1027, 49] on button "×" at bounding box center [1025, 47] width 10 height 18
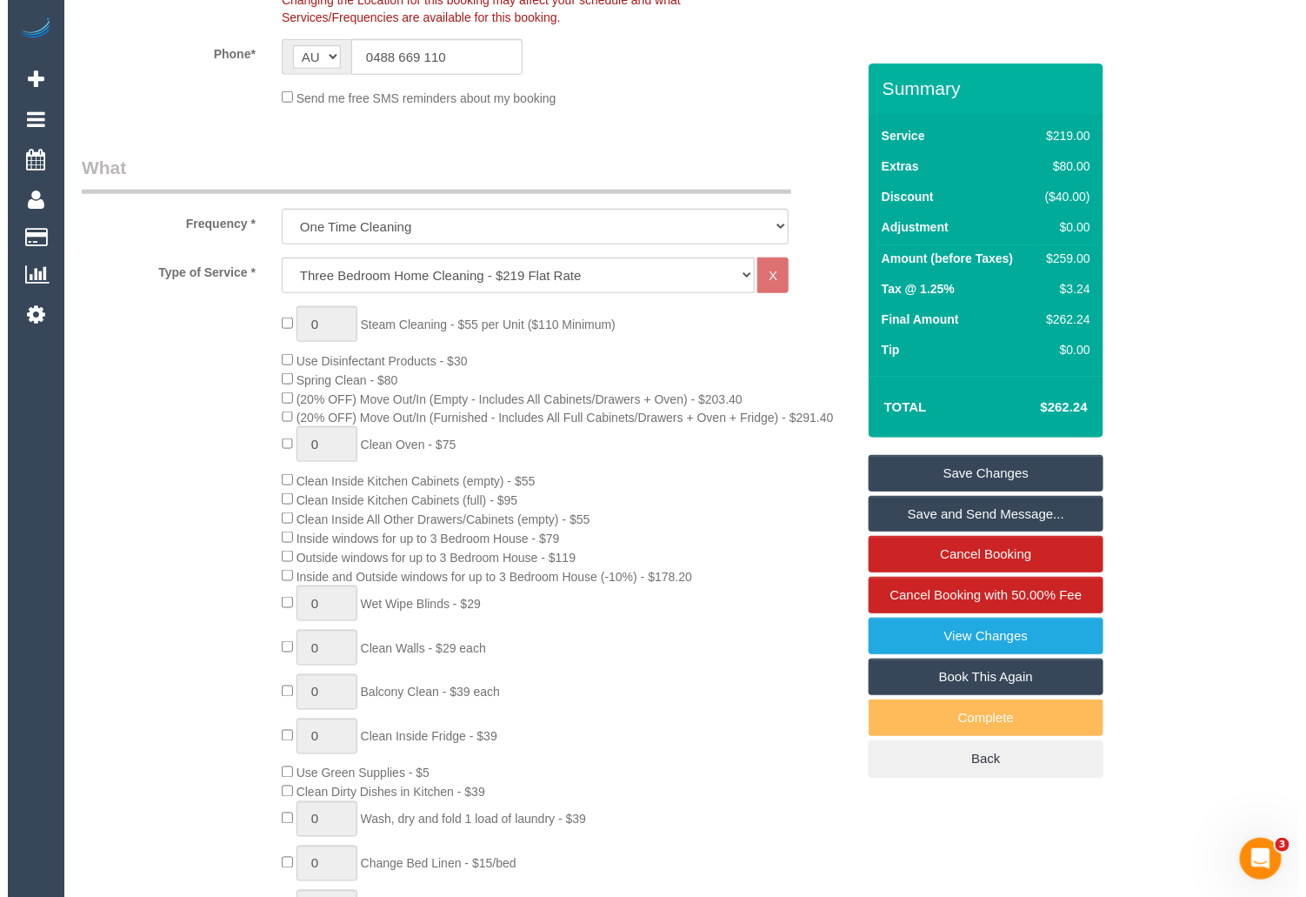
scroll to position [0, 0]
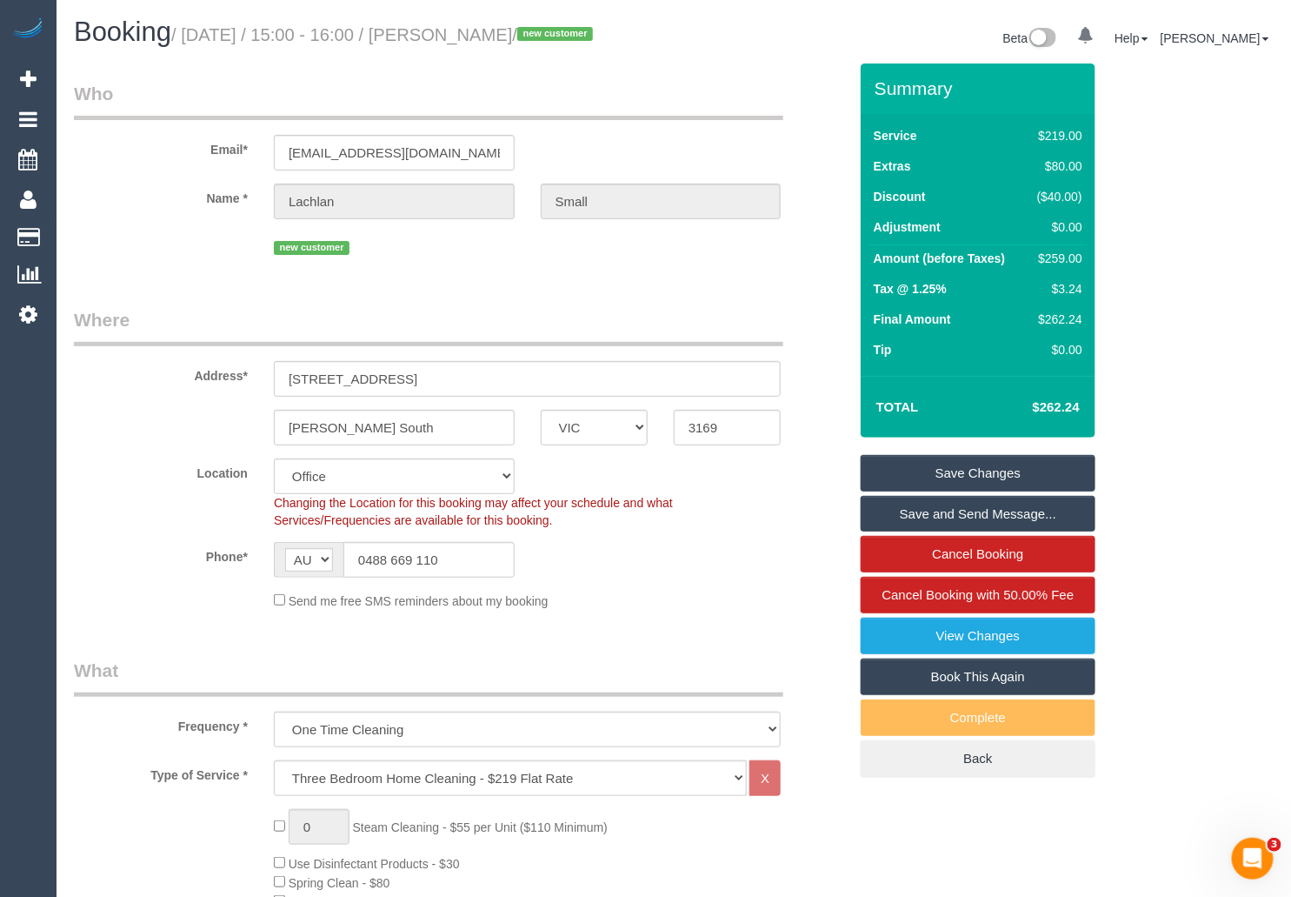
click at [151, 21] on span "Booking" at bounding box center [122, 32] width 97 height 30
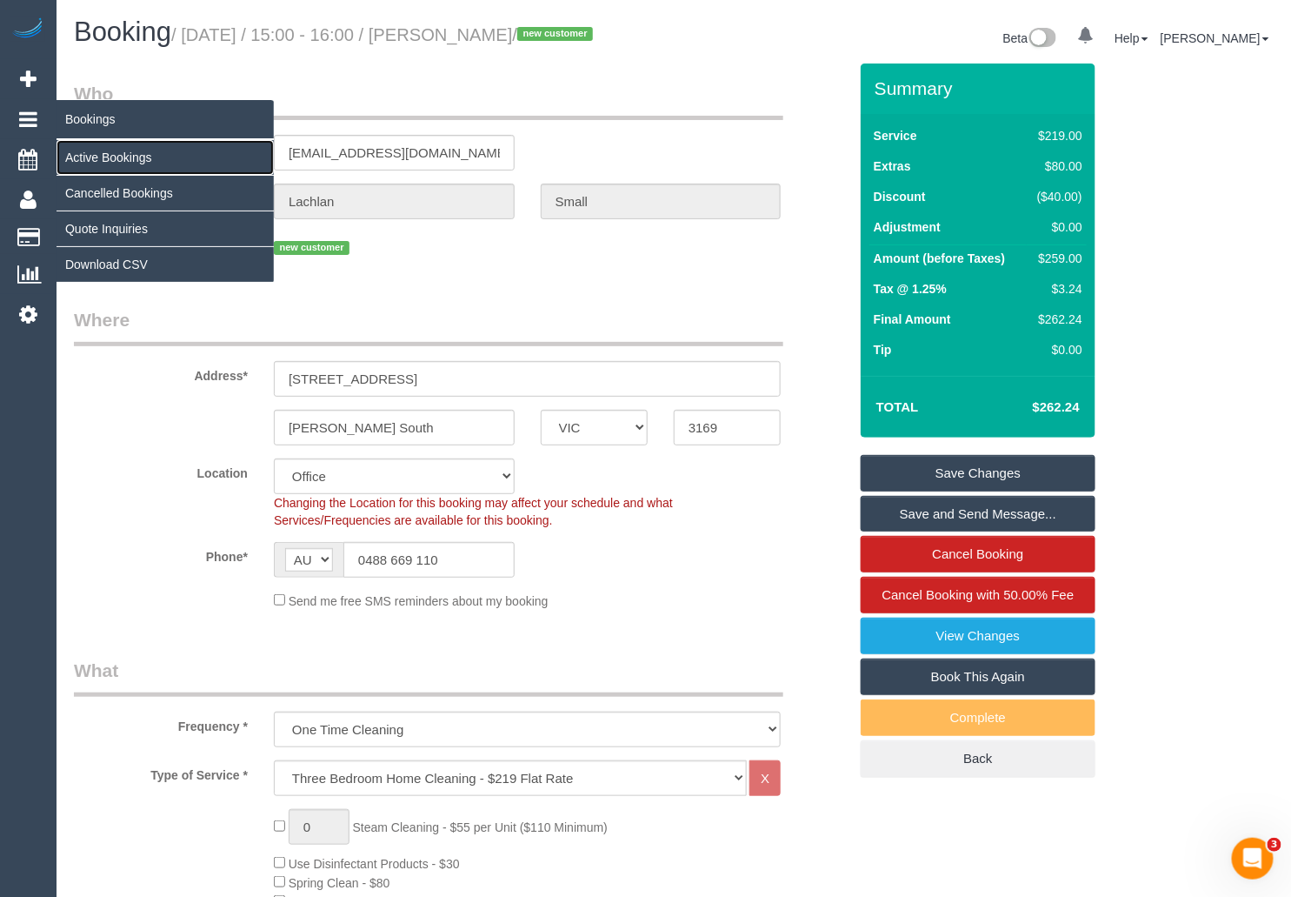
click at [83, 149] on link "Active Bookings" at bounding box center [165, 157] width 217 height 35
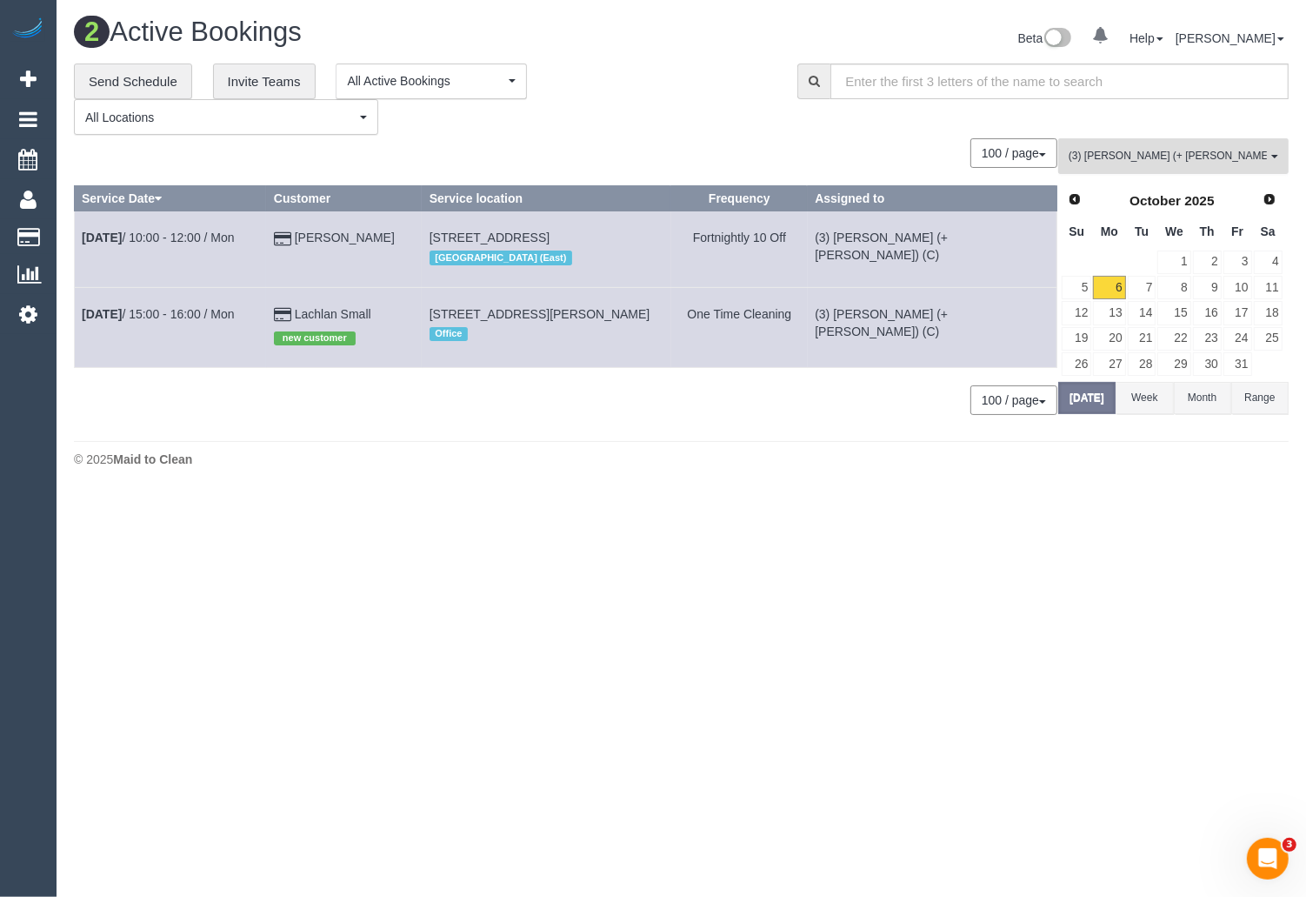
click at [1154, 143] on button "(3) [PERSON_NAME] (+ [PERSON_NAME]) (C) , (3) [PERSON_NAME] (+ [PERSON_NAME]) (…" at bounding box center [1173, 156] width 230 height 36
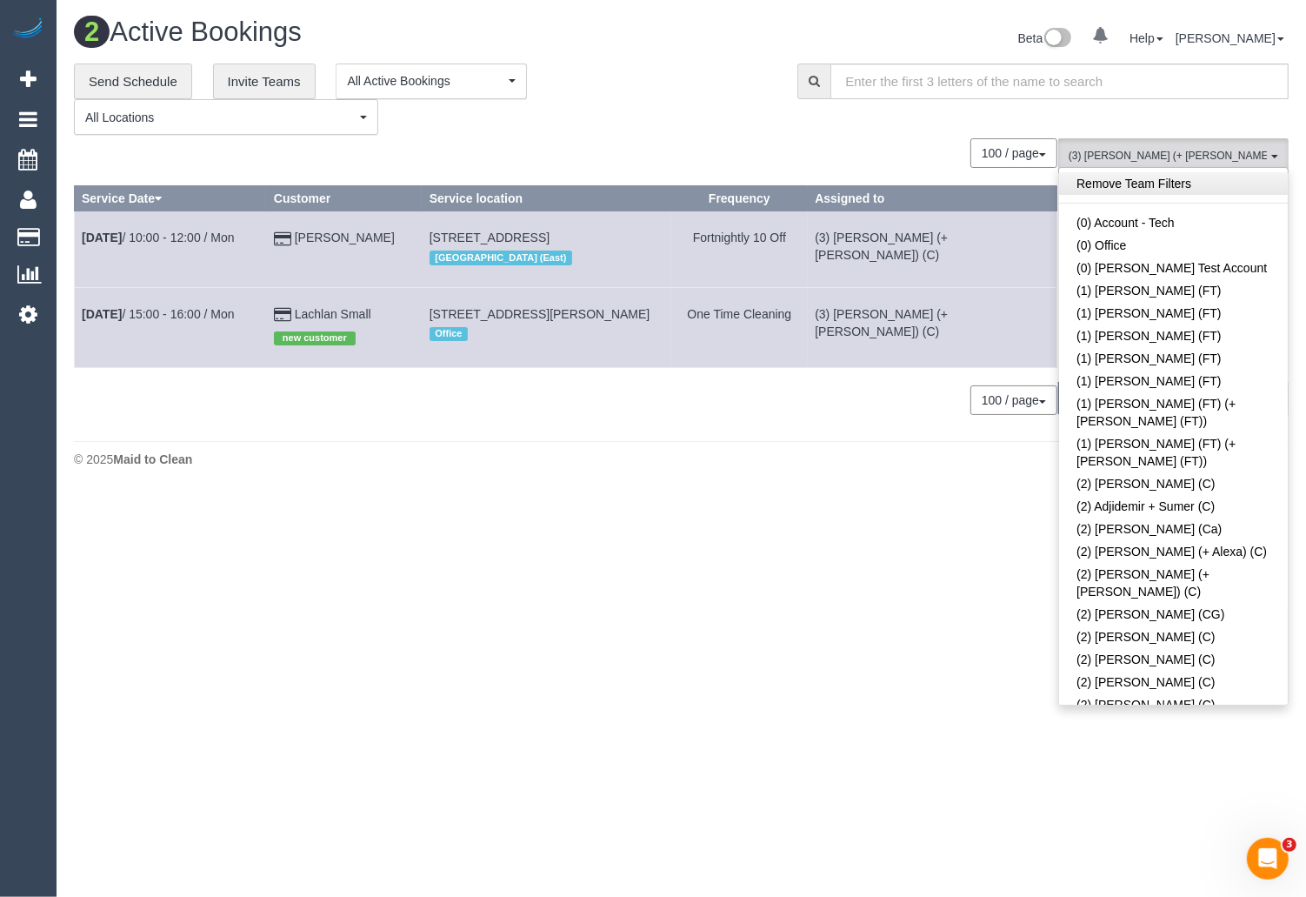
click at [1210, 177] on link "Remove Team Filters" at bounding box center [1173, 183] width 229 height 23
click at [688, 130] on div "**********" at bounding box center [422, 99] width 697 height 72
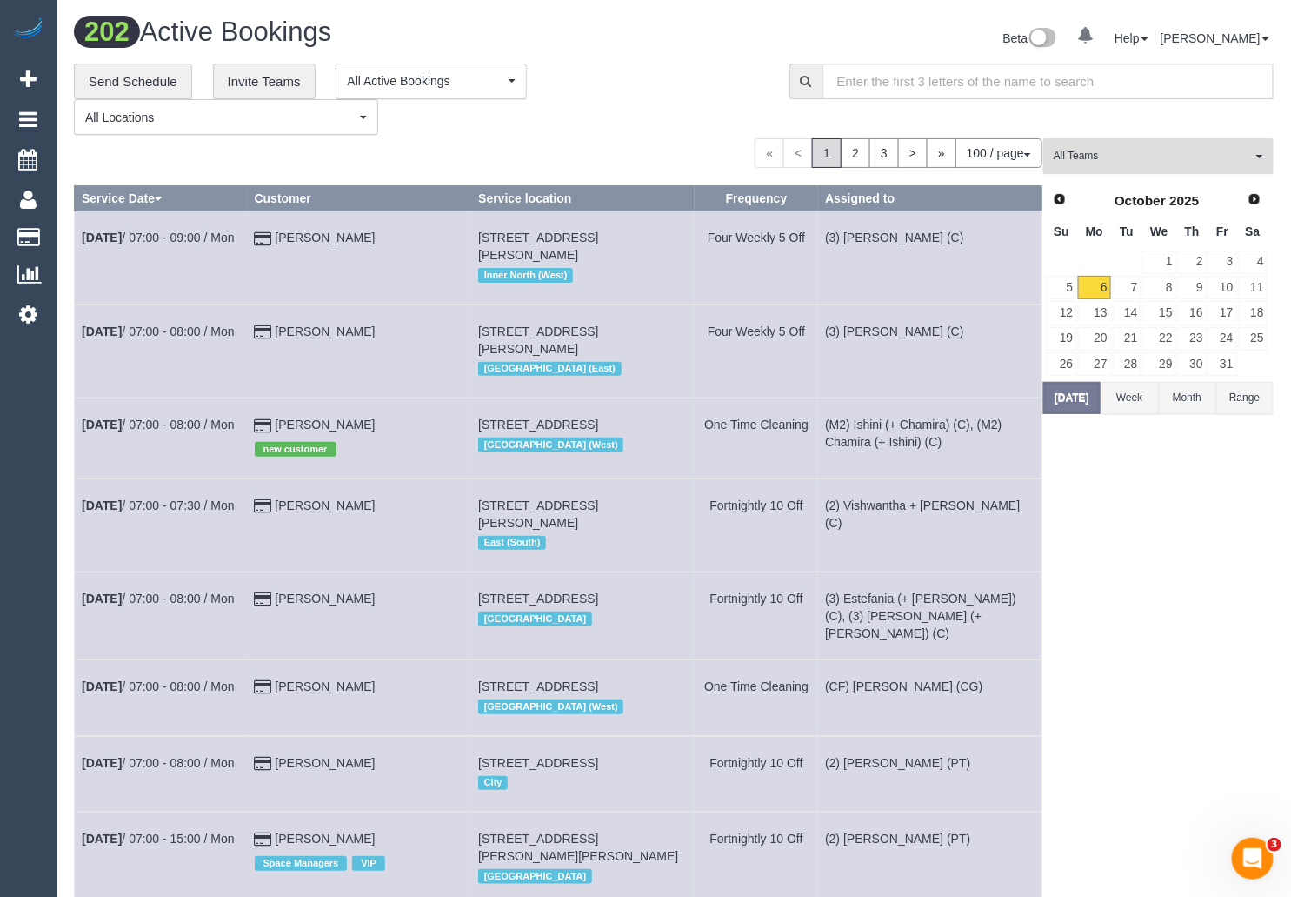
click at [1184, 155] on span "All Teams" at bounding box center [1153, 156] width 198 height 15
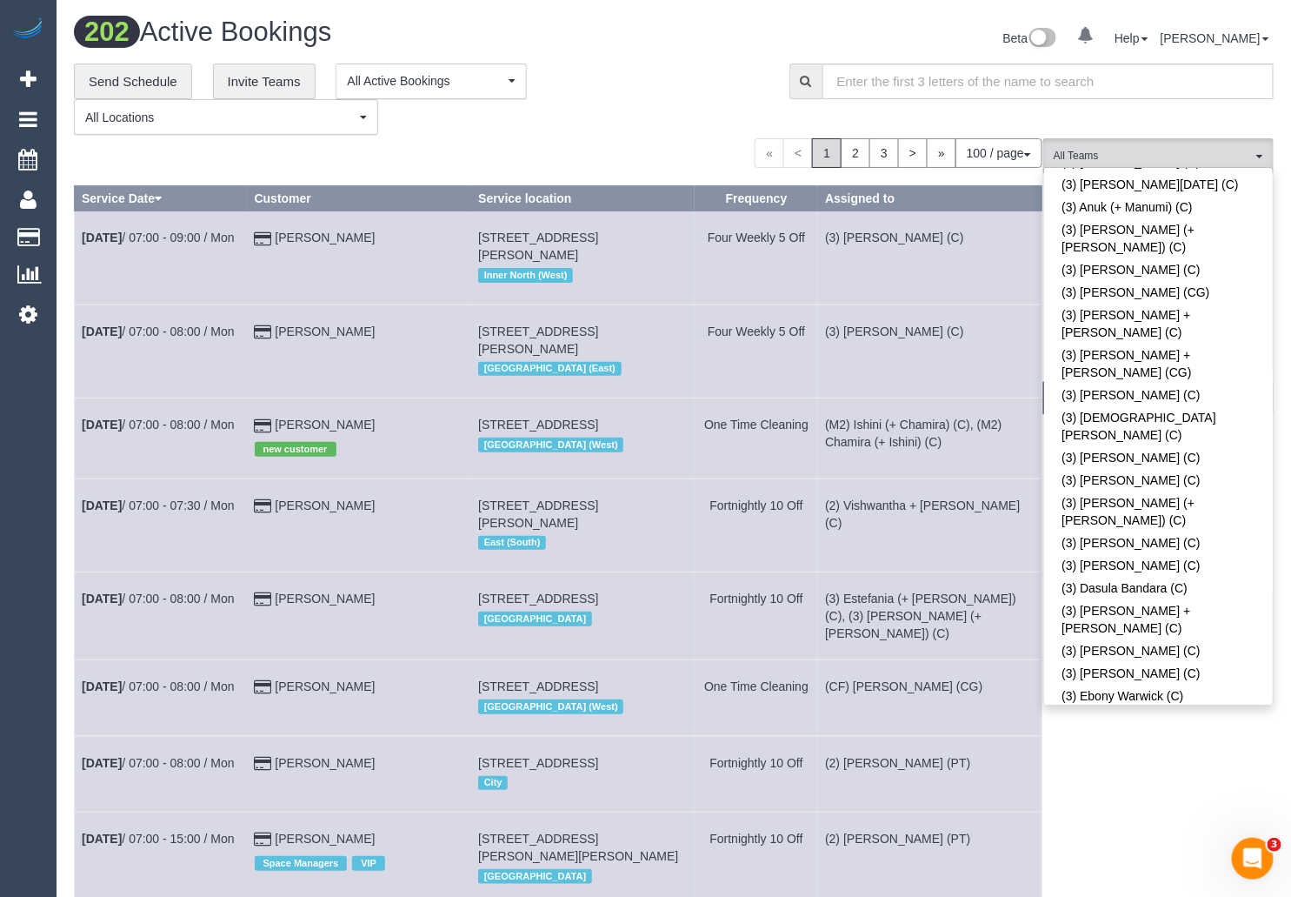
scroll to position [2969, 0]
